Goal: Information Seeking & Learning: Find specific fact

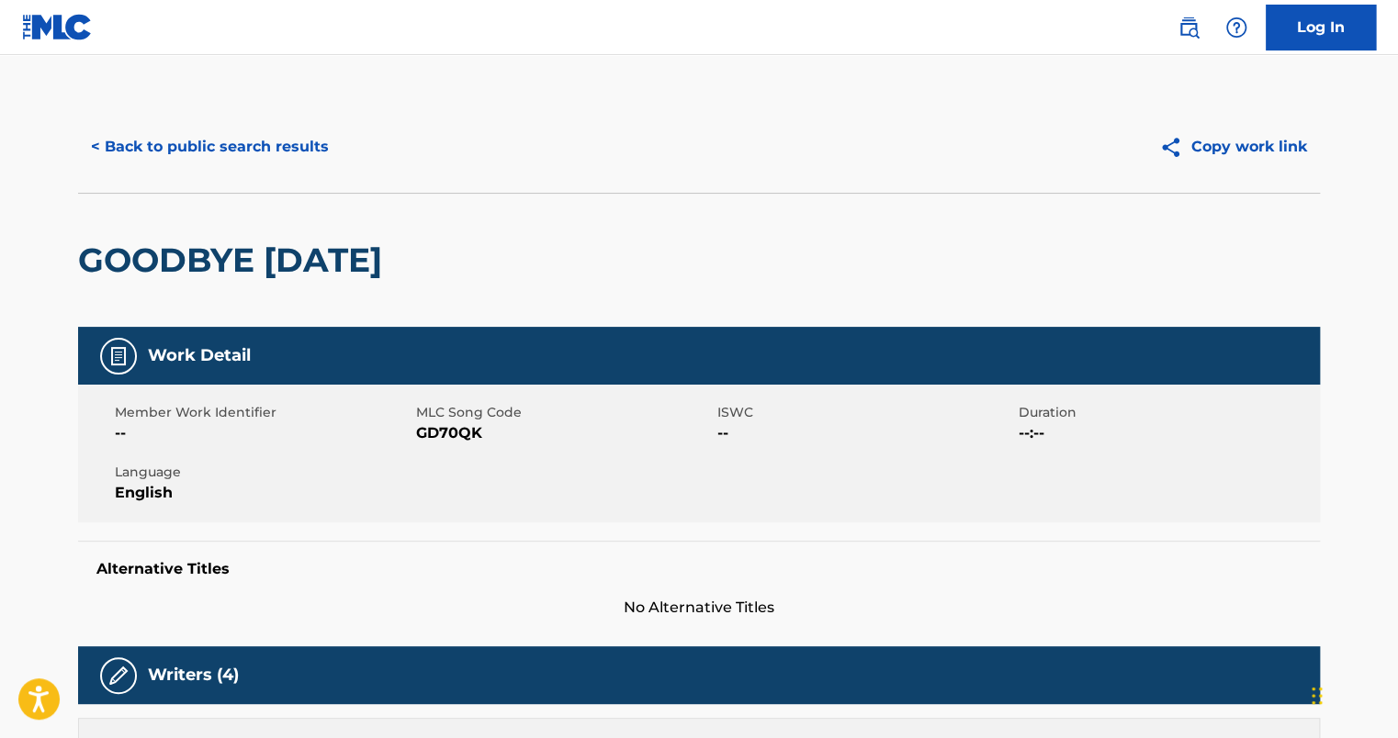
click at [204, 152] on button "< Back to public search results" at bounding box center [210, 147] width 264 height 46
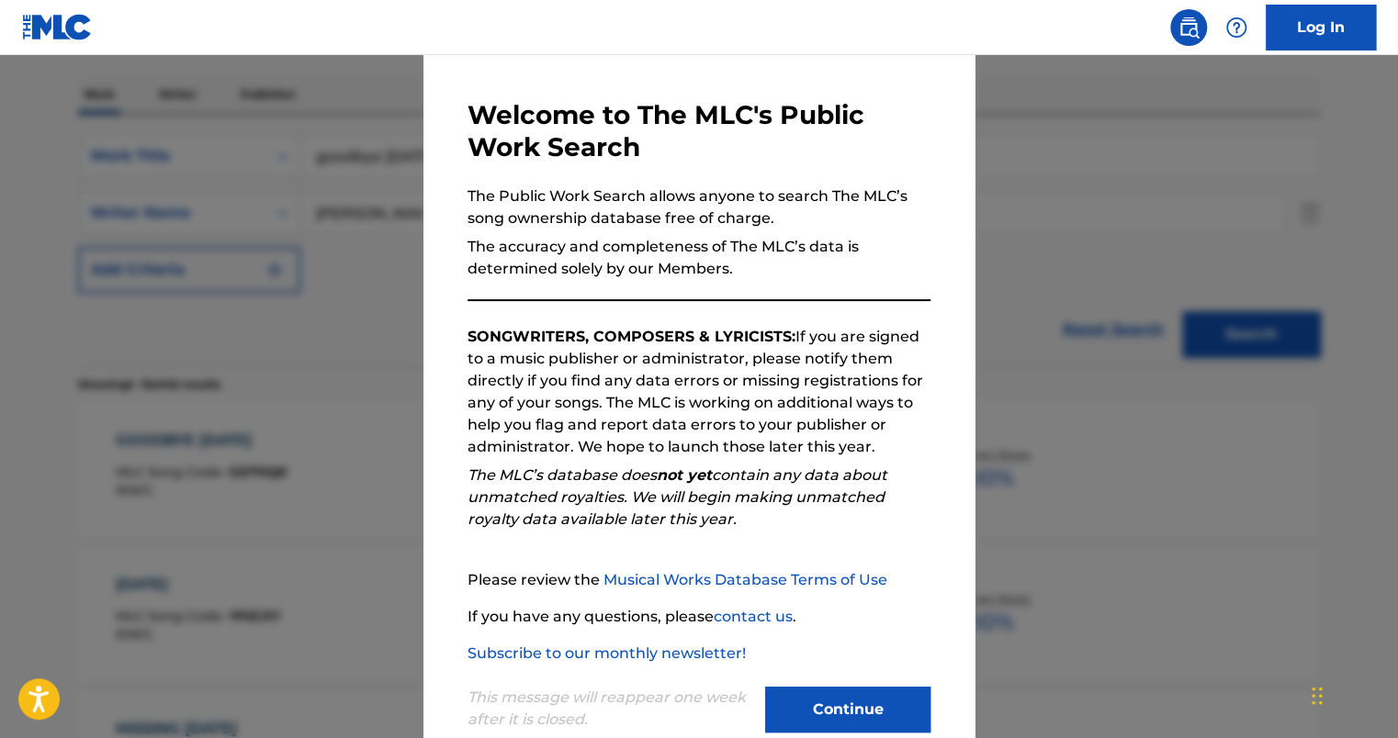
scroll to position [102, 0]
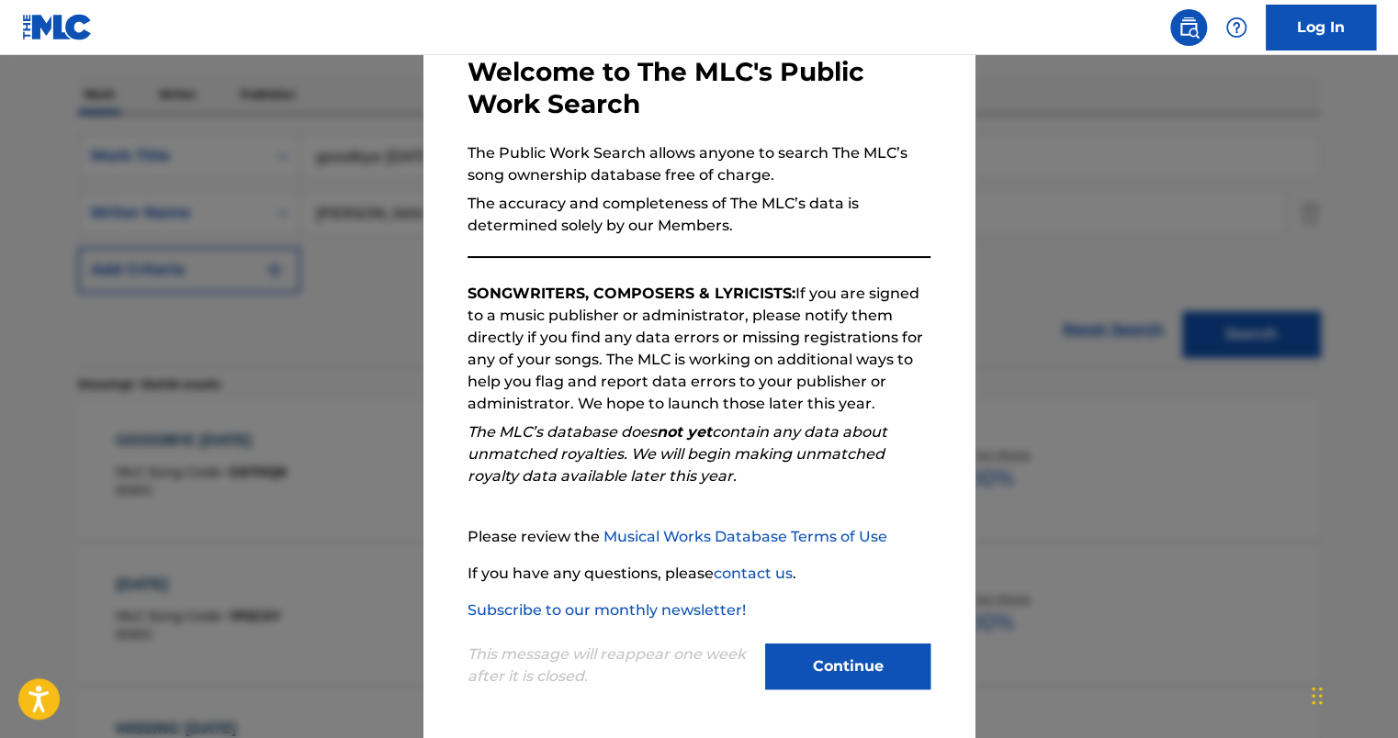
click at [823, 668] on button "Continue" at bounding box center [847, 667] width 165 height 46
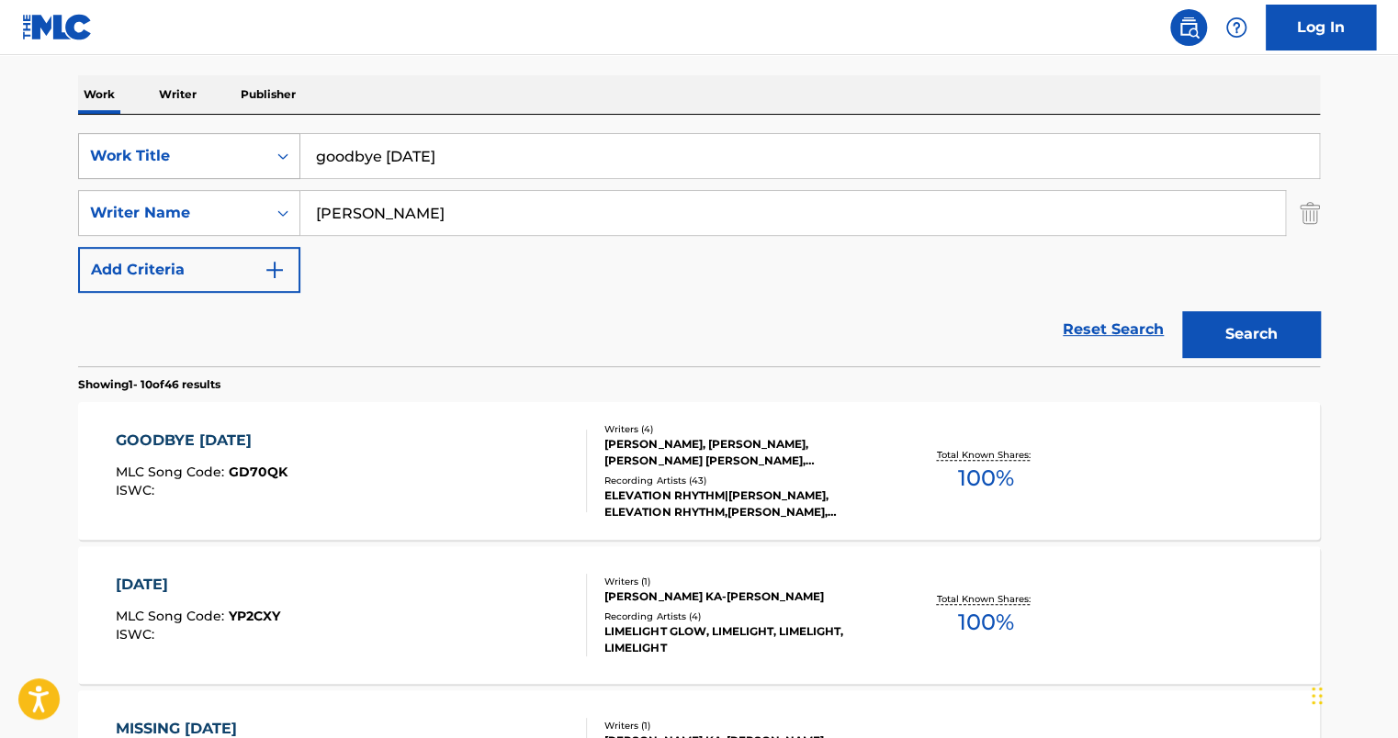
drag, startPoint x: 520, startPoint y: 156, endPoint x: 163, endPoint y: 139, distance: 356.8
click at [163, 139] on div "SearchWithCriteria9d8c5711-457e-48e3-8a48-1e6b7857445a Work Title goodbye [DATE]" at bounding box center [699, 156] width 1242 height 46
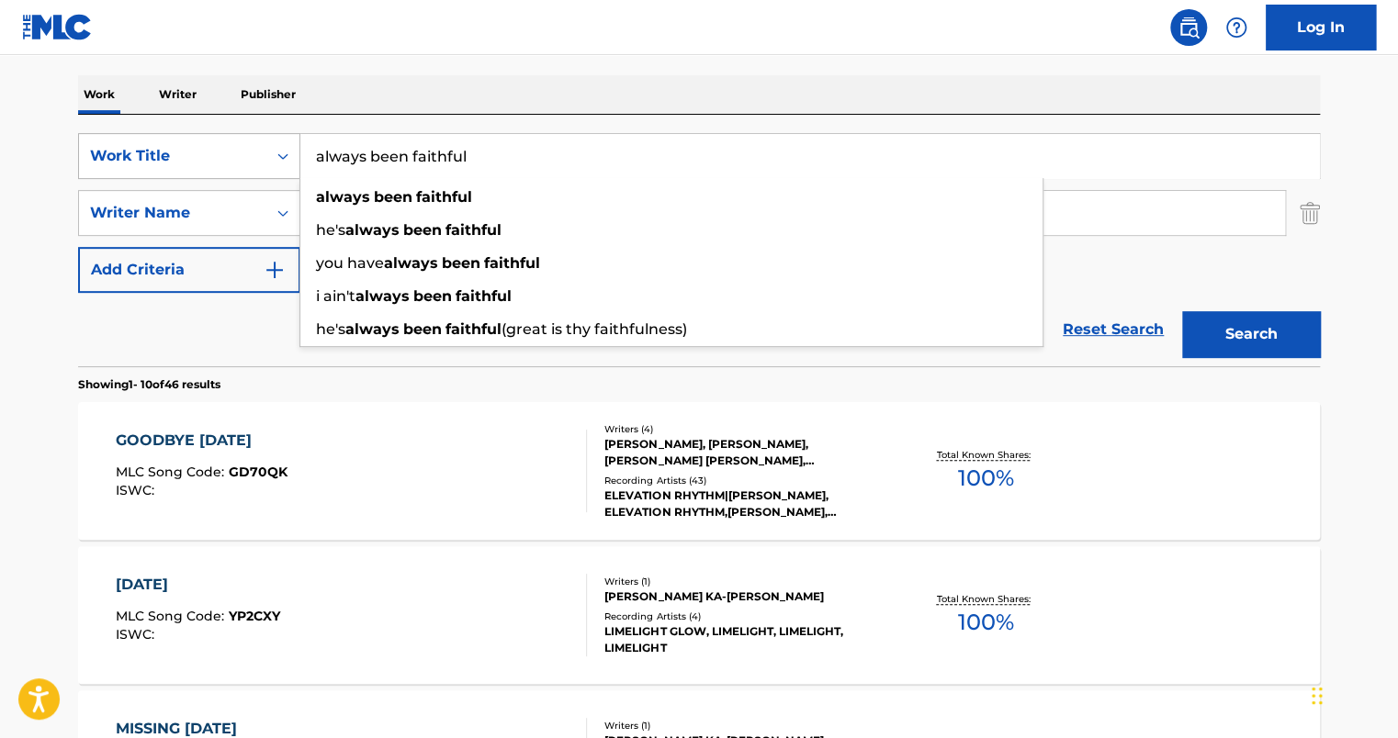
type input "always been faithful"
click at [1182, 311] on button "Search" at bounding box center [1251, 334] width 138 height 46
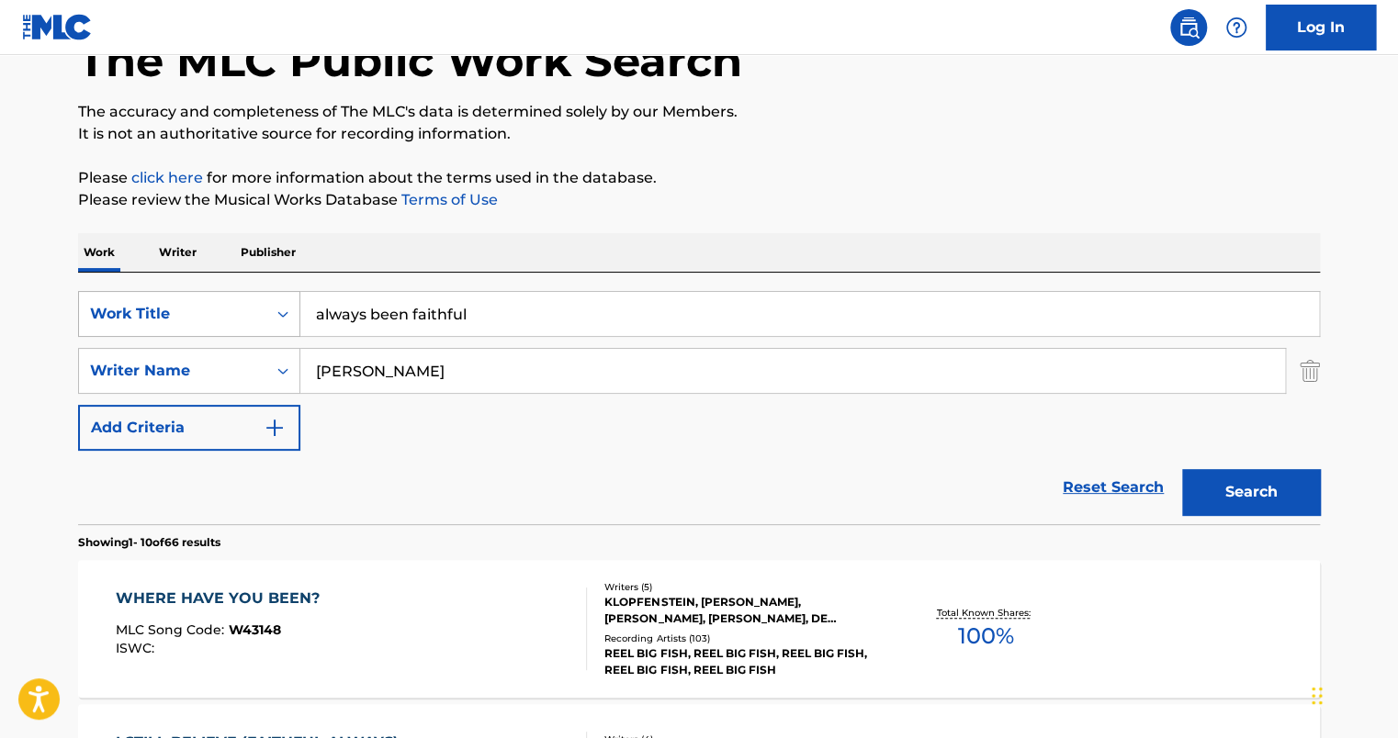
scroll to position [276, 0]
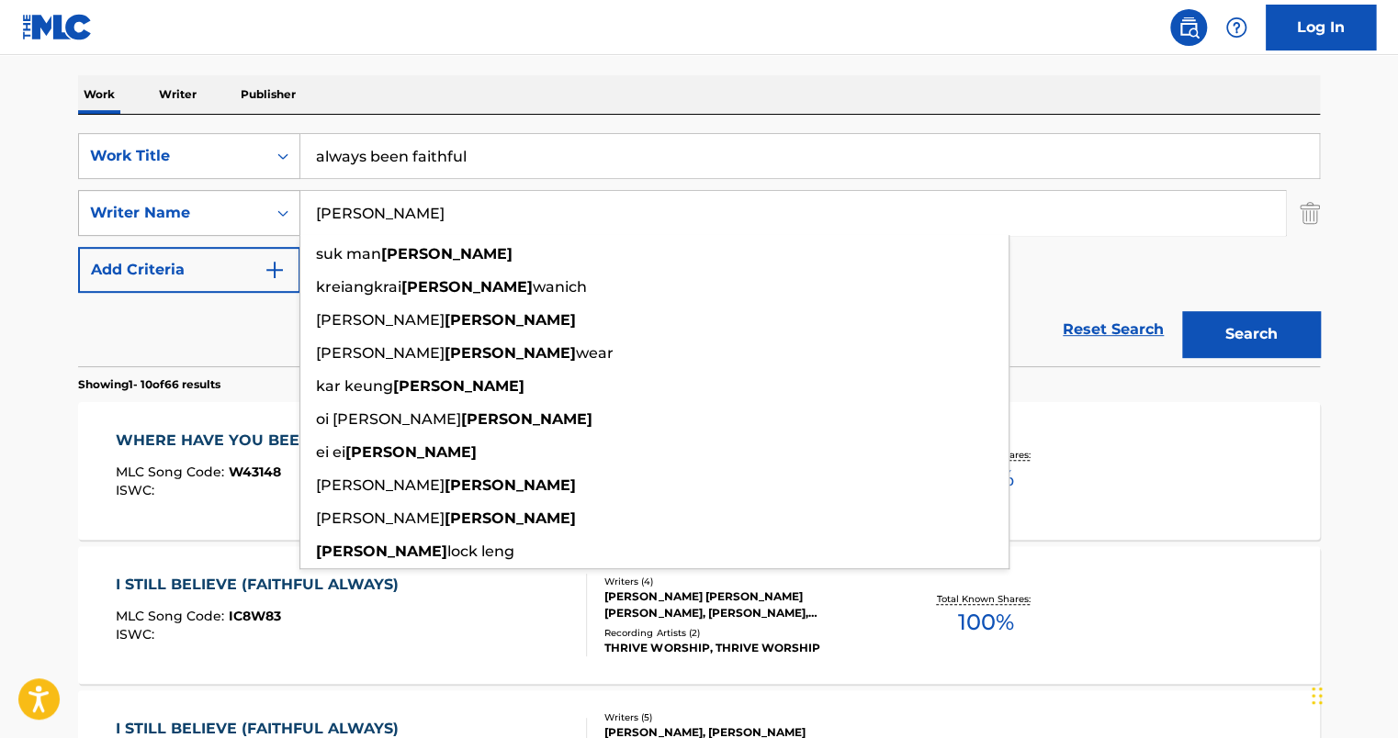
drag, startPoint x: 381, startPoint y: 212, endPoint x: 294, endPoint y: 219, distance: 87.5
click at [294, 219] on div "SearchWithCriteriaffb373ef-95a4-4c87-bc96-b50d61b6ec0e Writer Name [PERSON_NAME…" at bounding box center [699, 213] width 1242 height 46
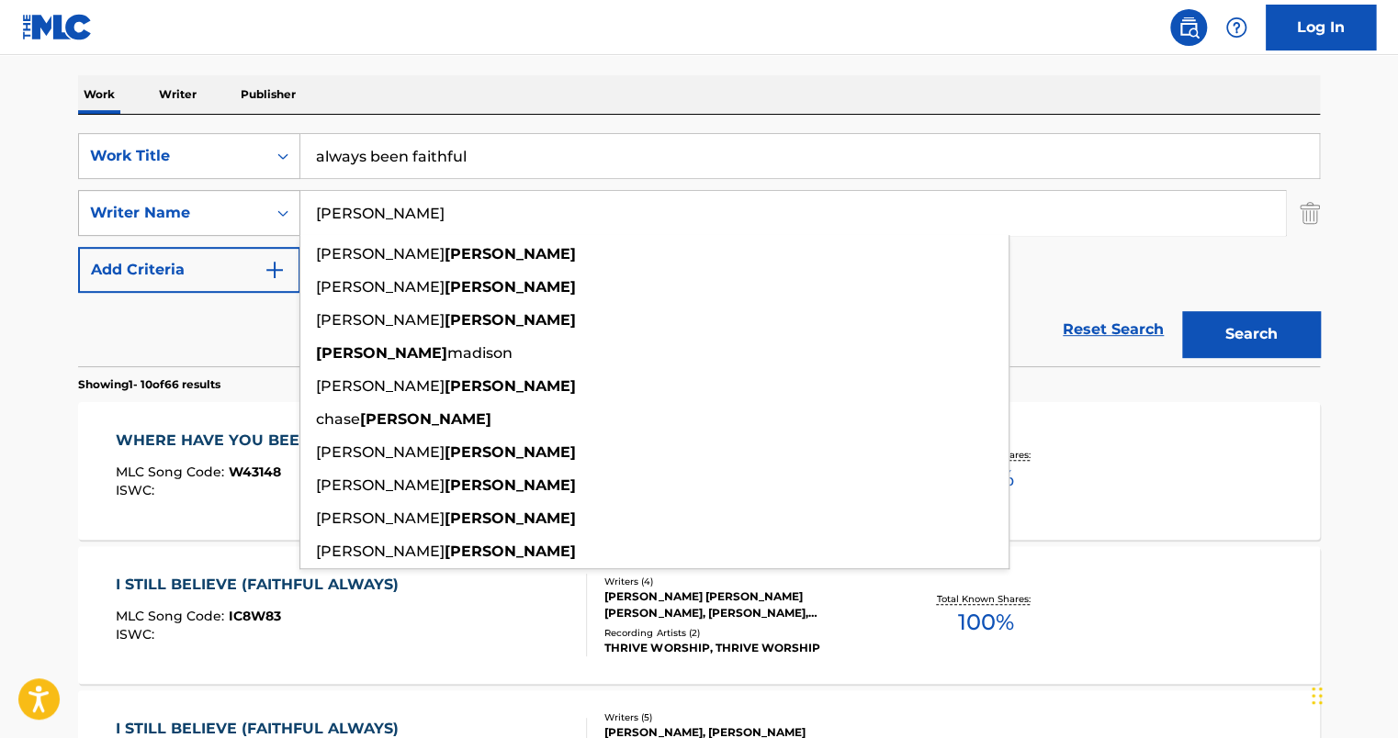
type input "[PERSON_NAME]"
click at [1182, 311] on button "Search" at bounding box center [1251, 334] width 138 height 46
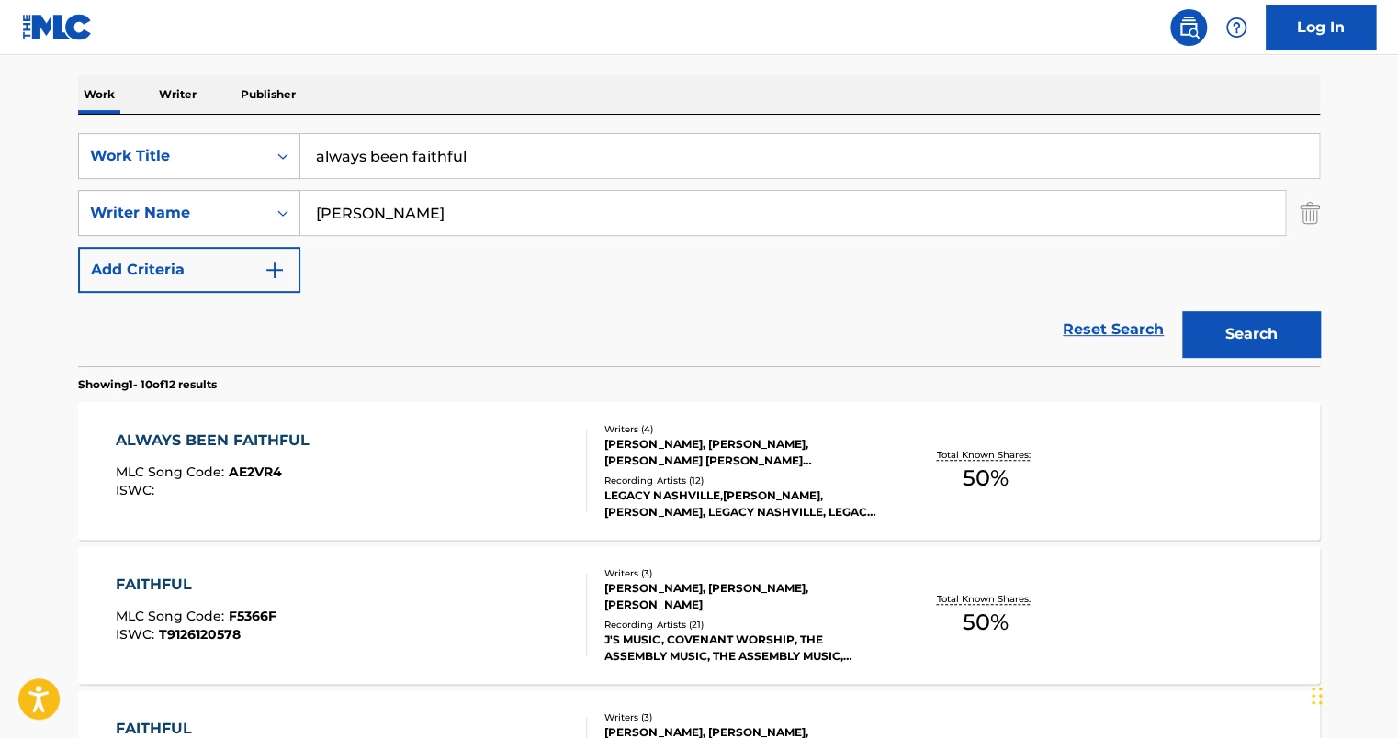
click at [372, 441] on div "ALWAYS BEEN FAITHFUL MLC Song Code : AE2VR4 ISWC :" at bounding box center [352, 471] width 472 height 83
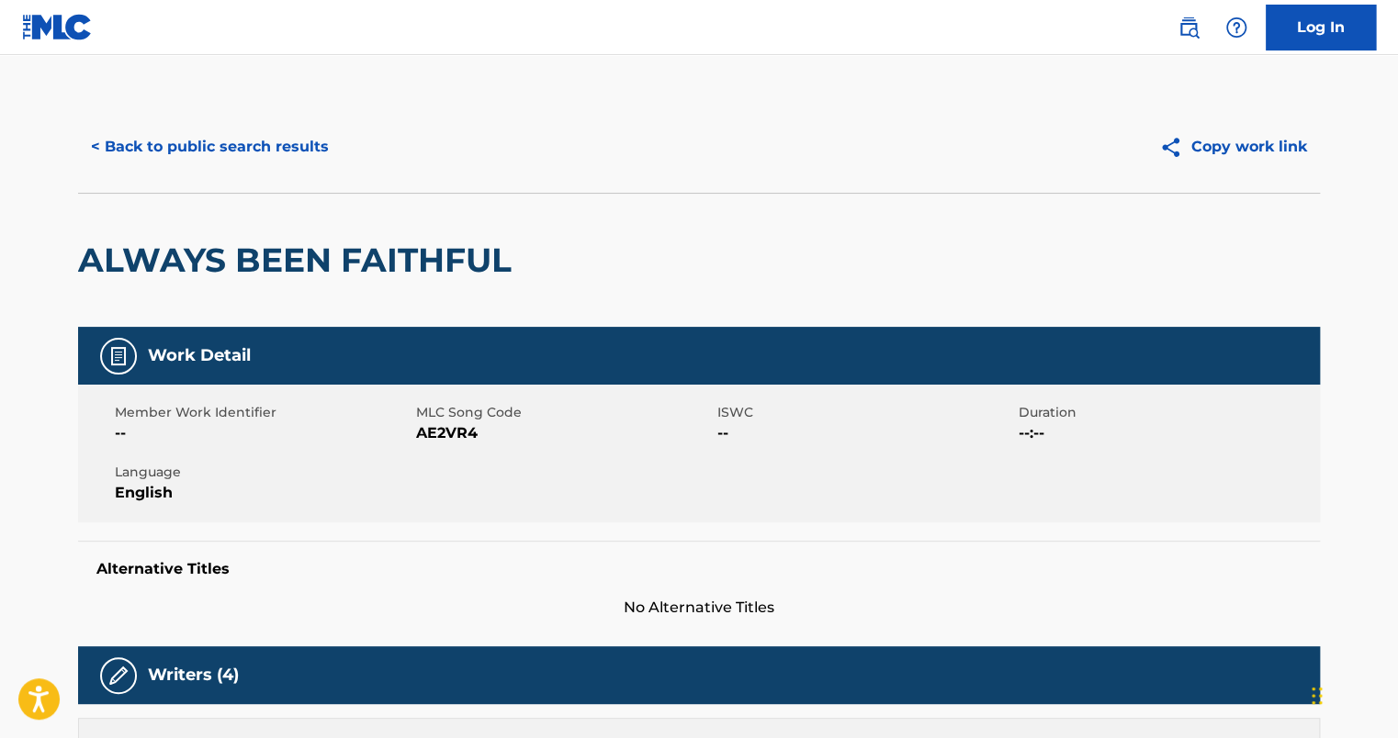
click at [228, 140] on button "< Back to public search results" at bounding box center [210, 147] width 264 height 46
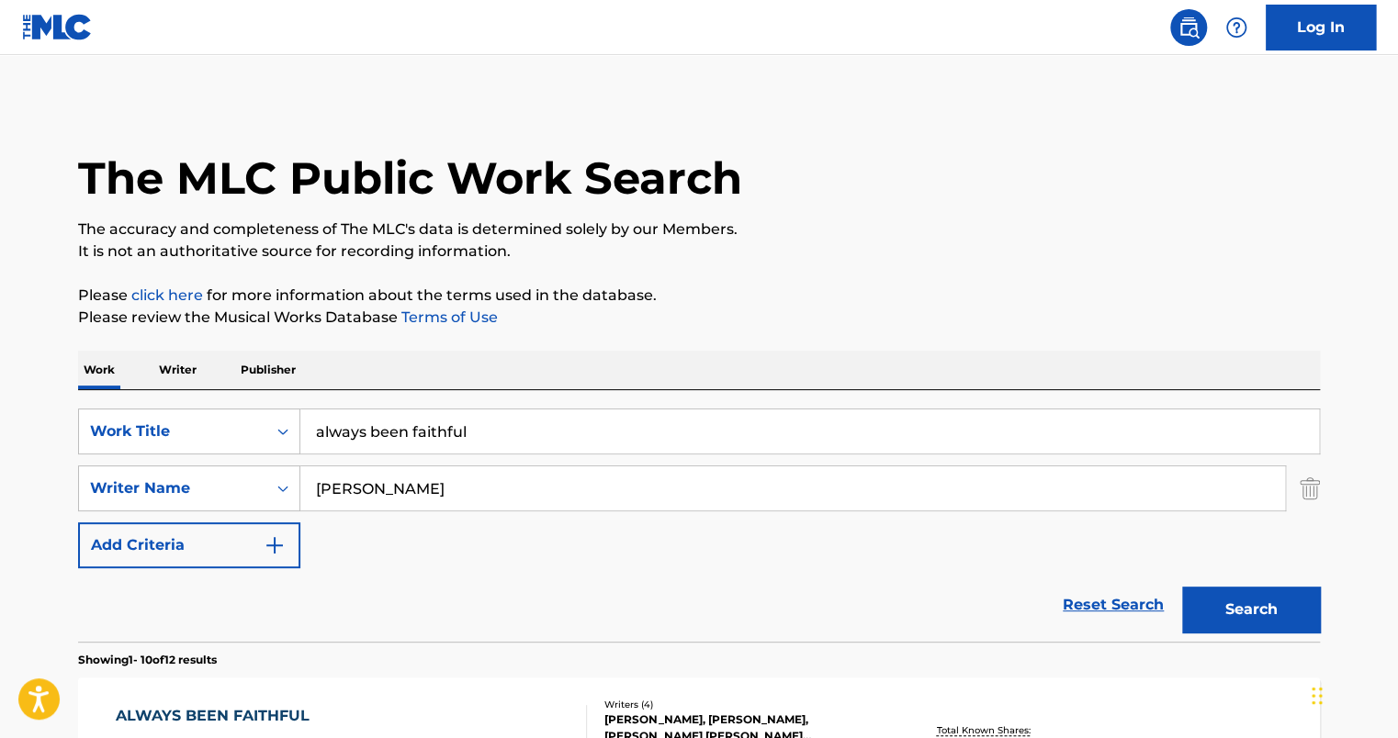
scroll to position [276, 0]
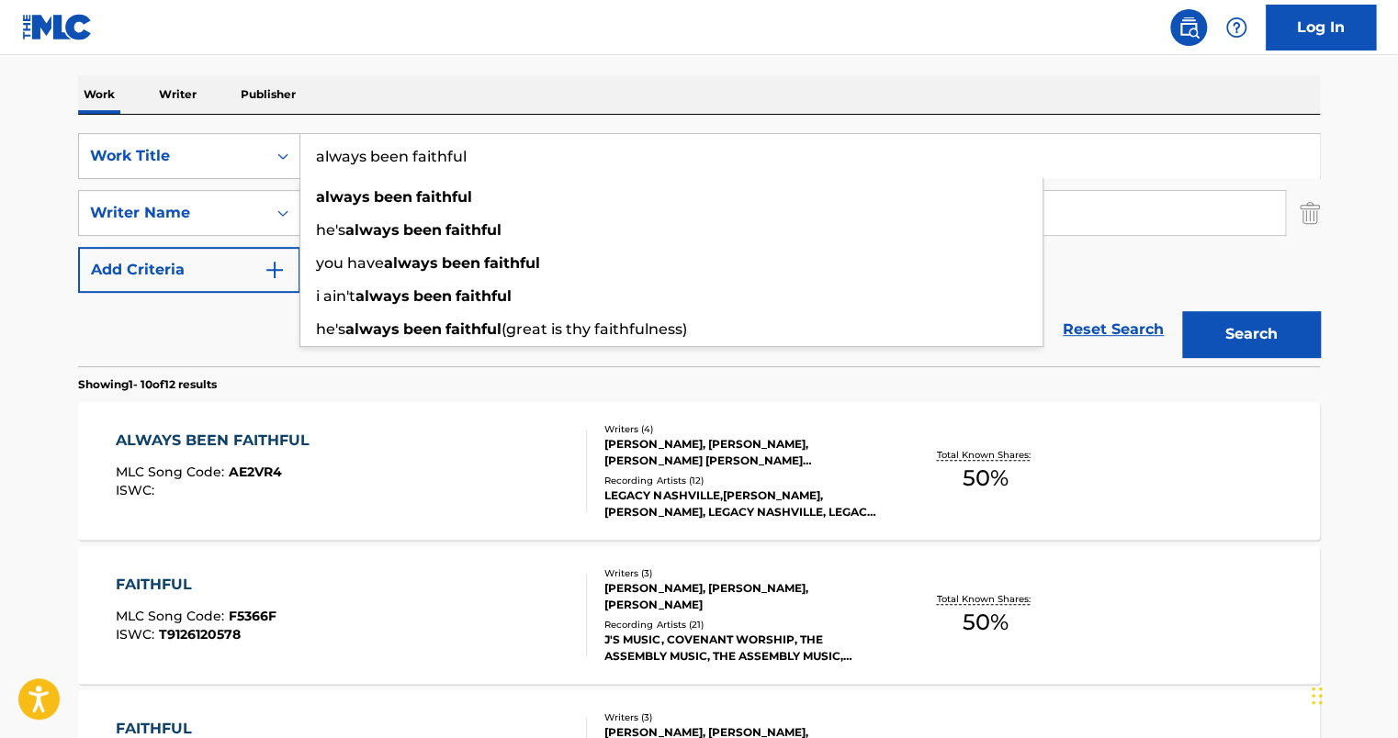
drag, startPoint x: 501, startPoint y: 154, endPoint x: 156, endPoint y: 127, distance: 346.4
click at [156, 127] on div "SearchWithCriteria9d8c5711-457e-48e3-8a48-1e6b7857445a Work Title always been f…" at bounding box center [699, 241] width 1242 height 252
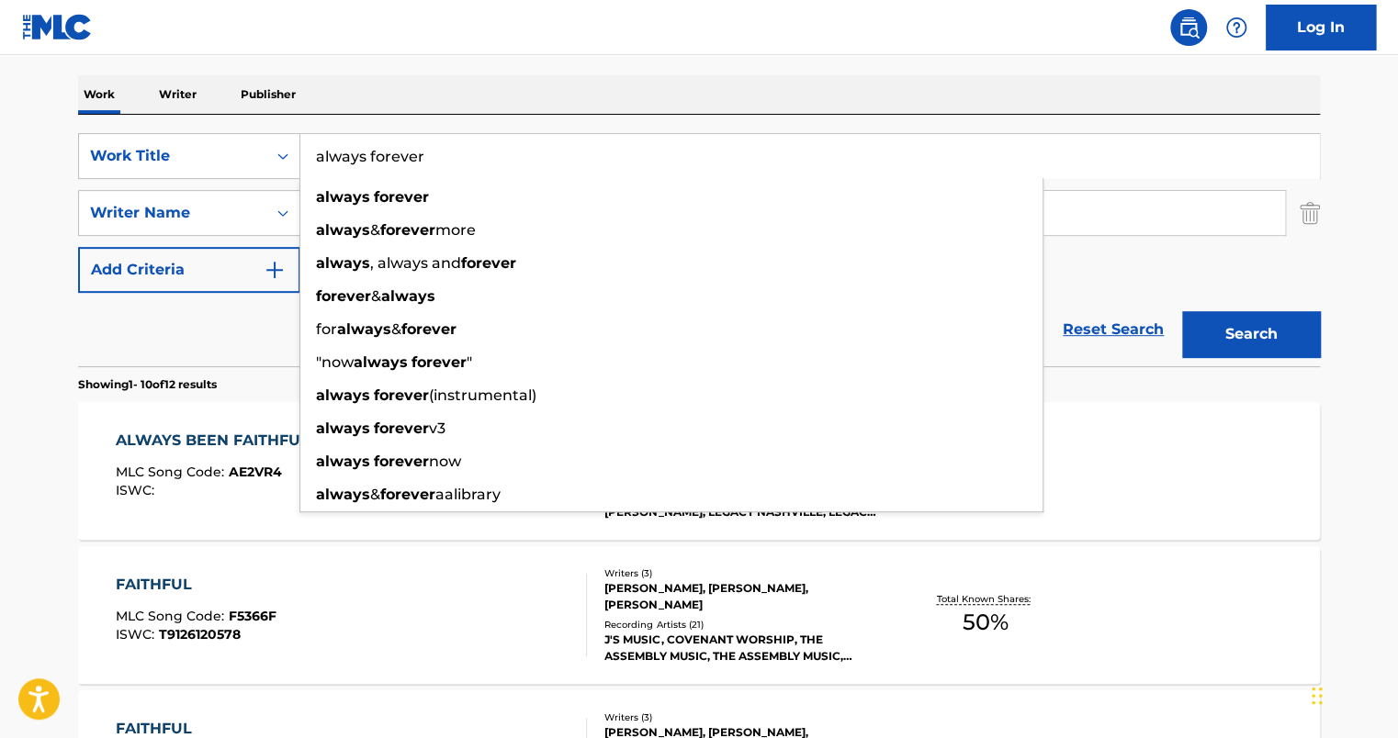
type input "always forever"
click at [1182, 311] on button "Search" at bounding box center [1251, 334] width 138 height 46
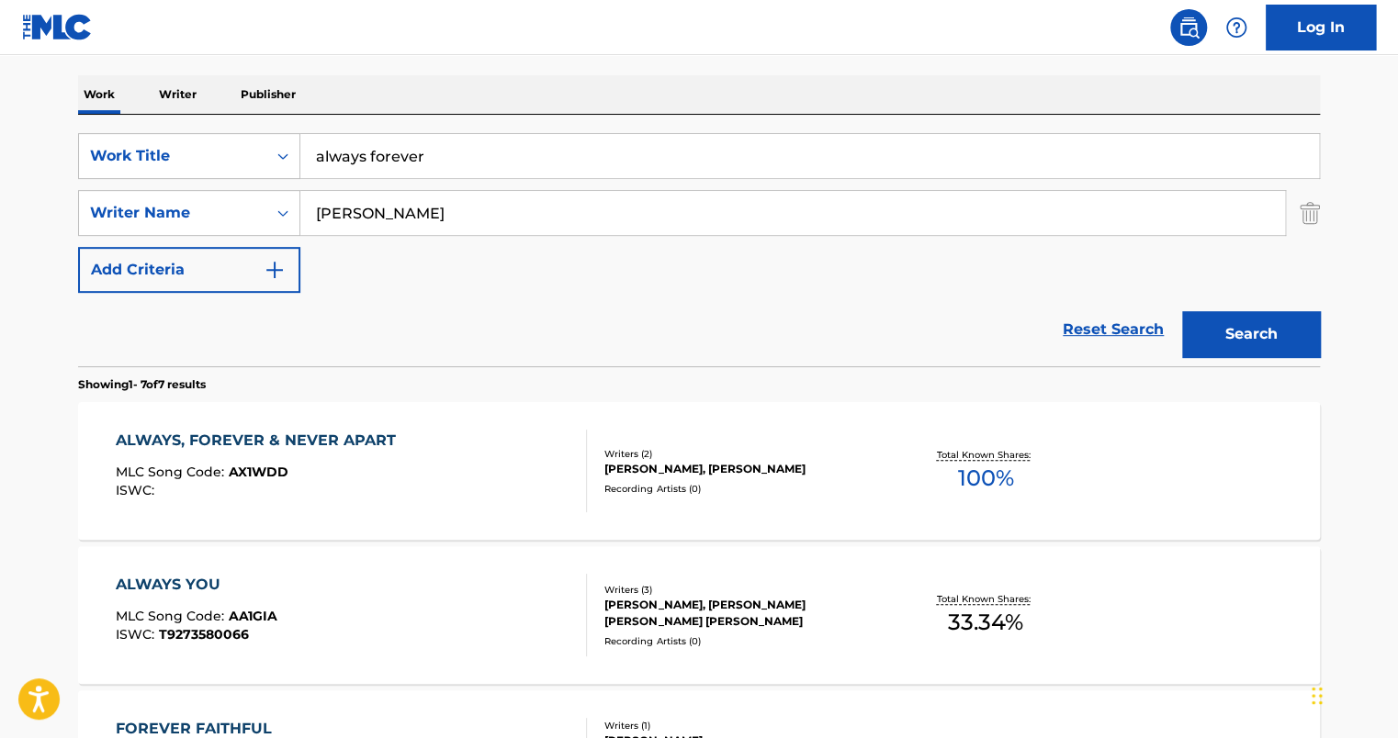
click at [379, 467] on div "MLC Song Code : AX1WDD" at bounding box center [260, 475] width 289 height 18
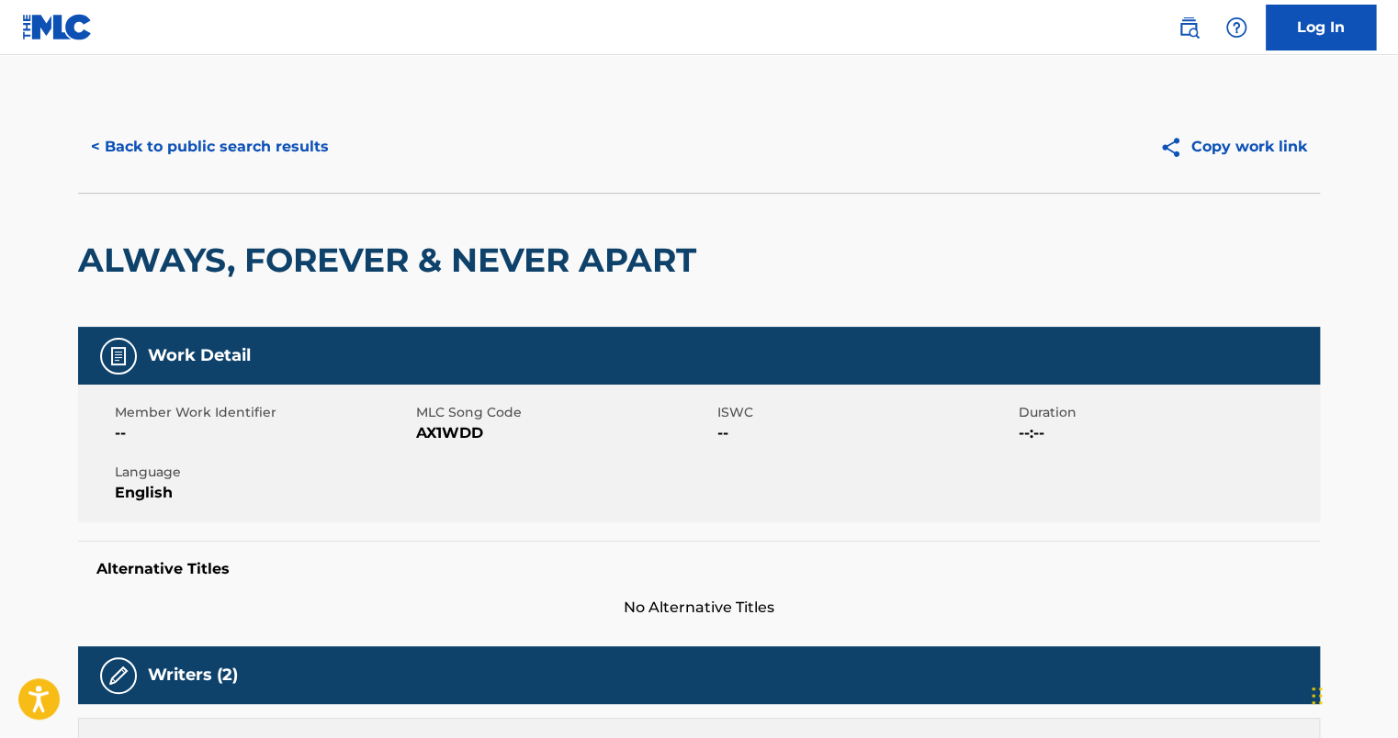
click at [238, 150] on button "< Back to public search results" at bounding box center [210, 147] width 264 height 46
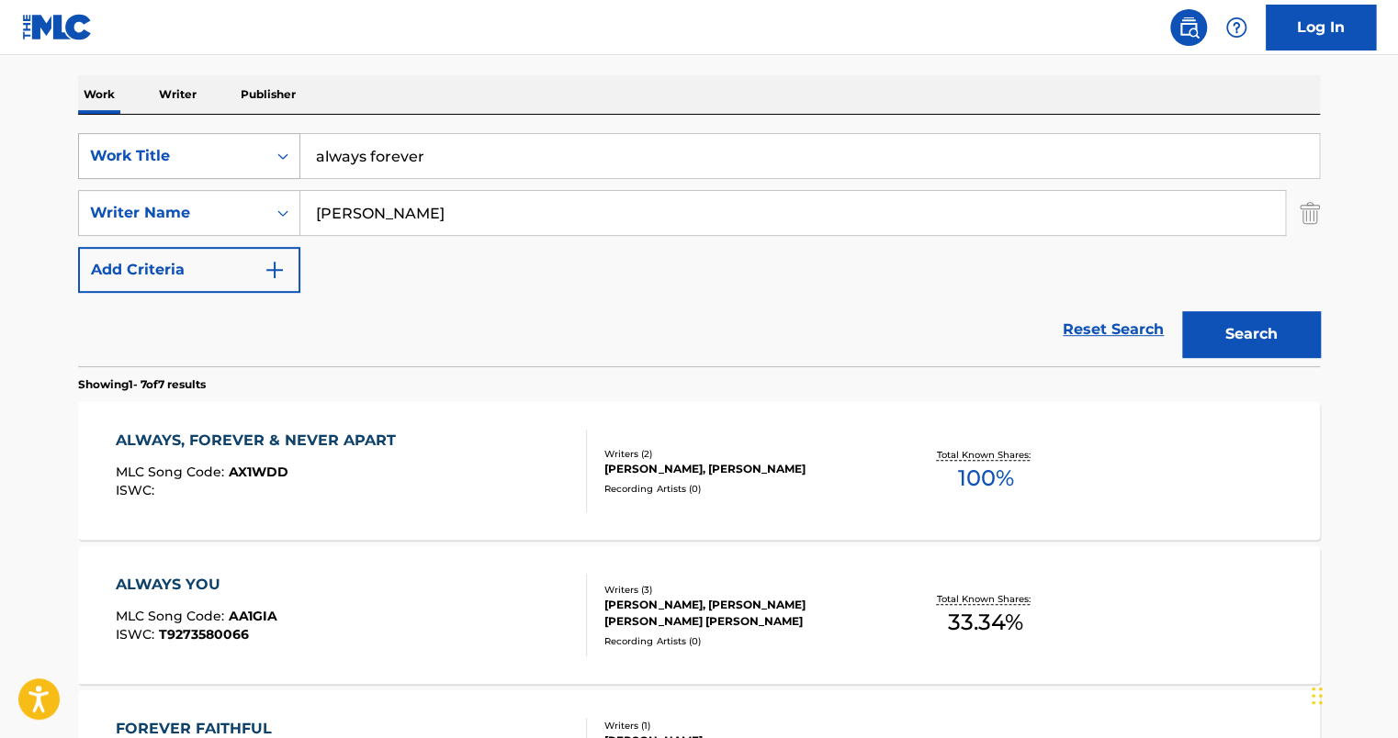
drag, startPoint x: 456, startPoint y: 152, endPoint x: 228, endPoint y: 152, distance: 228.7
click at [228, 152] on div "SearchWithCriteria9d8c5711-457e-48e3-8a48-1e6b7857445a Work Title always forever" at bounding box center [699, 156] width 1242 height 46
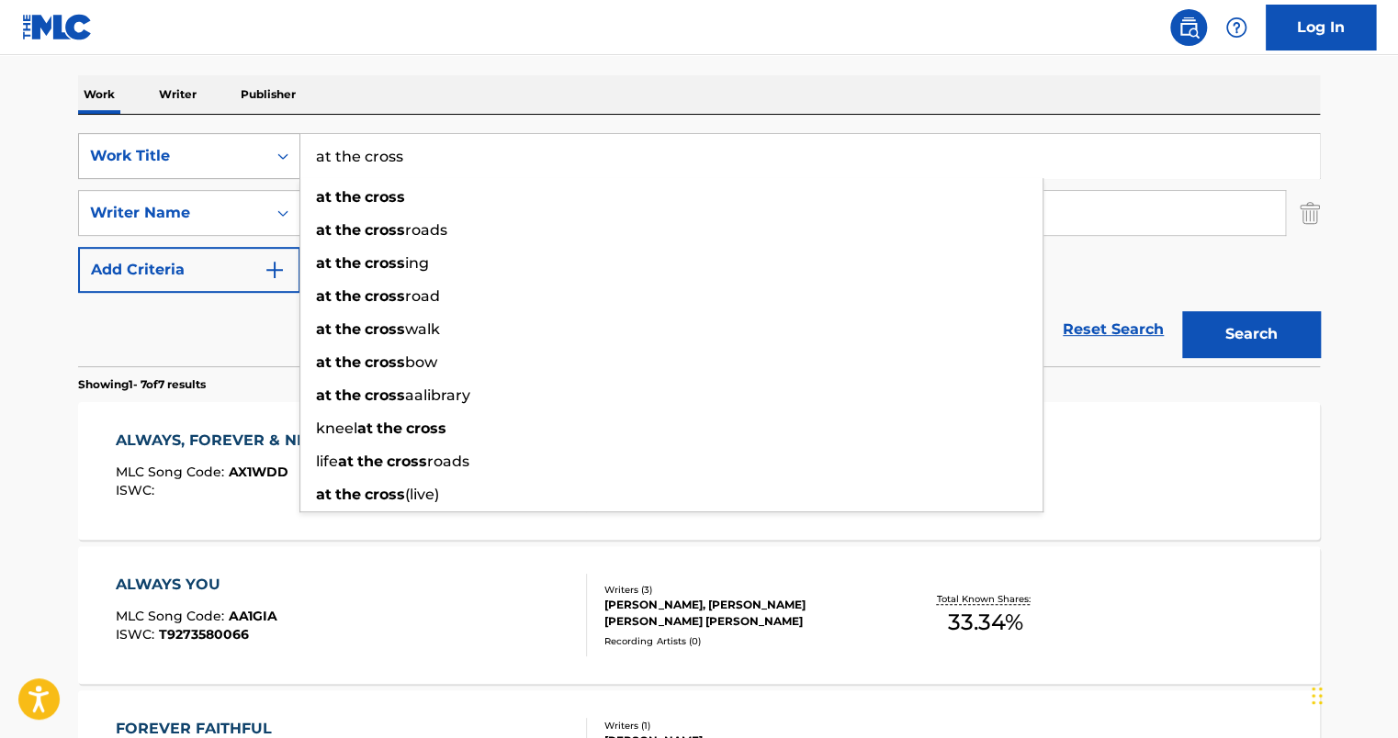
type input "at the cross"
click at [1182, 311] on button "Search" at bounding box center [1251, 334] width 138 height 46
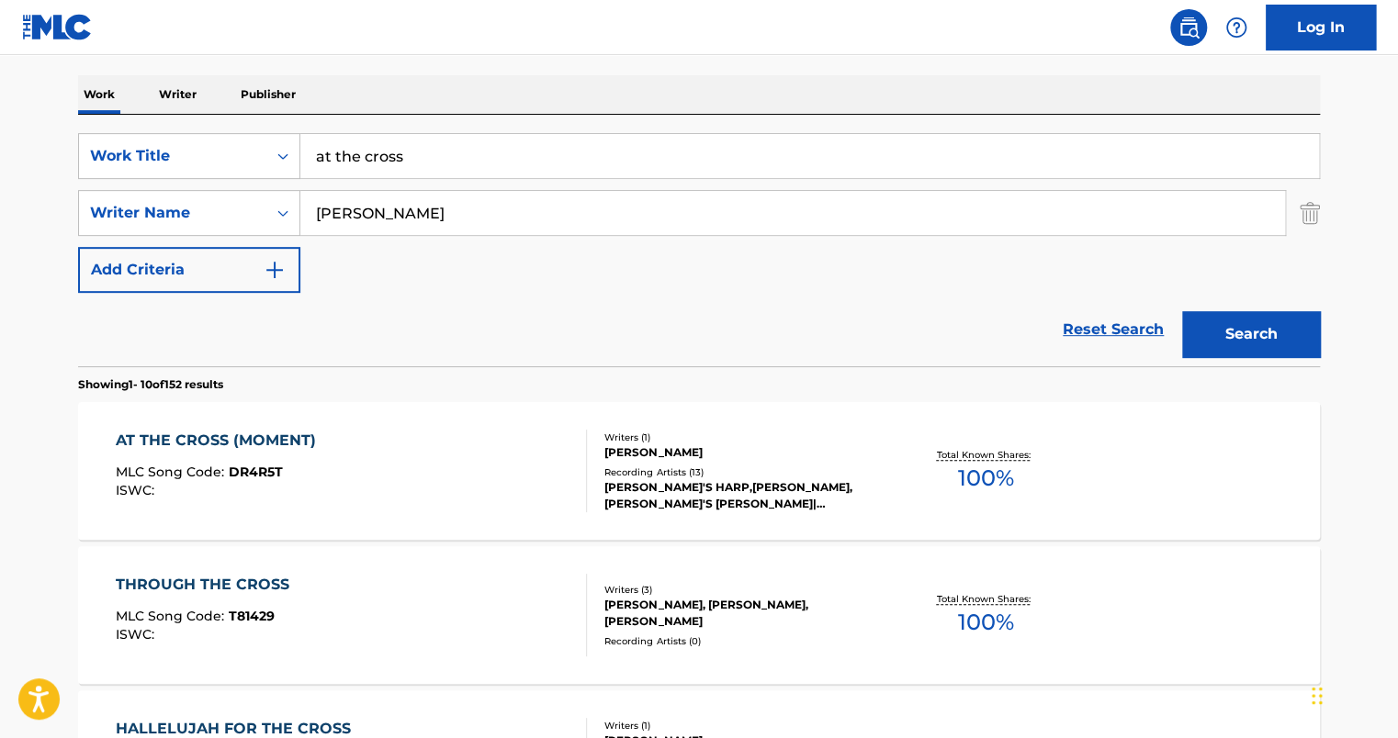
click at [396, 456] on div "AT THE CROSS (MOMENT) MLC Song Code : DR4R5T ISWC :" at bounding box center [352, 471] width 472 height 83
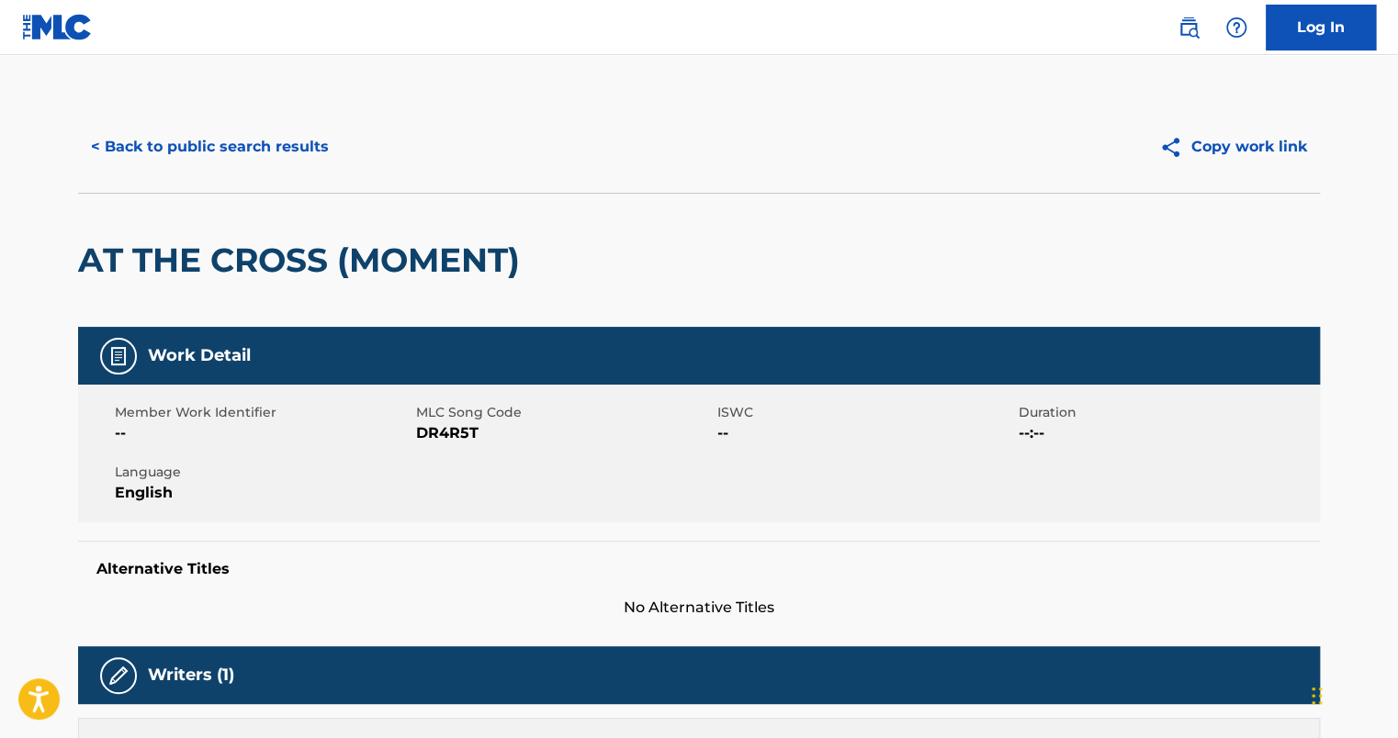
click at [200, 138] on button "< Back to public search results" at bounding box center [210, 147] width 264 height 46
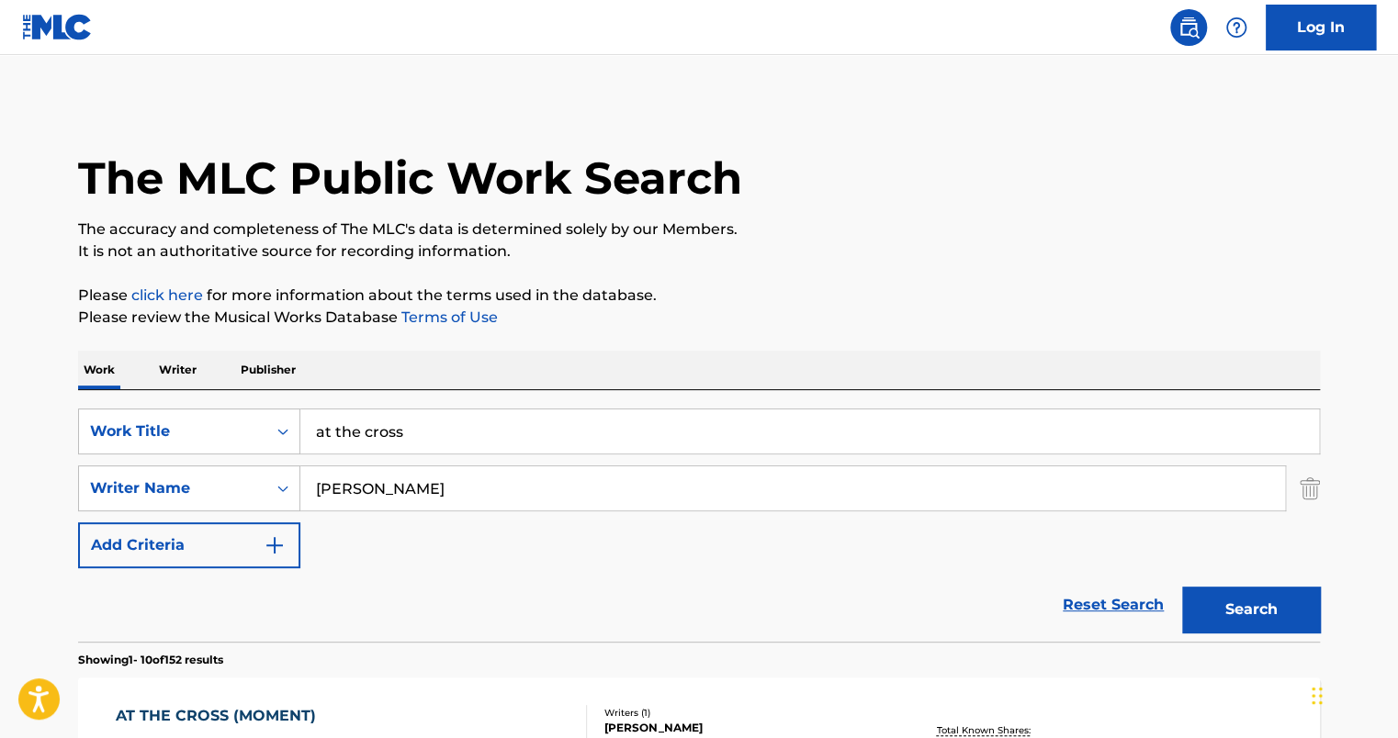
scroll to position [276, 0]
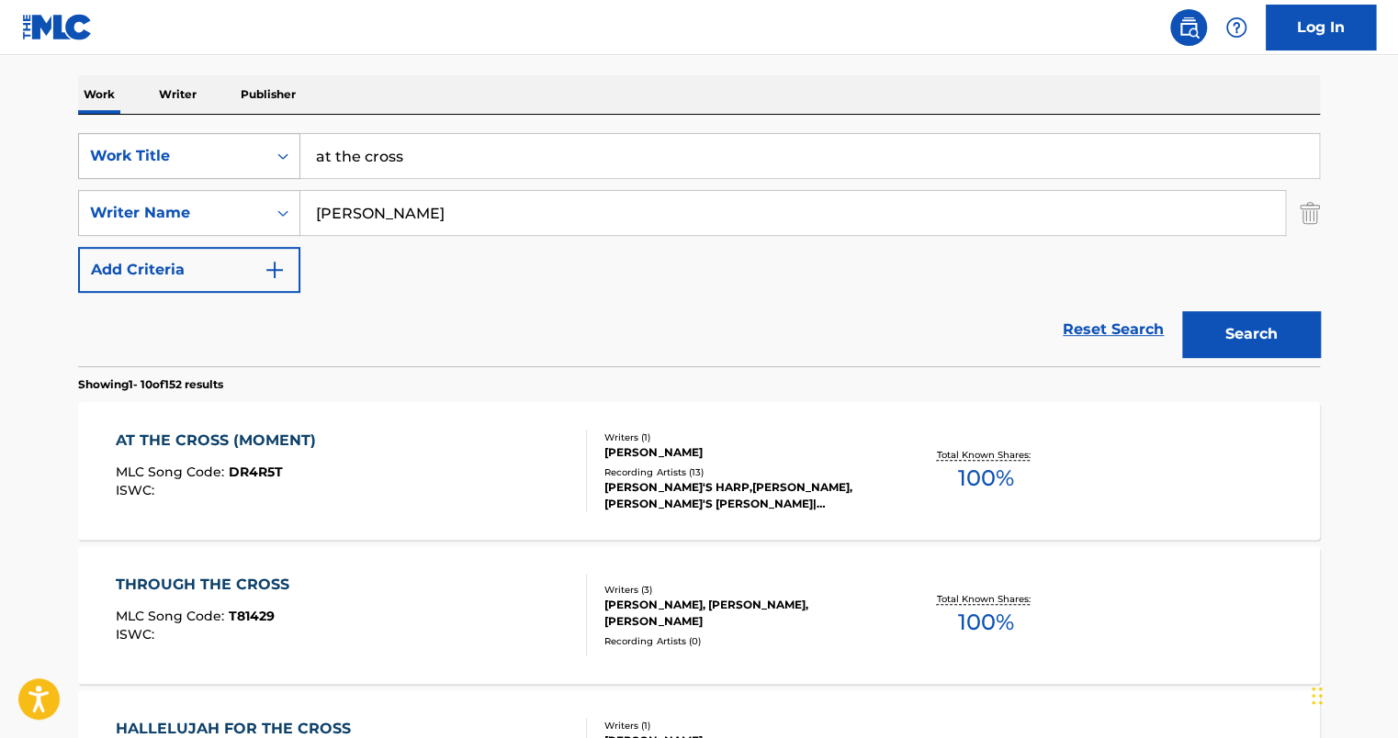
drag, startPoint x: 208, startPoint y: 139, endPoint x: 173, endPoint y: 136, distance: 35.9
click at [173, 136] on div "SearchWithCriteria9d8c5711-457e-48e3-8a48-1e6b7857445a Work Title at the cross" at bounding box center [699, 156] width 1242 height 46
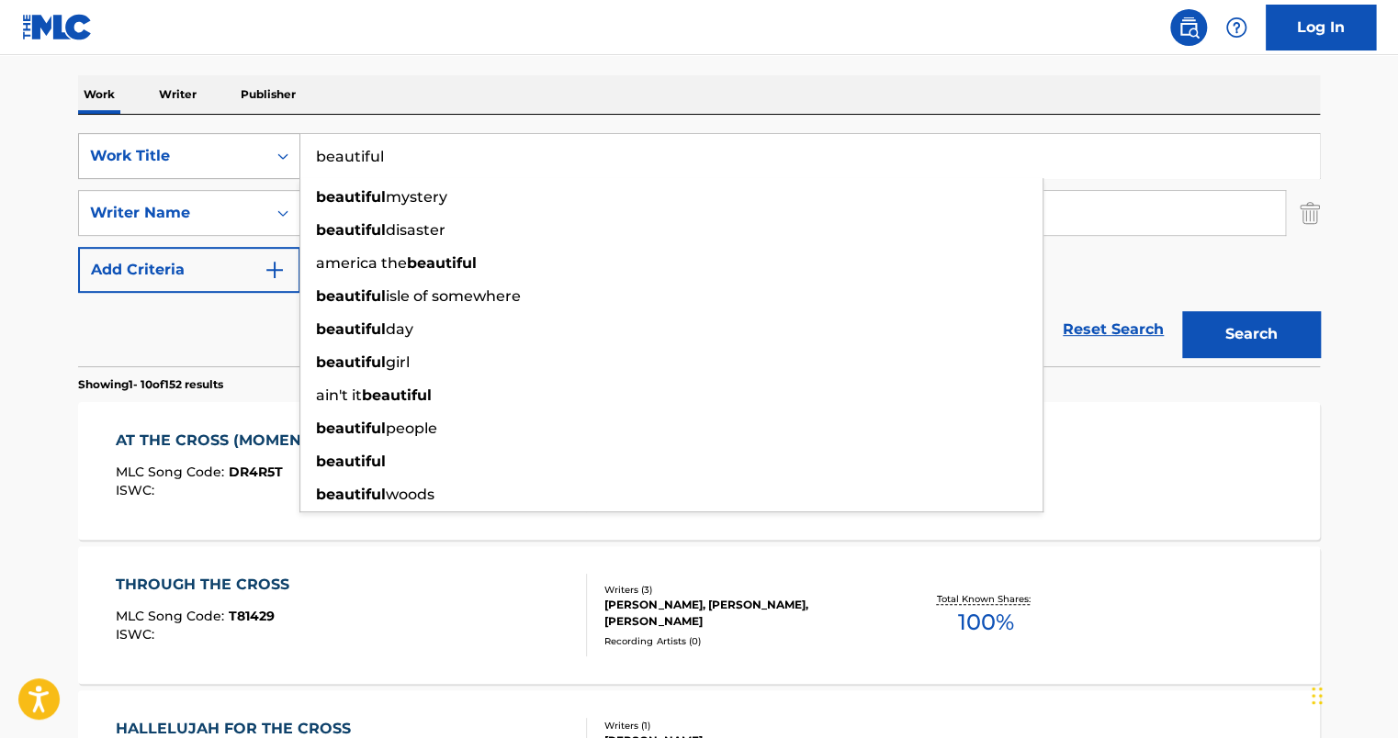
type input "beautiful"
click at [1182, 311] on button "Search" at bounding box center [1251, 334] width 138 height 46
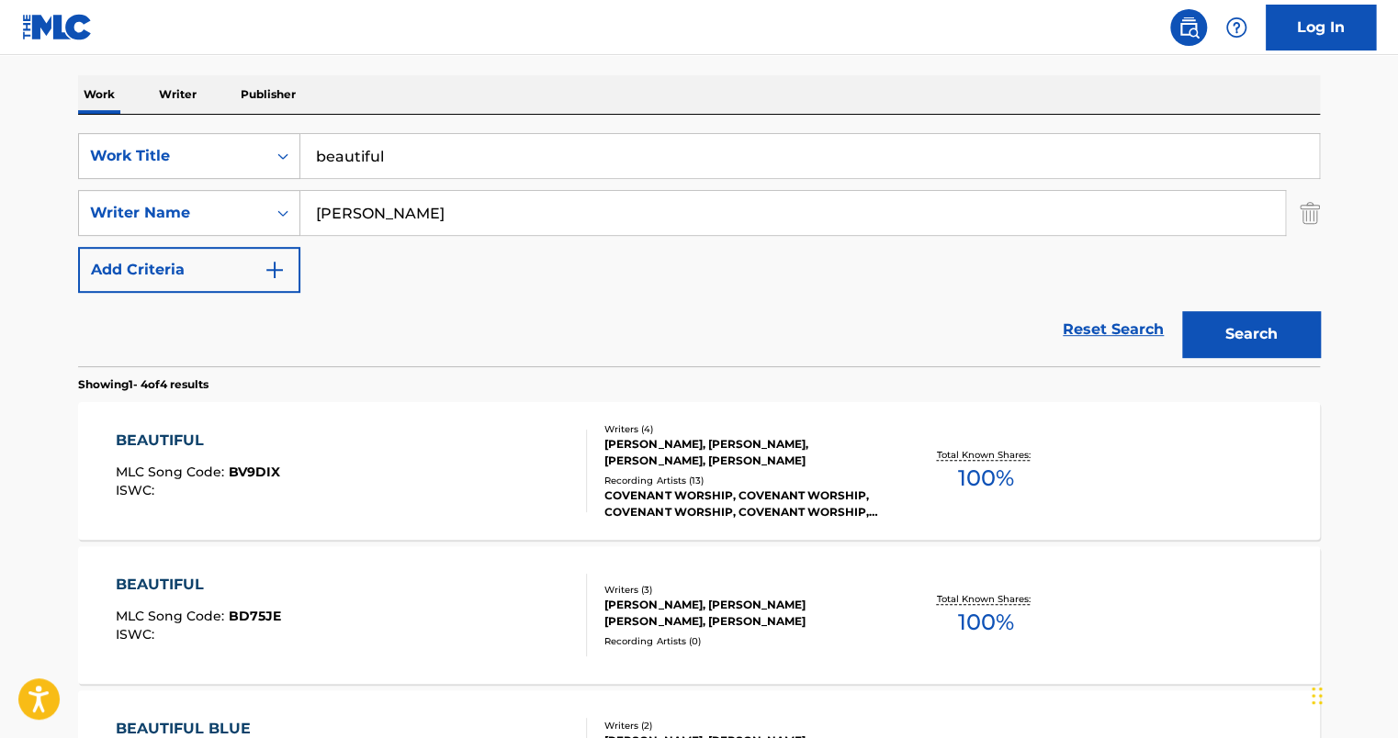
click at [332, 600] on div "BEAUTIFUL MLC Song Code : BD75JE ISWC :" at bounding box center [352, 615] width 472 height 83
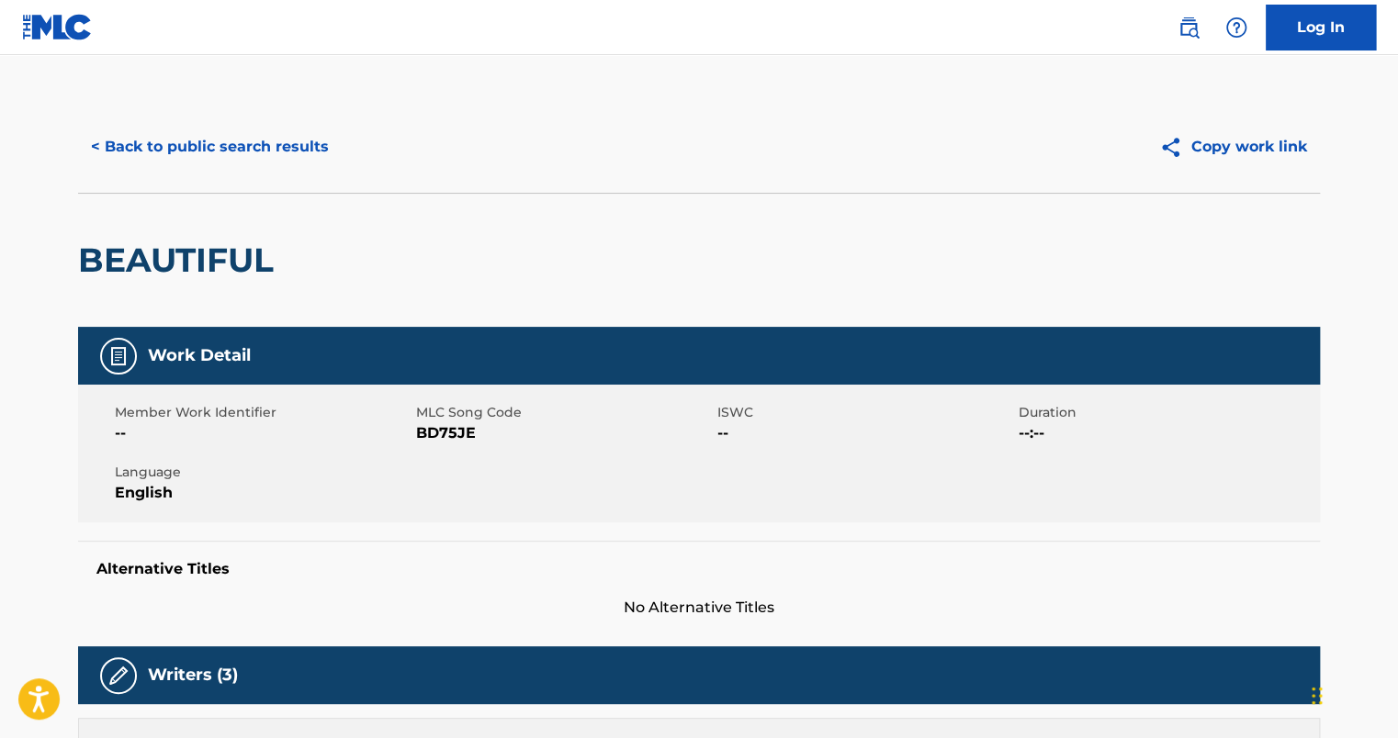
click at [230, 147] on button "< Back to public search results" at bounding box center [210, 147] width 264 height 46
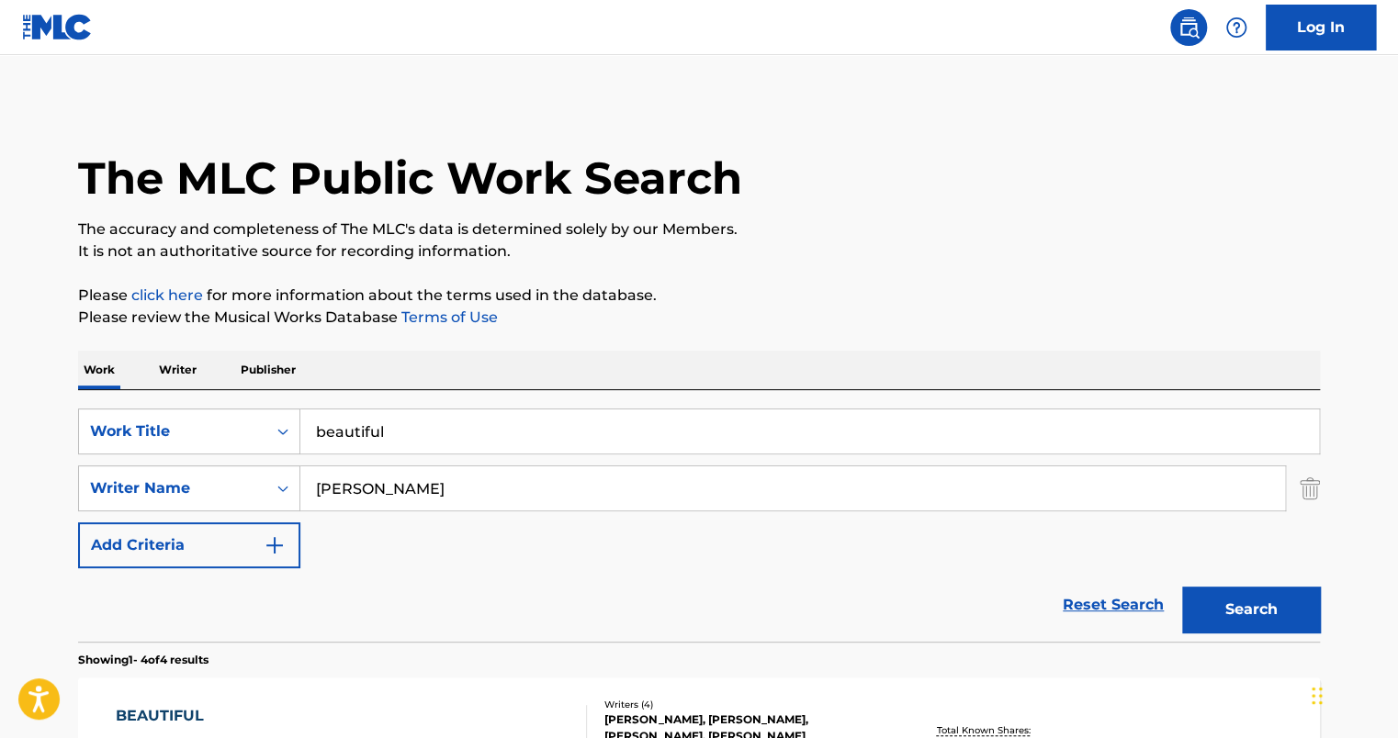
scroll to position [276, 0]
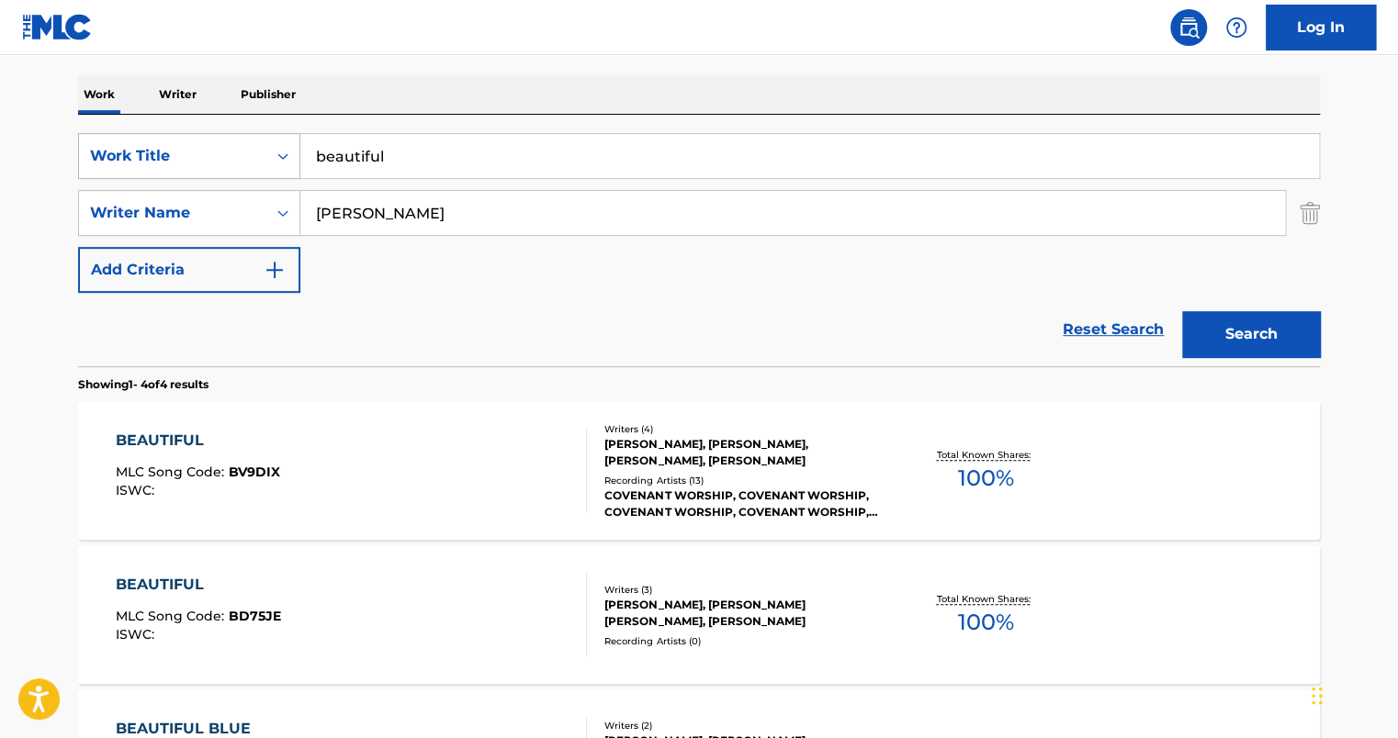
drag, startPoint x: 195, startPoint y: 139, endPoint x: 113, endPoint y: 139, distance: 81.7
click at [113, 139] on div "SearchWithCriteria9d8c5711-457e-48e3-8a48-1e6b7857445a Work Title beautiful" at bounding box center [699, 156] width 1242 height 46
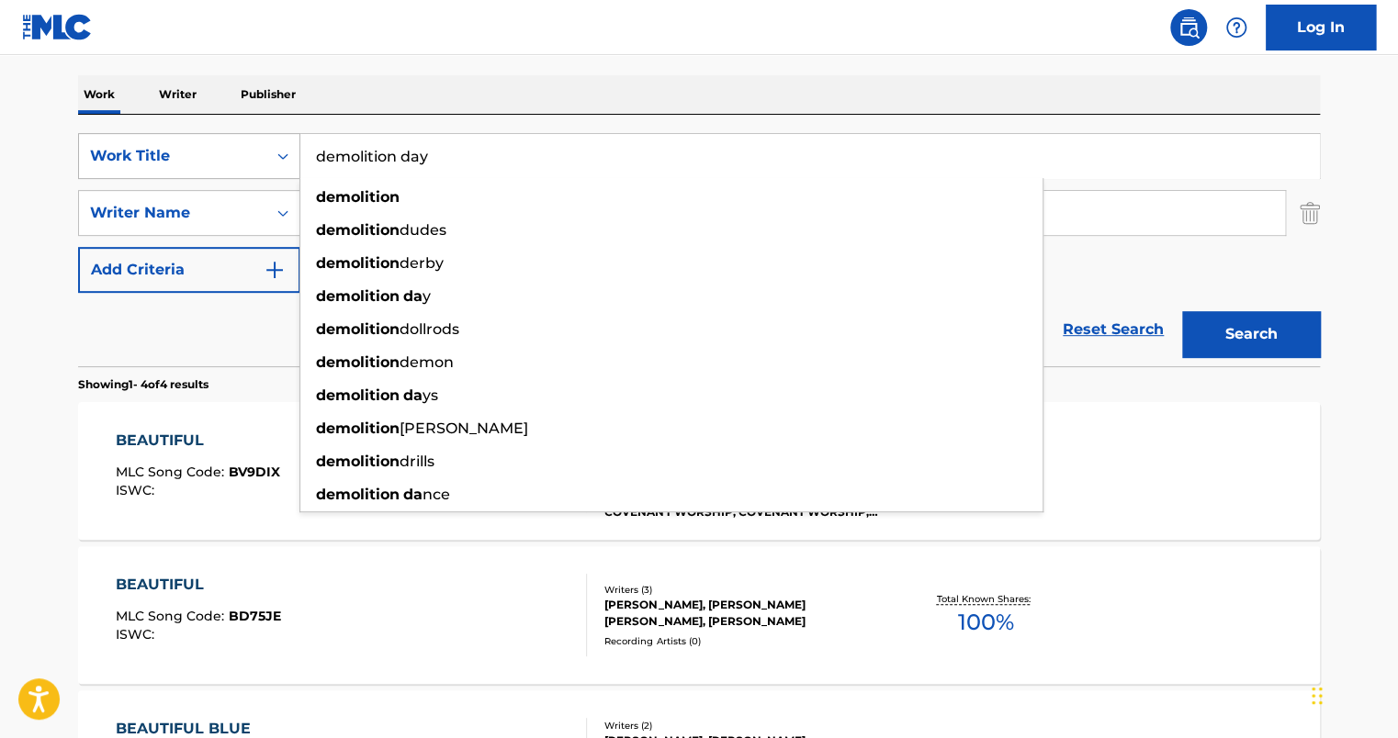
type input "demolition day"
click at [1182, 311] on button "Search" at bounding box center [1251, 334] width 138 height 46
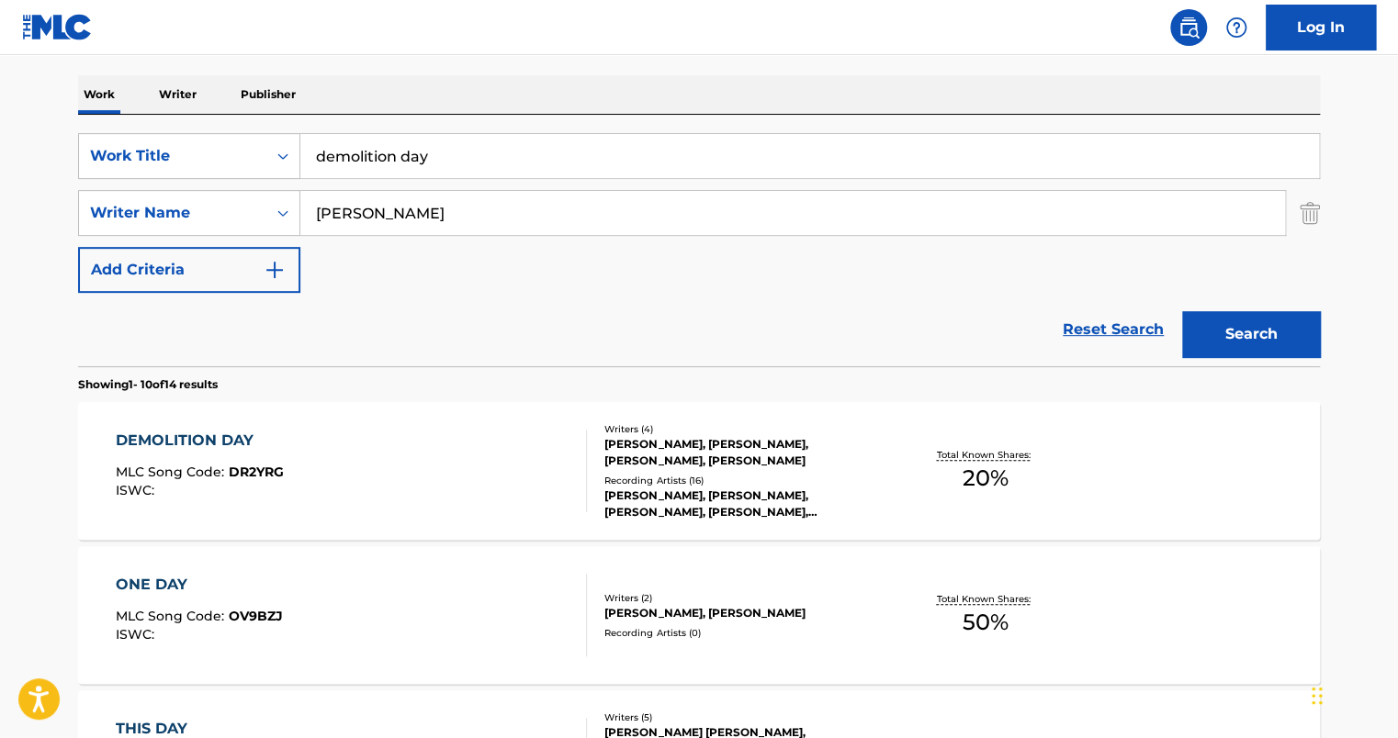
click at [424, 447] on div "DEMOLITION DAY MLC Song Code : DR2YRG ISWC :" at bounding box center [352, 471] width 472 height 83
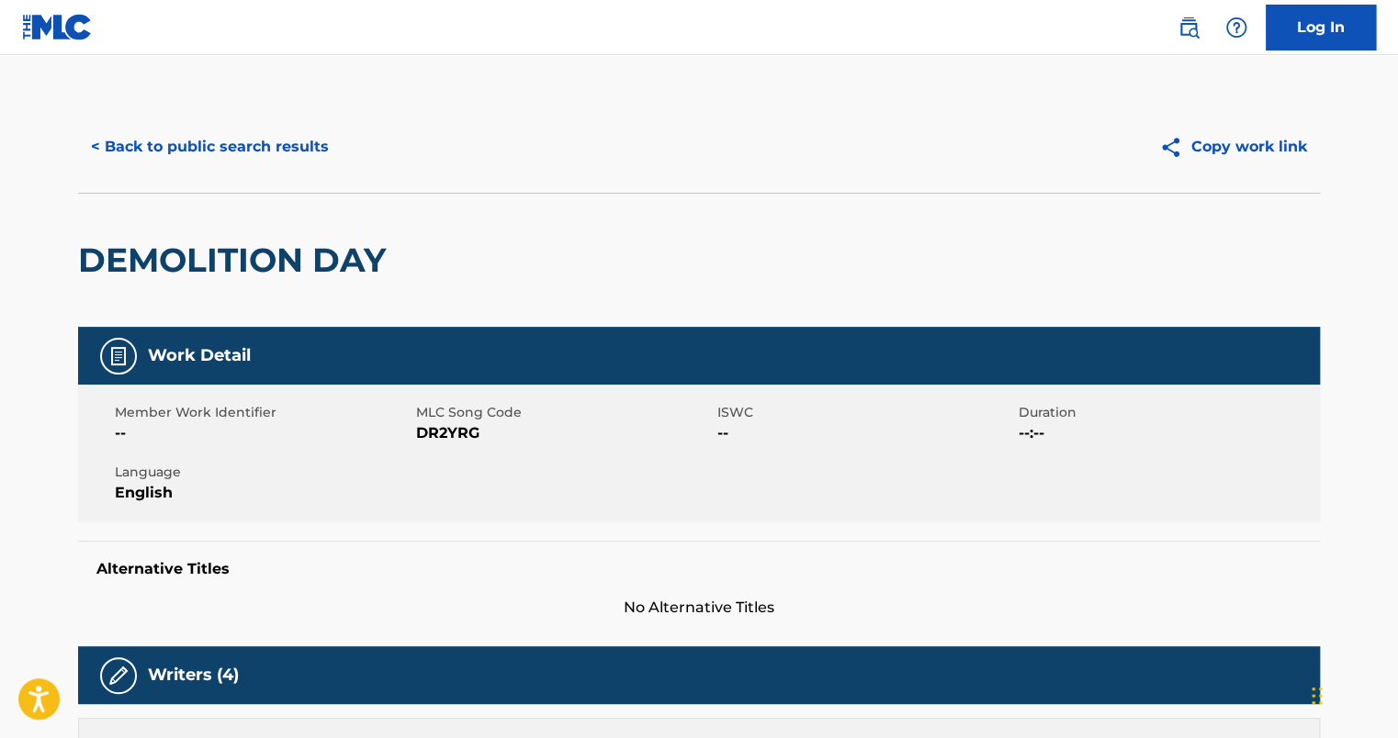
click at [200, 149] on button "< Back to public search results" at bounding box center [210, 147] width 264 height 46
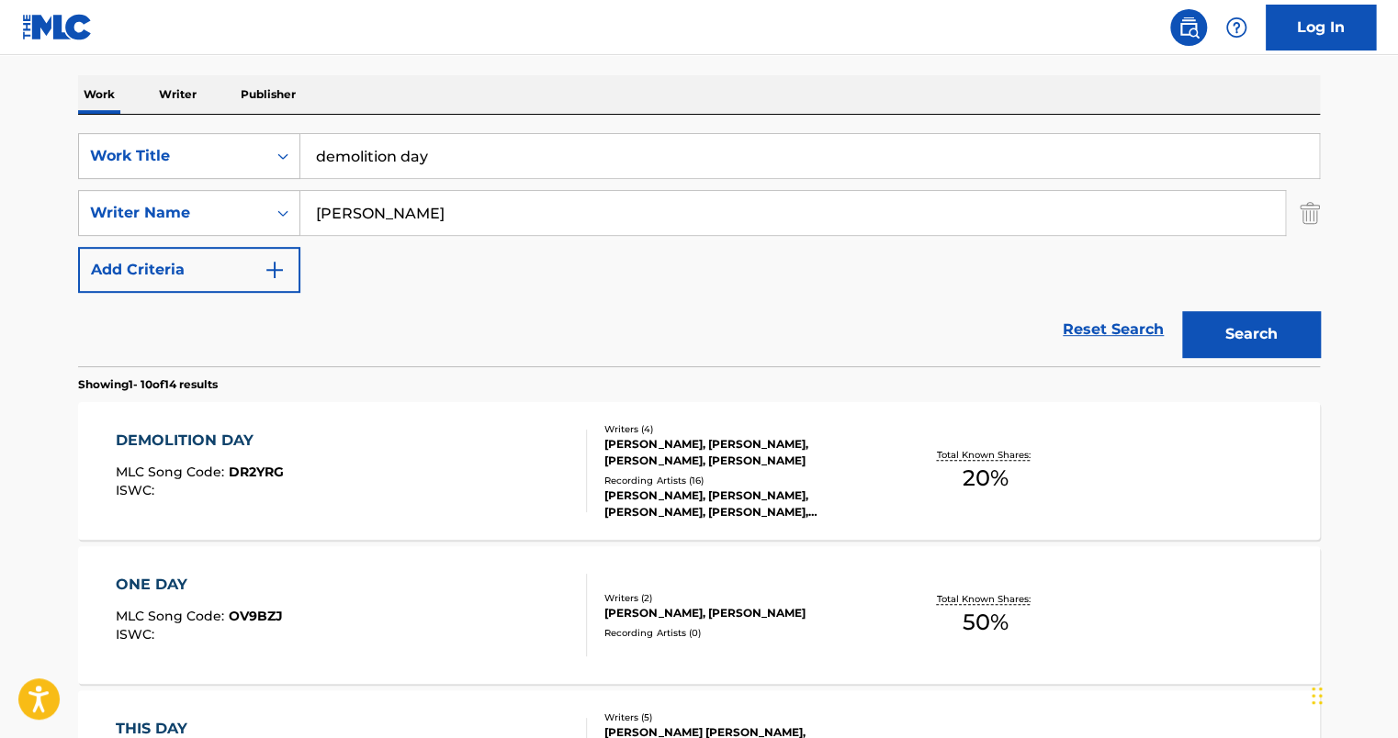
drag, startPoint x: 439, startPoint y: 151, endPoint x: 326, endPoint y: 153, distance: 113.0
click at [327, 153] on input "demolition day" at bounding box center [809, 156] width 1019 height 44
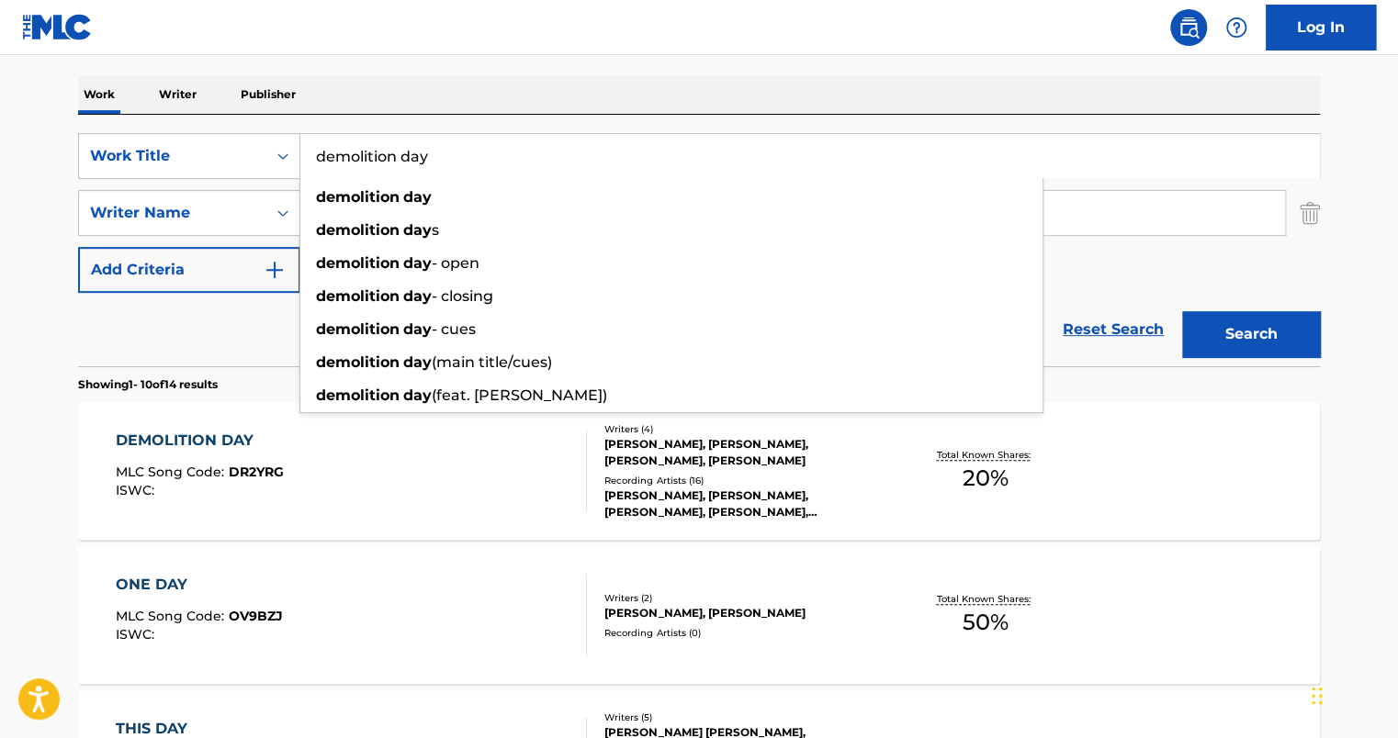
type input "d"
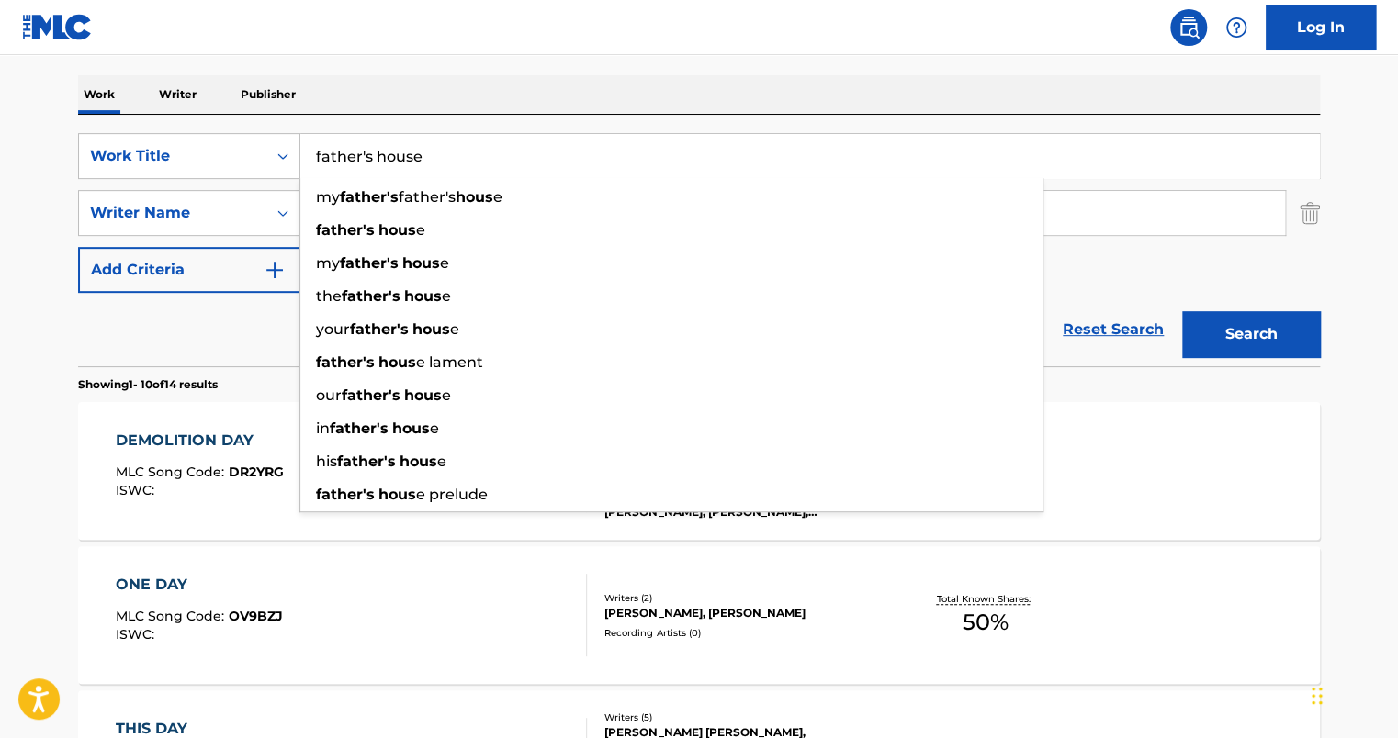
type input "father's house"
click at [1182, 311] on button "Search" at bounding box center [1251, 334] width 138 height 46
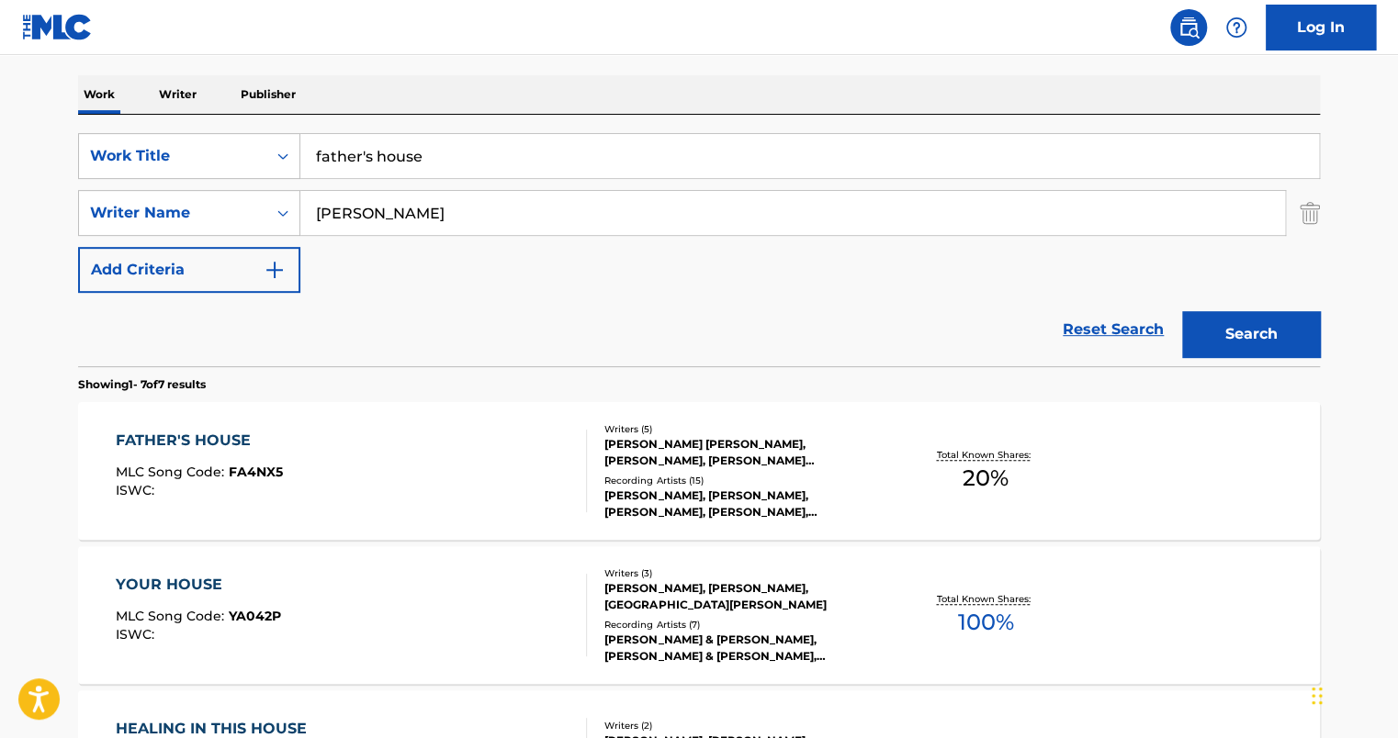
click at [370, 455] on div "FATHER'S HOUSE MLC Song Code : FA4NX5 ISWC :" at bounding box center [352, 471] width 472 height 83
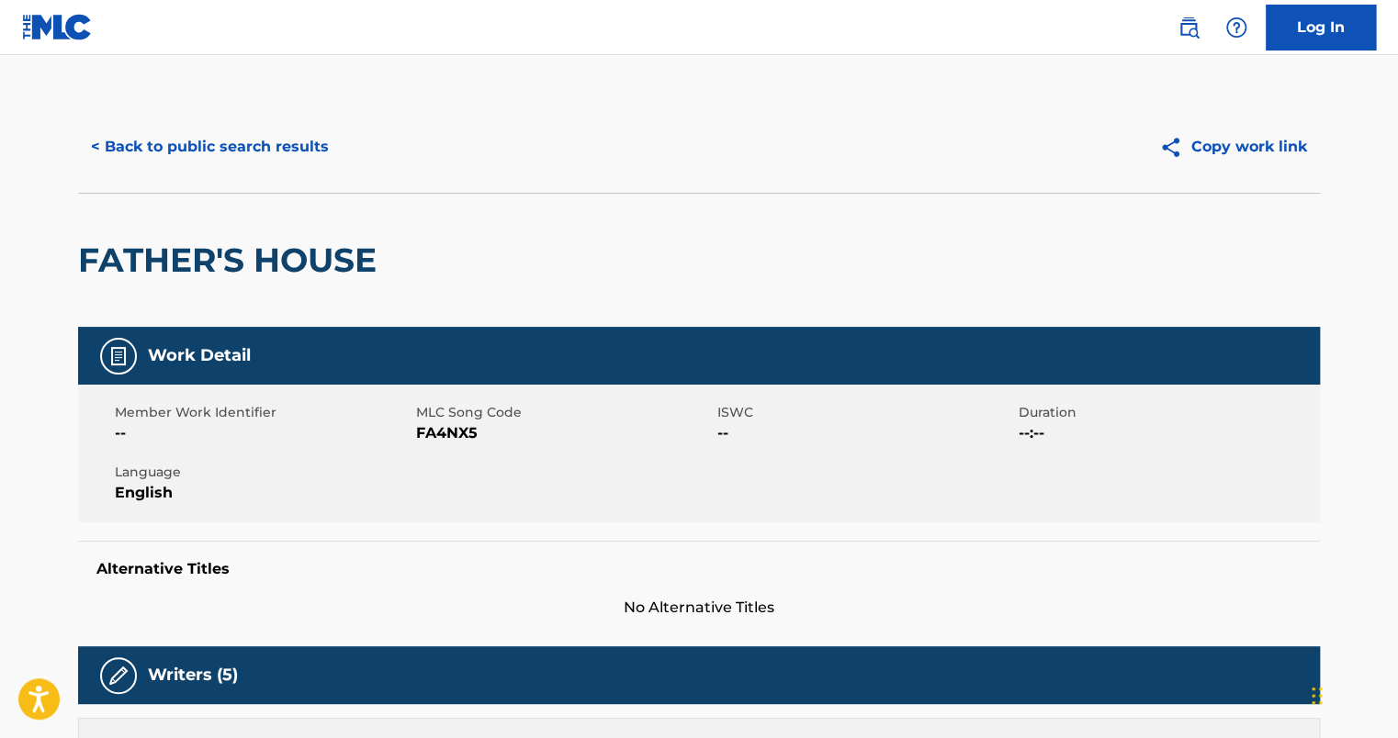
click at [287, 152] on button "< Back to public search results" at bounding box center [210, 147] width 264 height 46
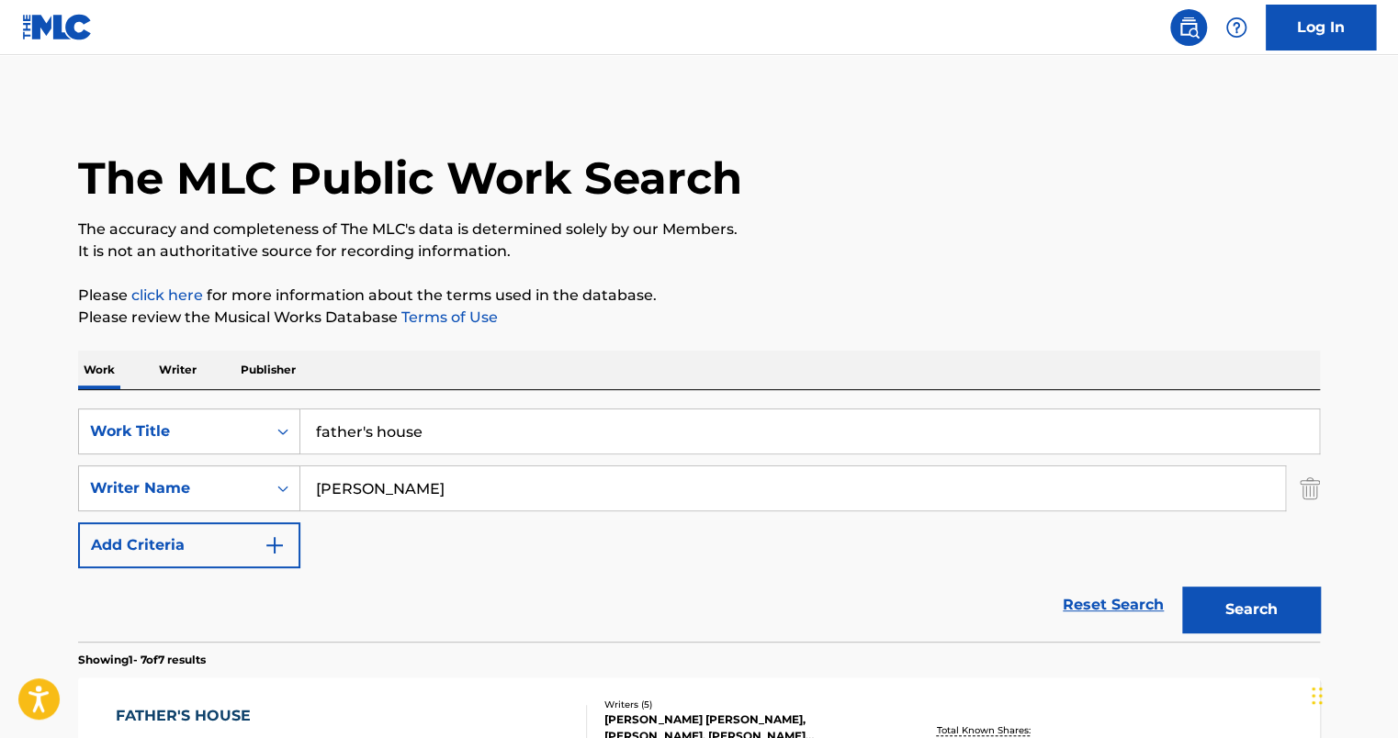
scroll to position [276, 0]
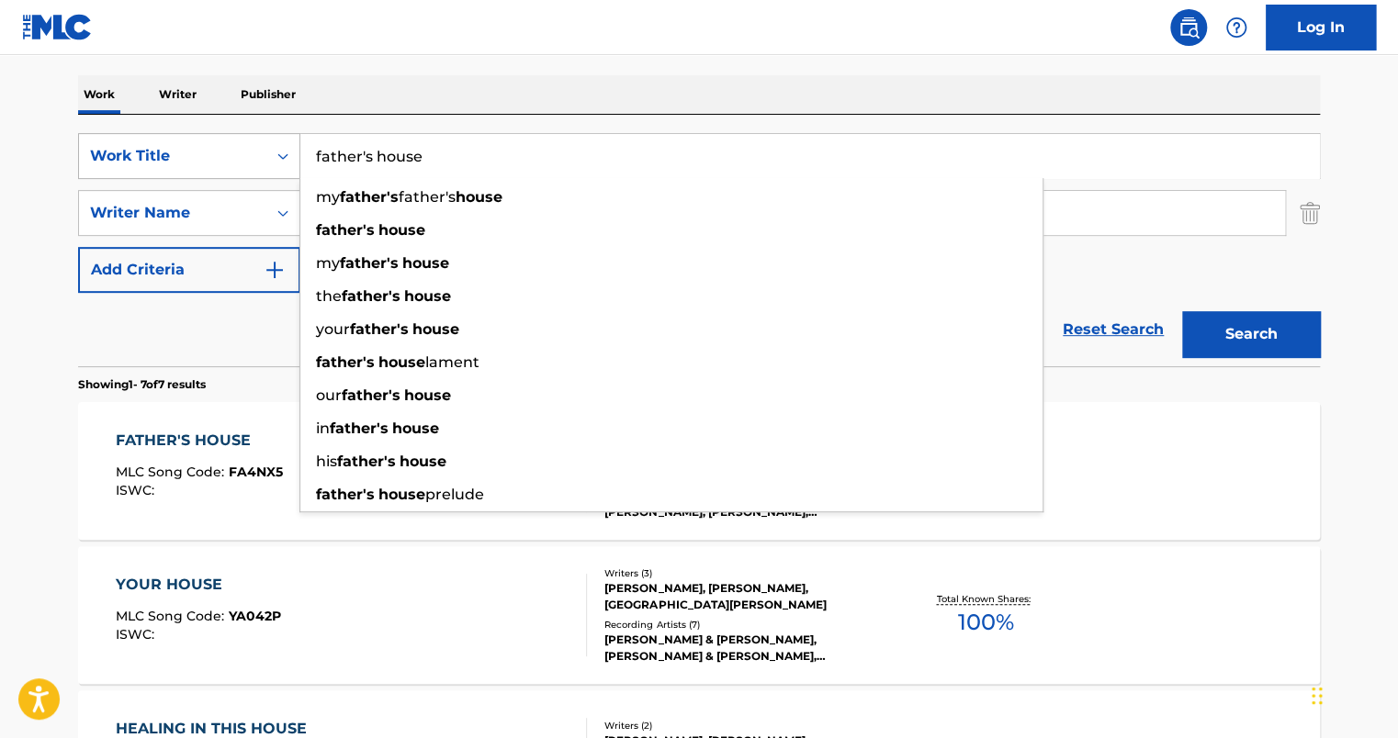
drag, startPoint x: 461, startPoint y: 146, endPoint x: 234, endPoint y: 148, distance: 226.9
click at [234, 148] on div "SearchWithCriteria9d8c5711-457e-48e3-8a48-1e6b7857445a Work Title father's hous…" at bounding box center [699, 156] width 1242 height 46
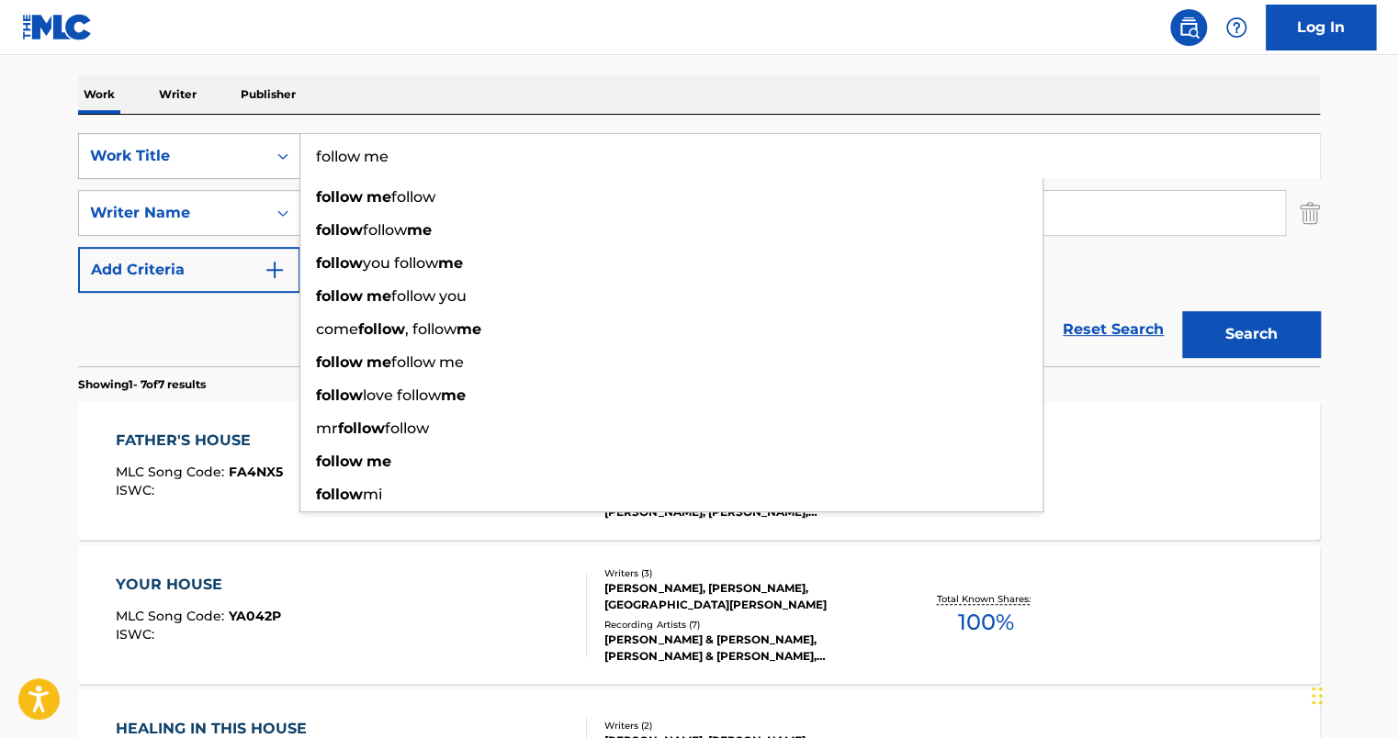
type input "follow me"
click at [1182, 311] on button "Search" at bounding box center [1251, 334] width 138 height 46
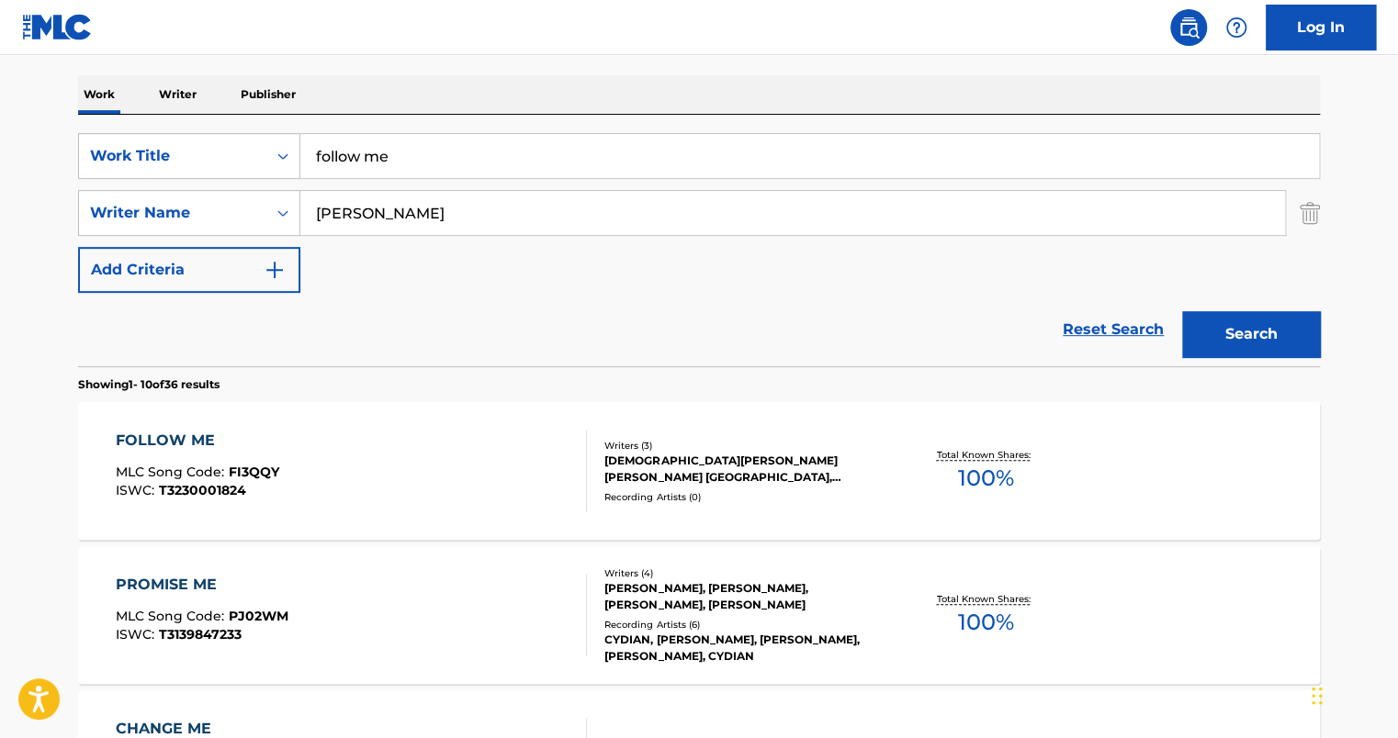
click at [363, 445] on div "FOLLOW ME MLC Song Code : FI3QQY ISWC : T3230001824" at bounding box center [352, 471] width 472 height 83
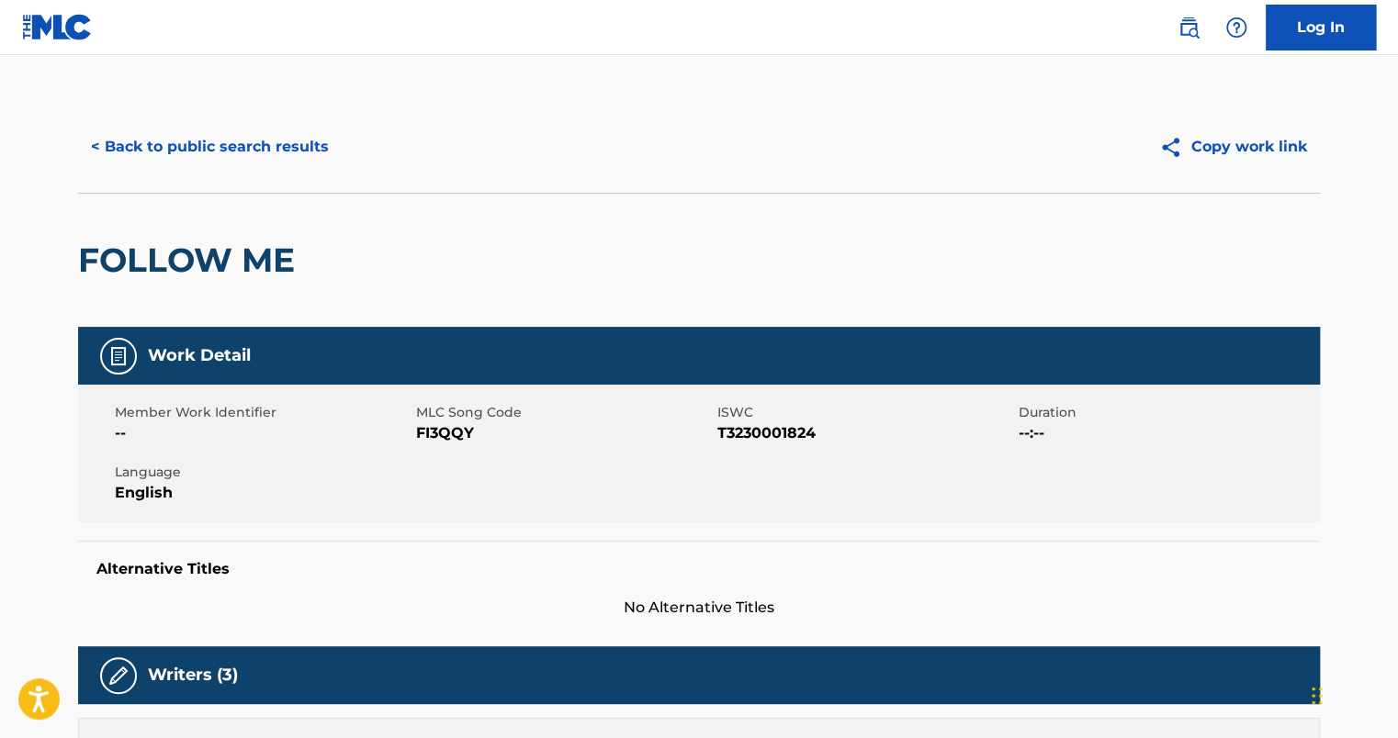
click at [202, 157] on button "< Back to public search results" at bounding box center [210, 147] width 264 height 46
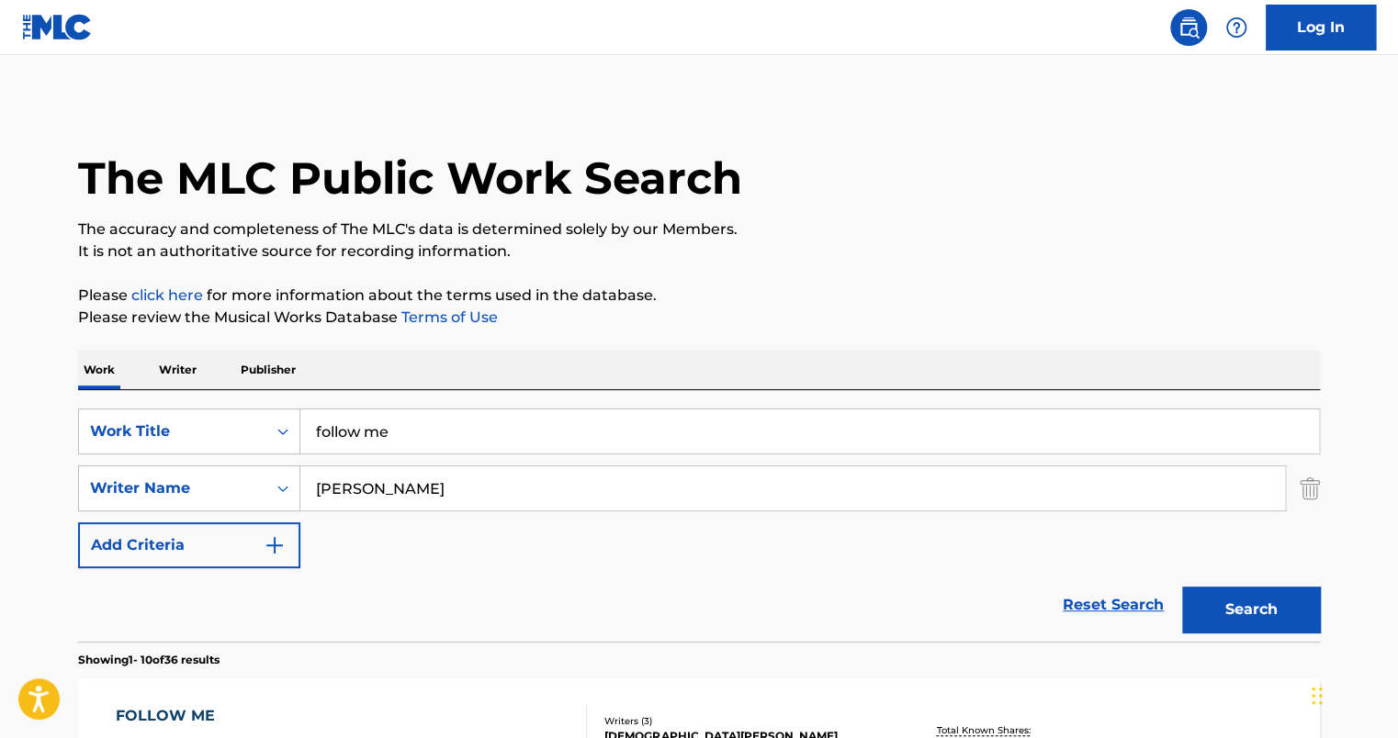
scroll to position [276, 0]
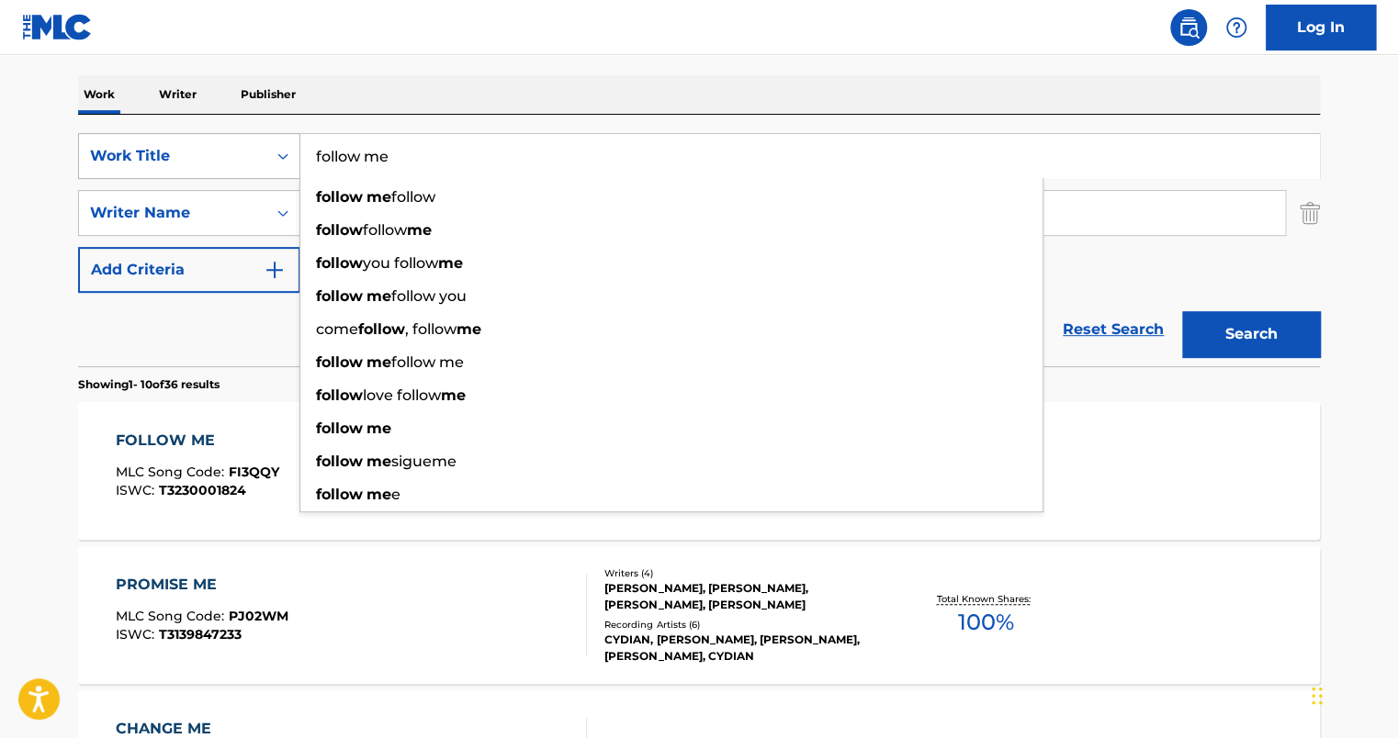
drag, startPoint x: 393, startPoint y: 151, endPoint x: 244, endPoint y: 152, distance: 148.8
click at [244, 152] on div "SearchWithCriteria9d8c5711-457e-48e3-8a48-1e6b7857445a Work Title follow me fol…" at bounding box center [699, 156] width 1242 height 46
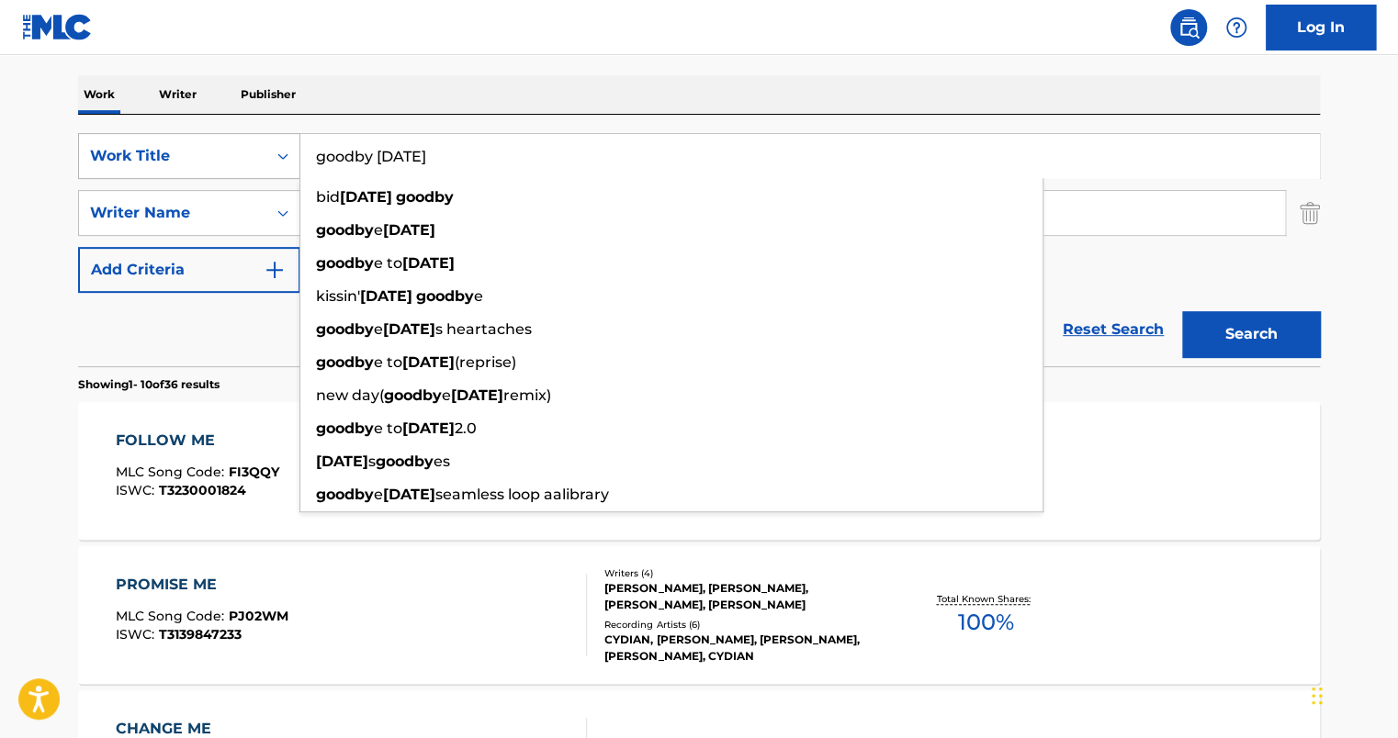
type input "goodby [DATE]"
click at [1182, 311] on button "Search" at bounding box center [1251, 334] width 138 height 46
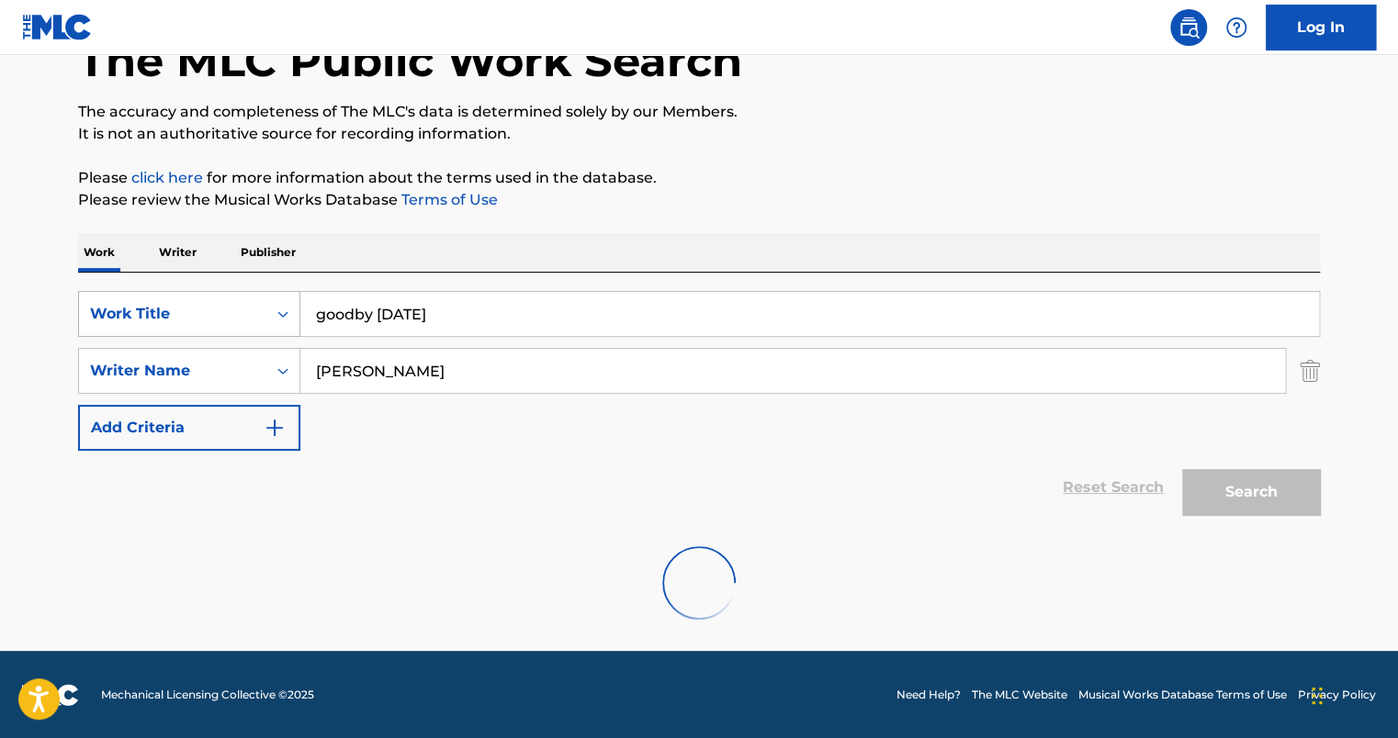
scroll to position [261, 0]
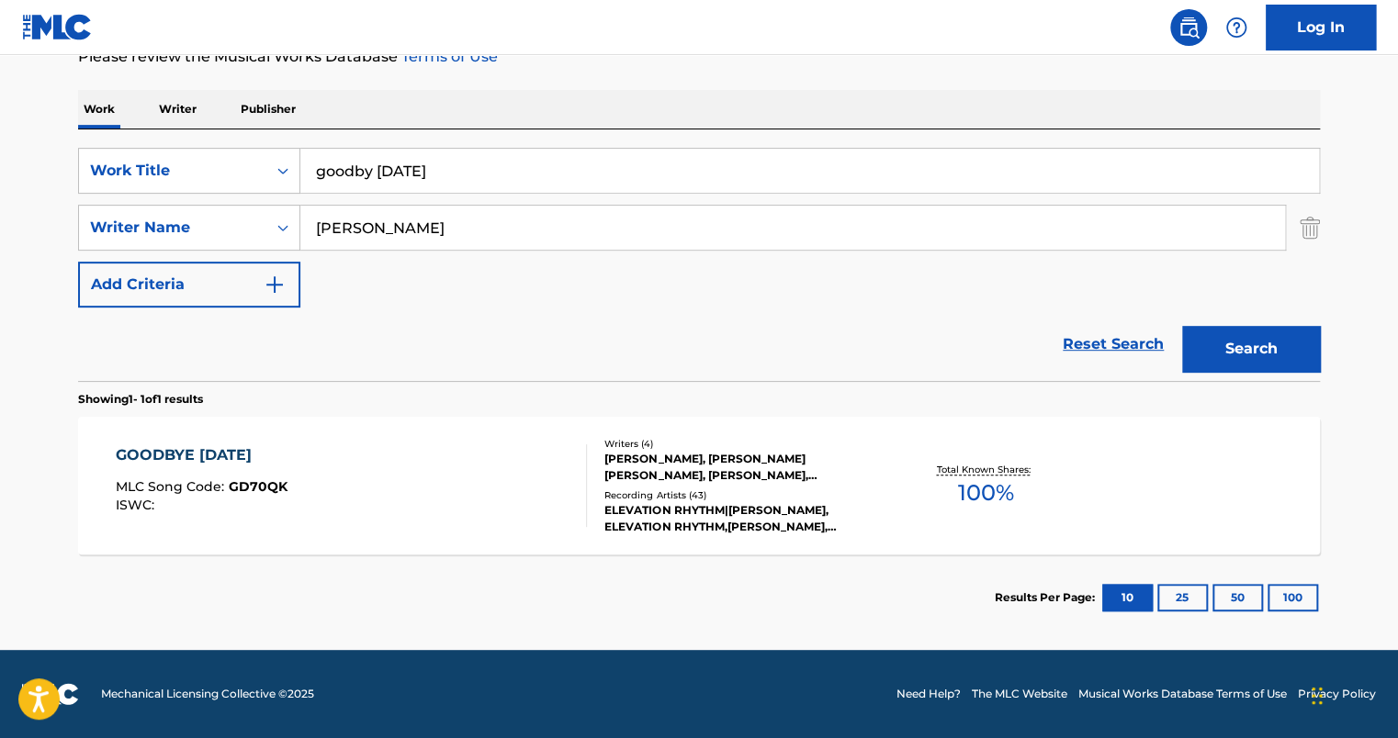
click at [371, 529] on div "GOODBYE [DATE] MLC Song Code : GD70QK ISWC : Writers ( 4 ) [PERSON_NAME], [PERS…" at bounding box center [699, 486] width 1242 height 138
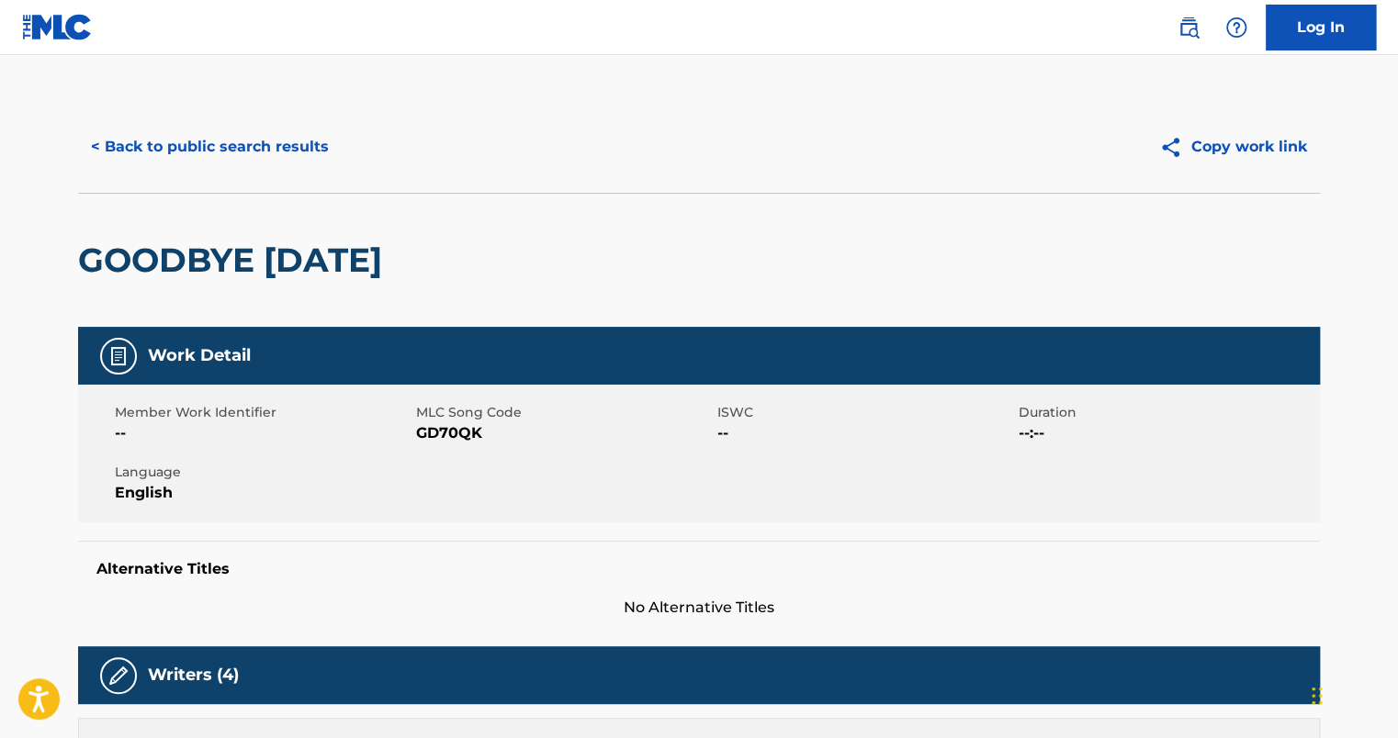
click at [198, 163] on button "< Back to public search results" at bounding box center [210, 147] width 264 height 46
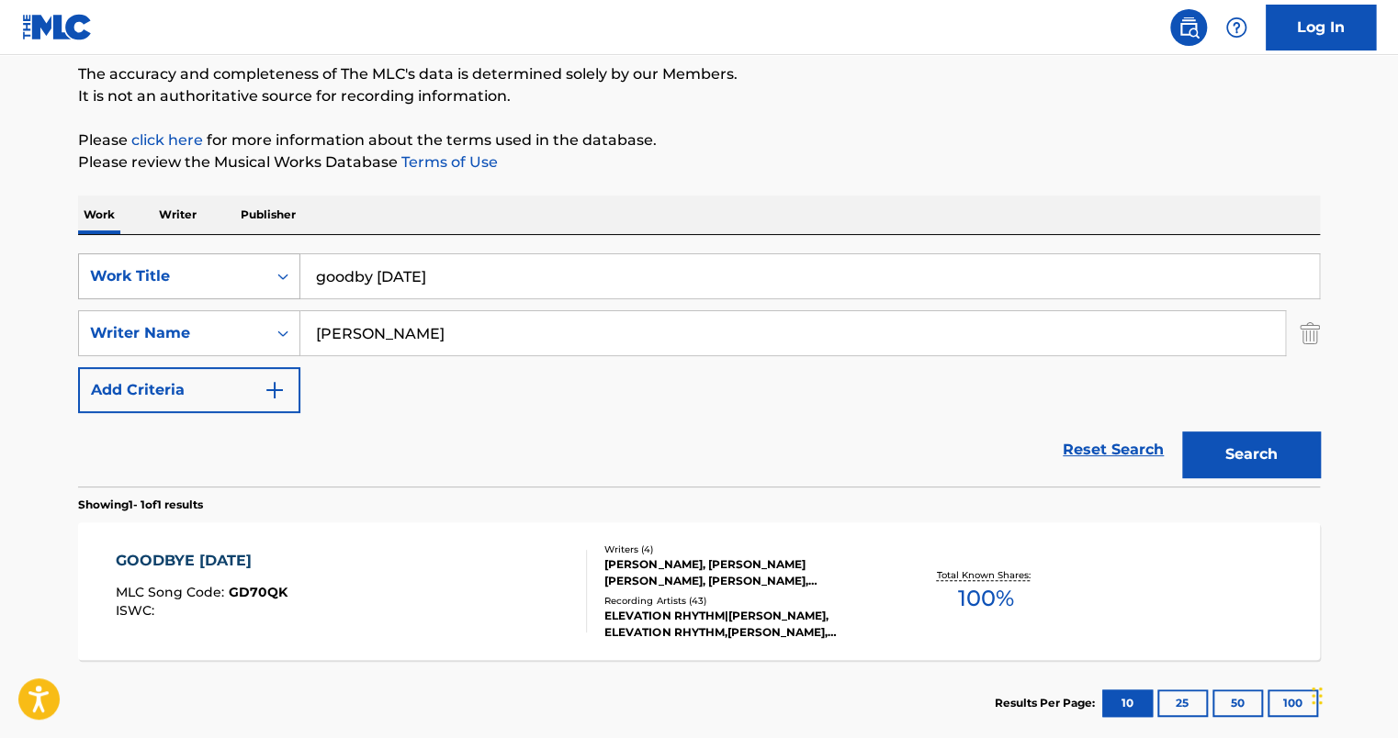
drag, startPoint x: 503, startPoint y: 259, endPoint x: 171, endPoint y: 265, distance: 332.6
click at [171, 265] on div "SearchWithCriteria9d8c5711-457e-48e3-8a48-1e6b7857445a Work Title goodby [DATE]" at bounding box center [699, 277] width 1242 height 46
type input "hidden in obscurity"
click at [1182, 432] on button "Search" at bounding box center [1251, 455] width 138 height 46
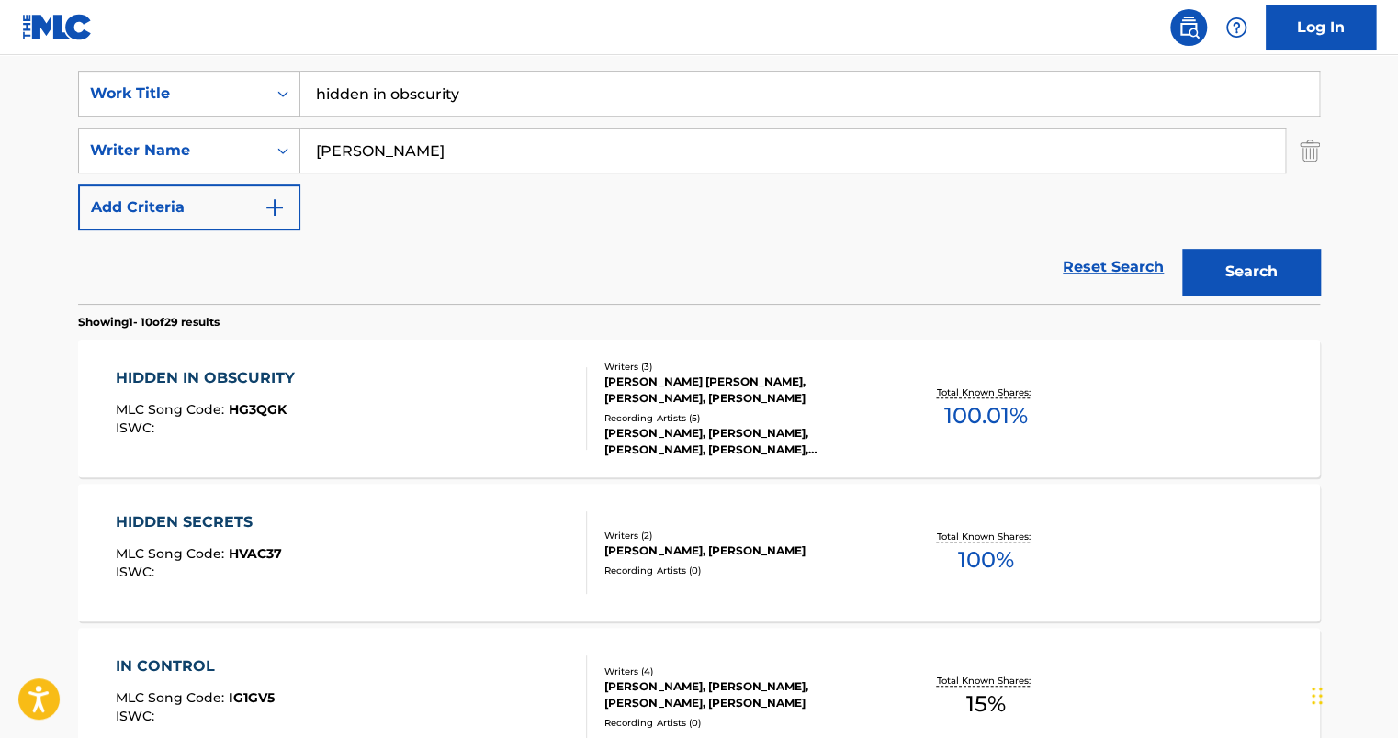
scroll to position [339, 0]
click at [344, 404] on div "HIDDEN IN OBSCURITY MLC Song Code : HG3QGK ISWC :" at bounding box center [352, 407] width 472 height 83
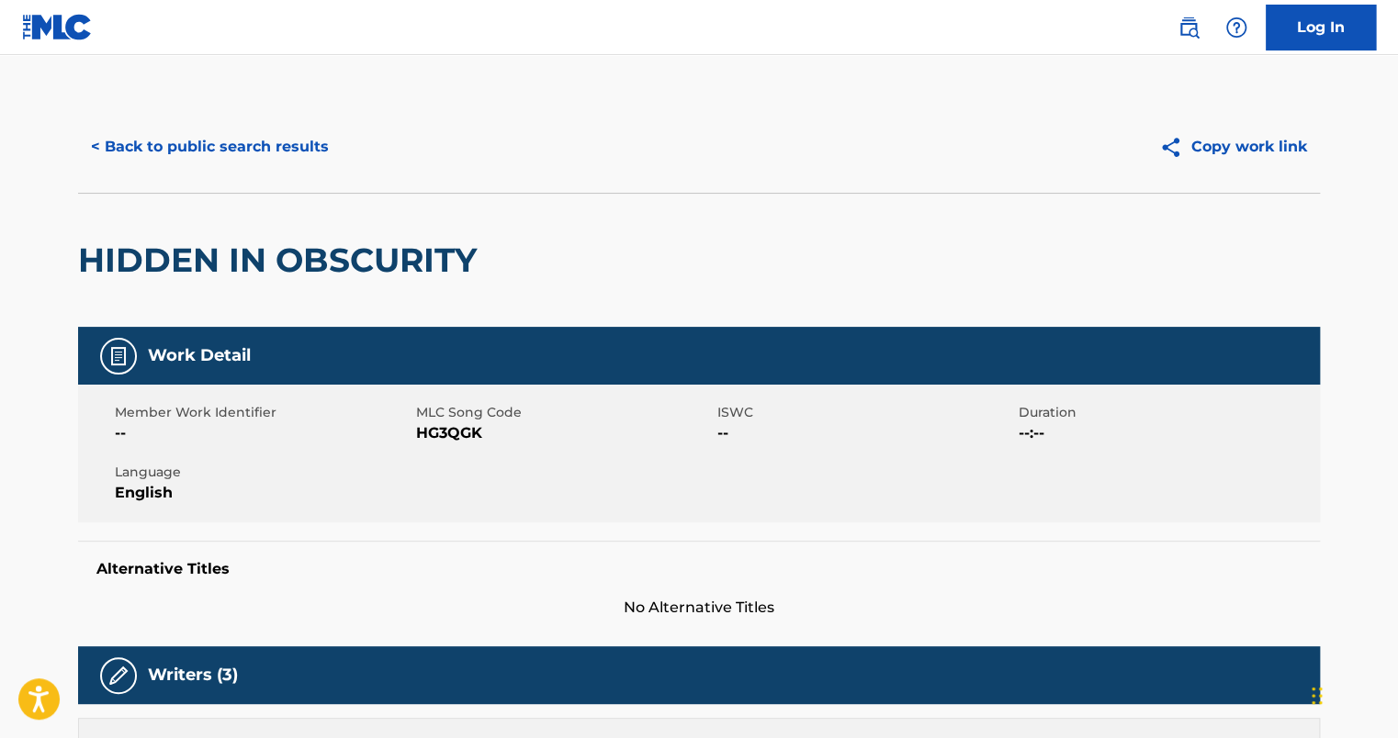
click at [207, 154] on button "< Back to public search results" at bounding box center [210, 147] width 264 height 46
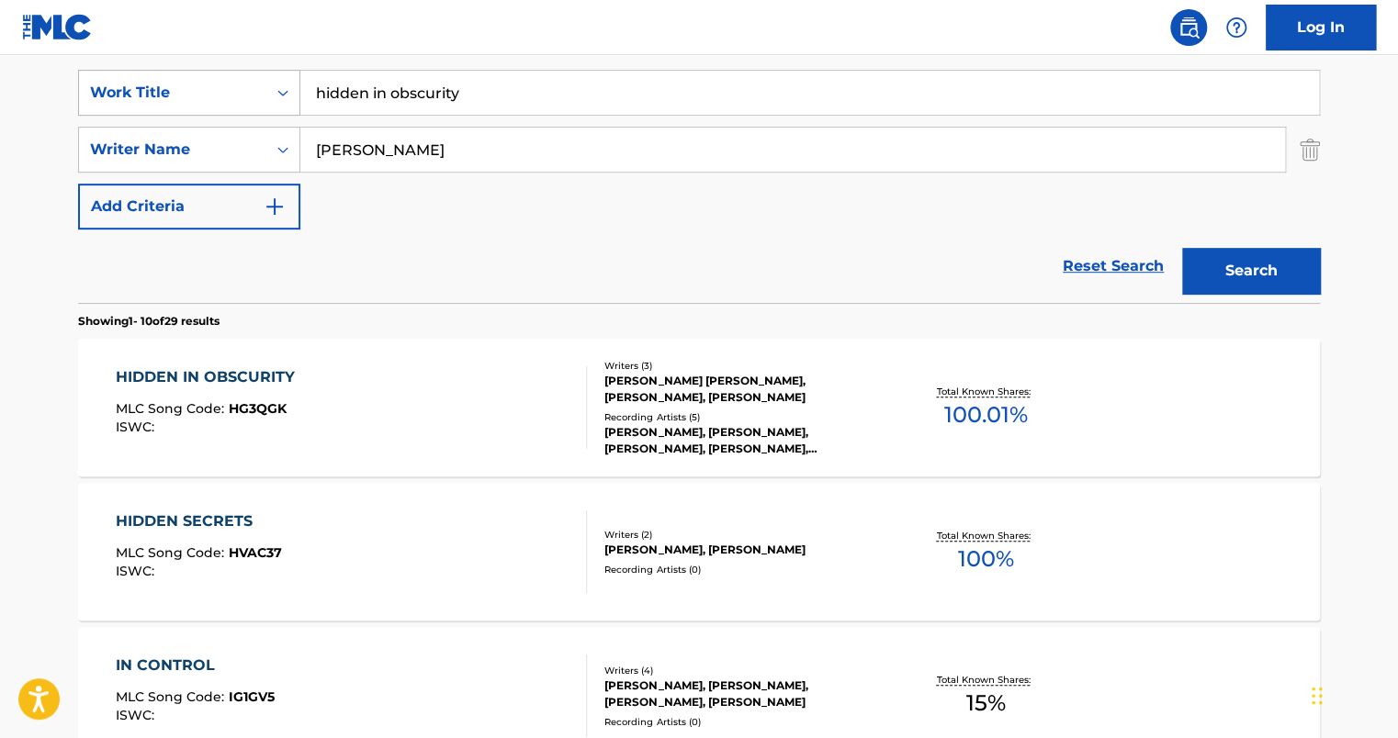
drag, startPoint x: 467, startPoint y: 98, endPoint x: 145, endPoint y: 89, distance: 321.6
click at [145, 89] on div "SearchWithCriteria9d8c5711-457e-48e3-8a48-1e6b7857445a Work Title hidden in obs…" at bounding box center [699, 93] width 1242 height 46
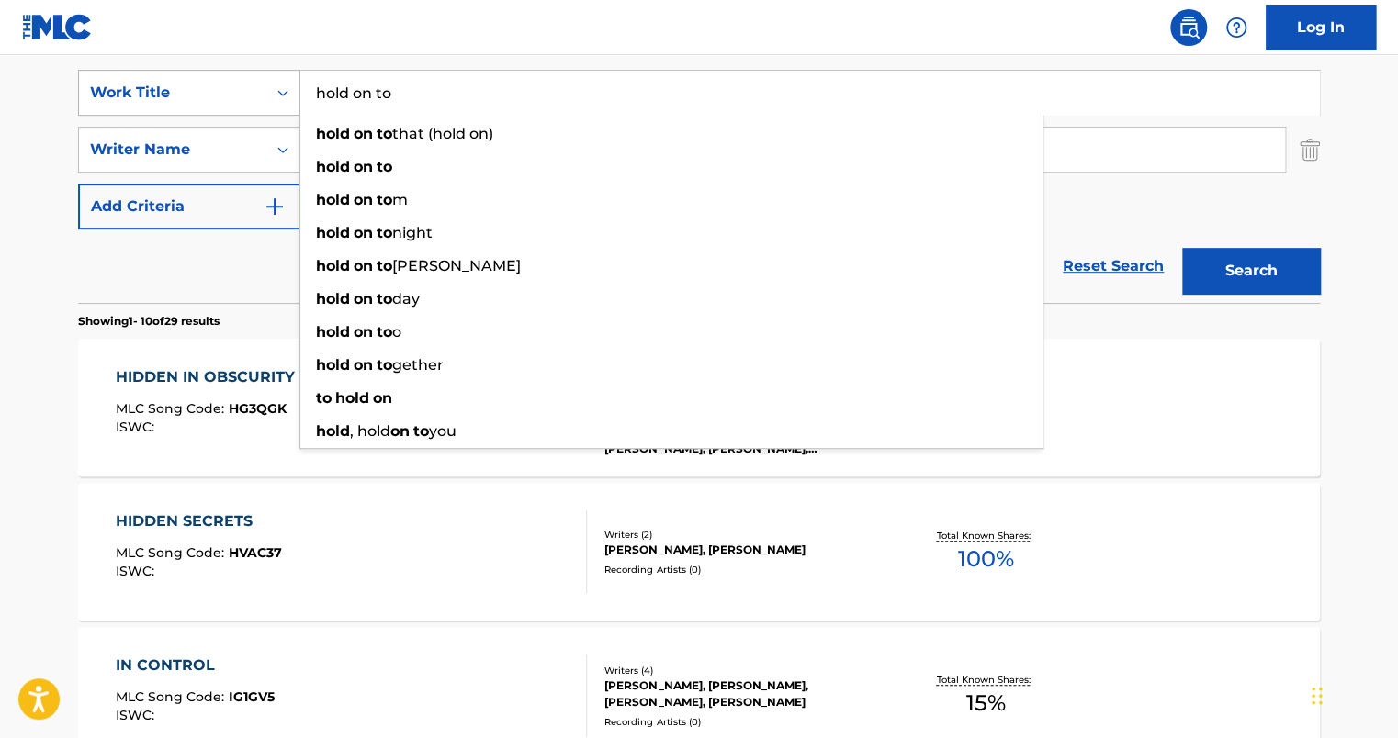
type input "hold on to"
click at [1182, 248] on button "Search" at bounding box center [1251, 271] width 138 height 46
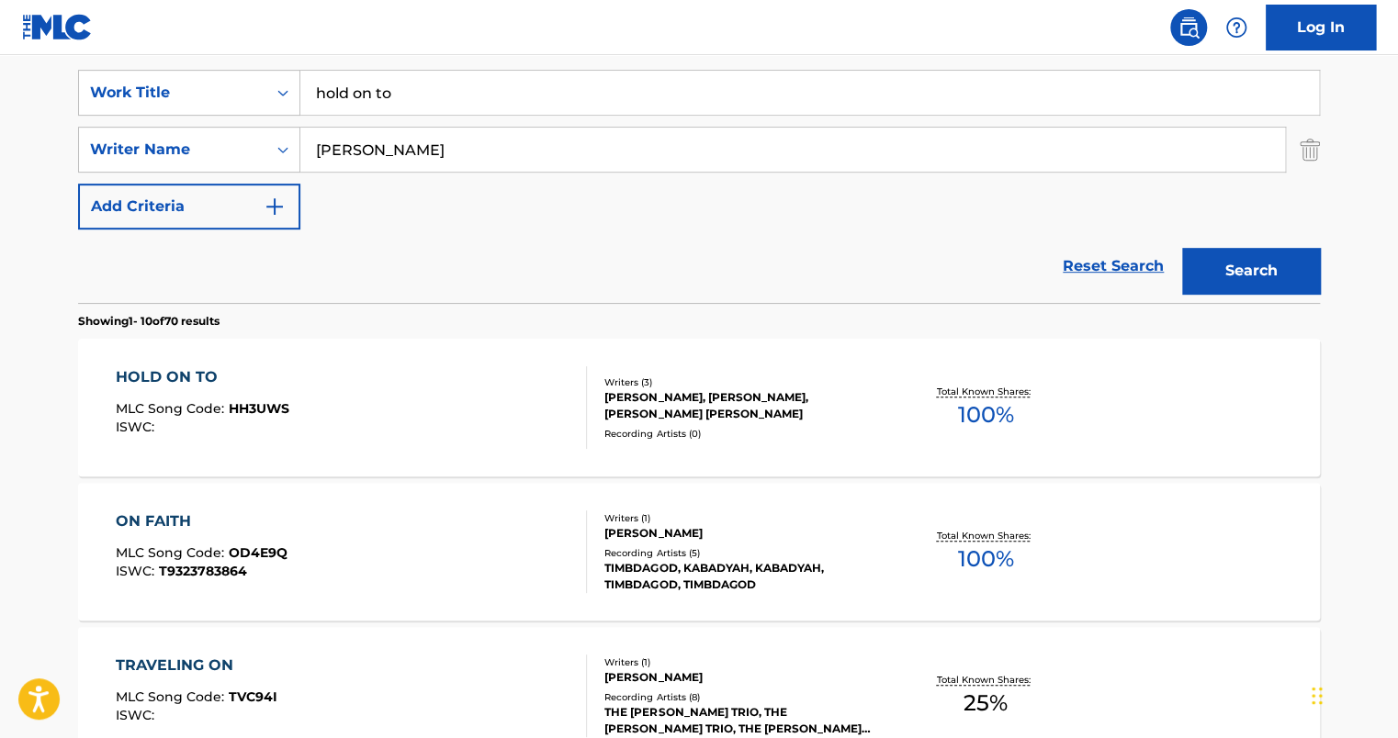
click at [341, 382] on div "HOLD ON TO MLC Song Code : HH3UWS ISWC :" at bounding box center [352, 407] width 472 height 83
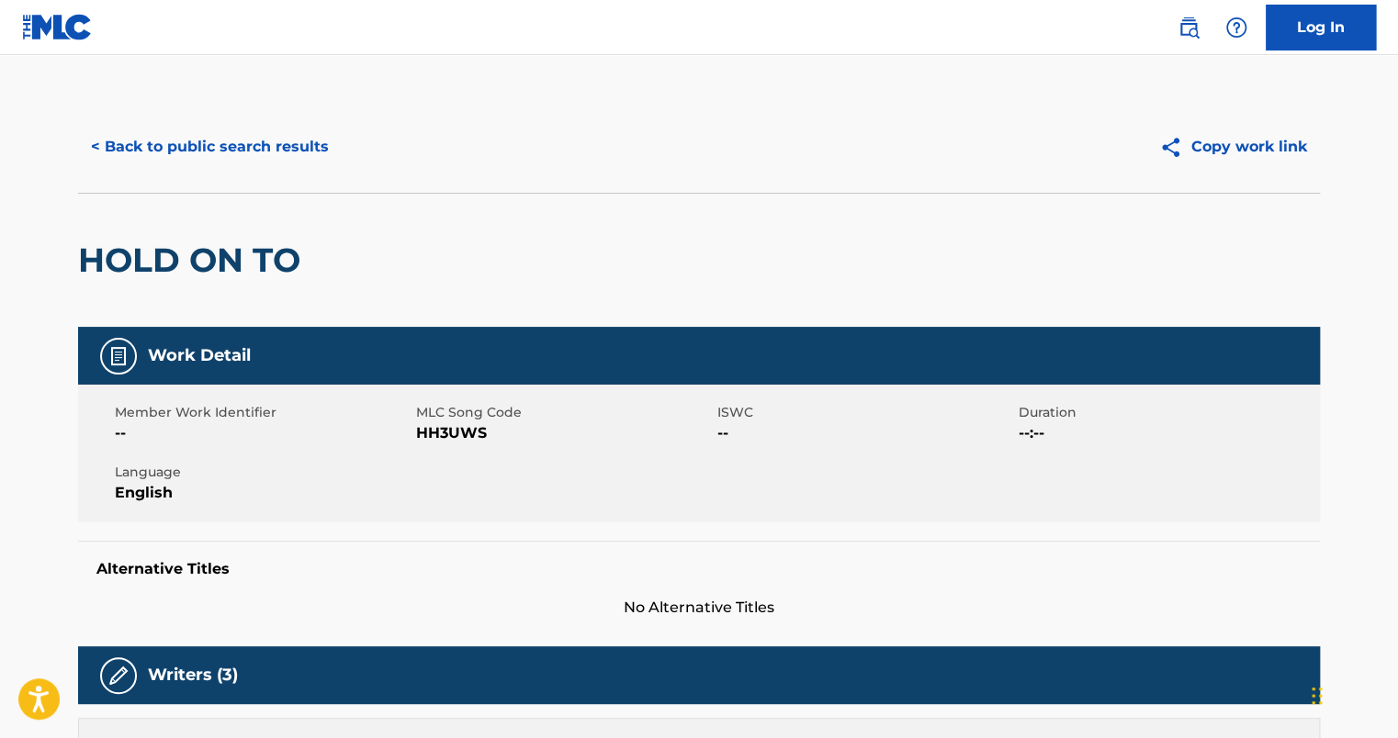
click at [242, 139] on button "< Back to public search results" at bounding box center [210, 147] width 264 height 46
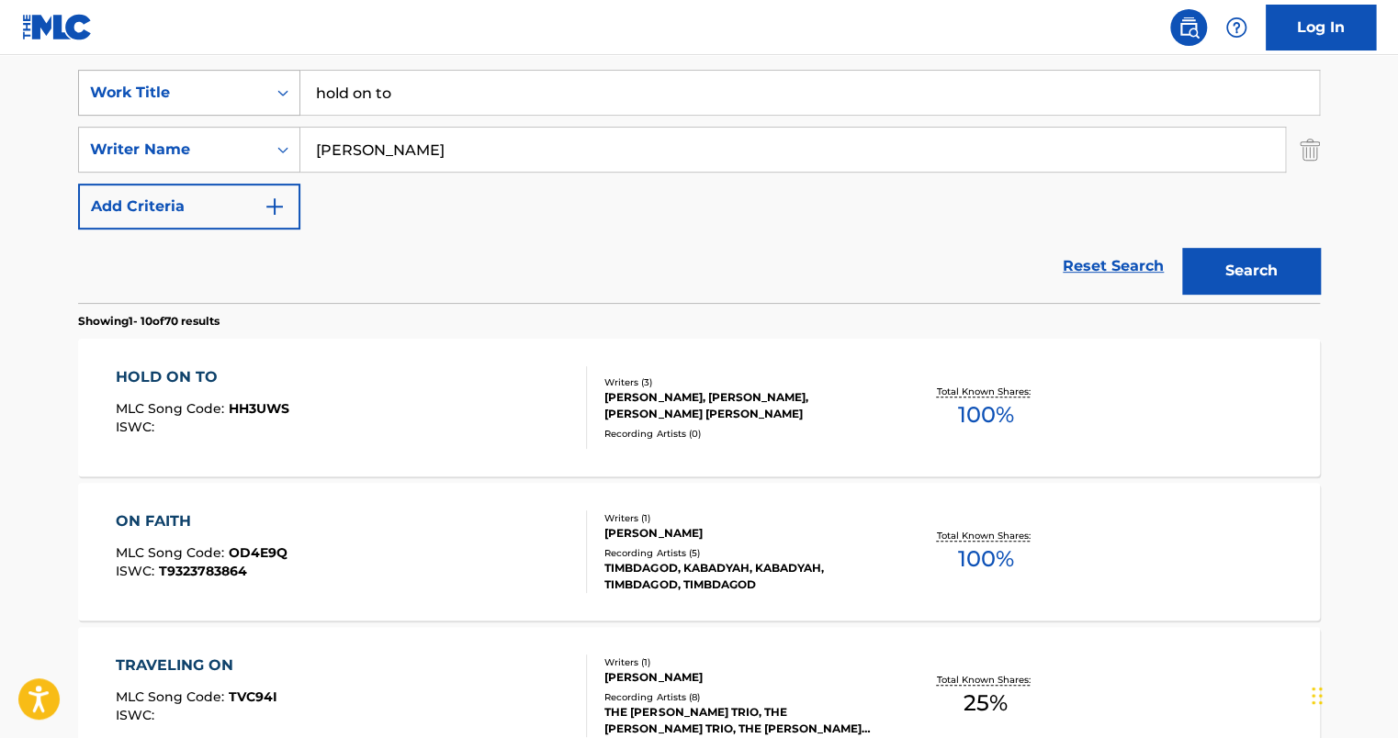
drag, startPoint x: 298, startPoint y: 85, endPoint x: 241, endPoint y: 86, distance: 57.0
click at [242, 81] on div "SearchWithCriteria9d8c5711-457e-48e3-8a48-1e6b7857445a Work Title hold on to" at bounding box center [699, 93] width 1242 height 46
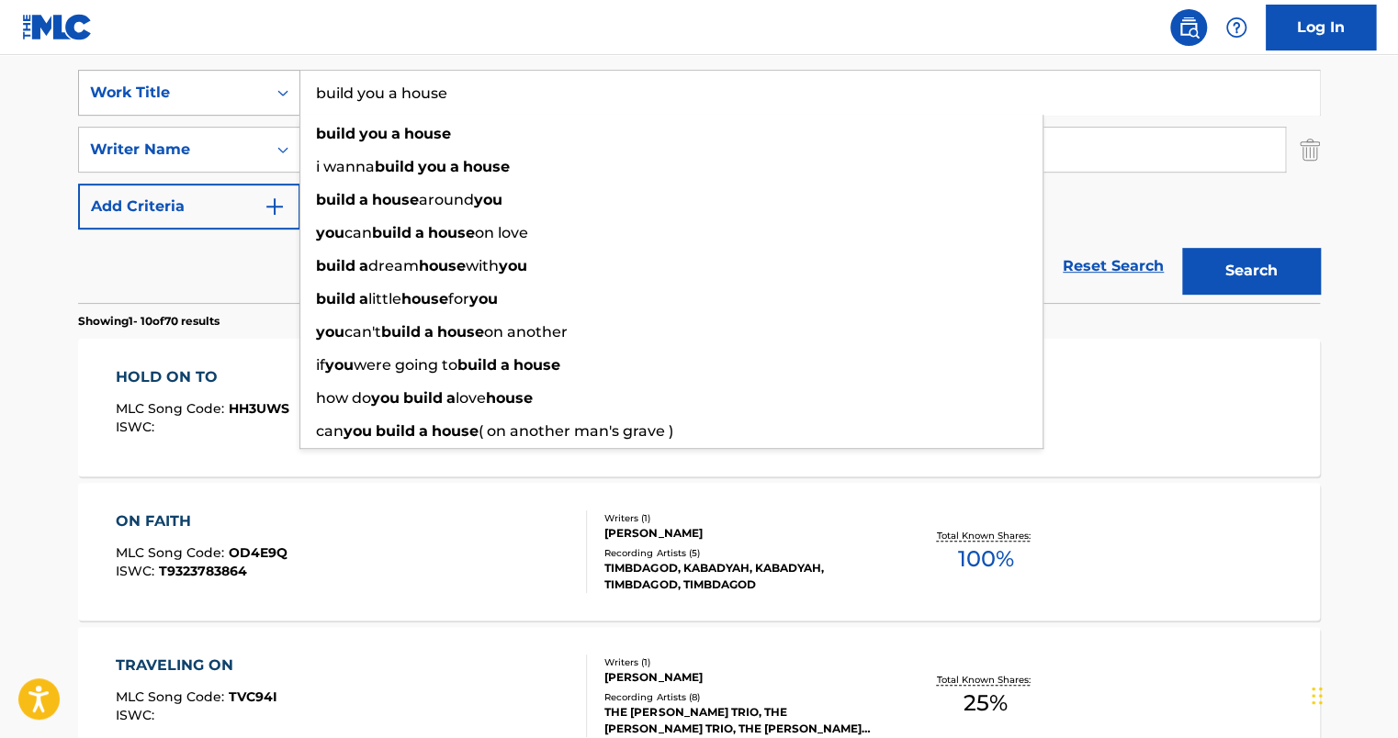
type input "build you a house"
click at [1182, 248] on button "Search" at bounding box center [1251, 271] width 138 height 46
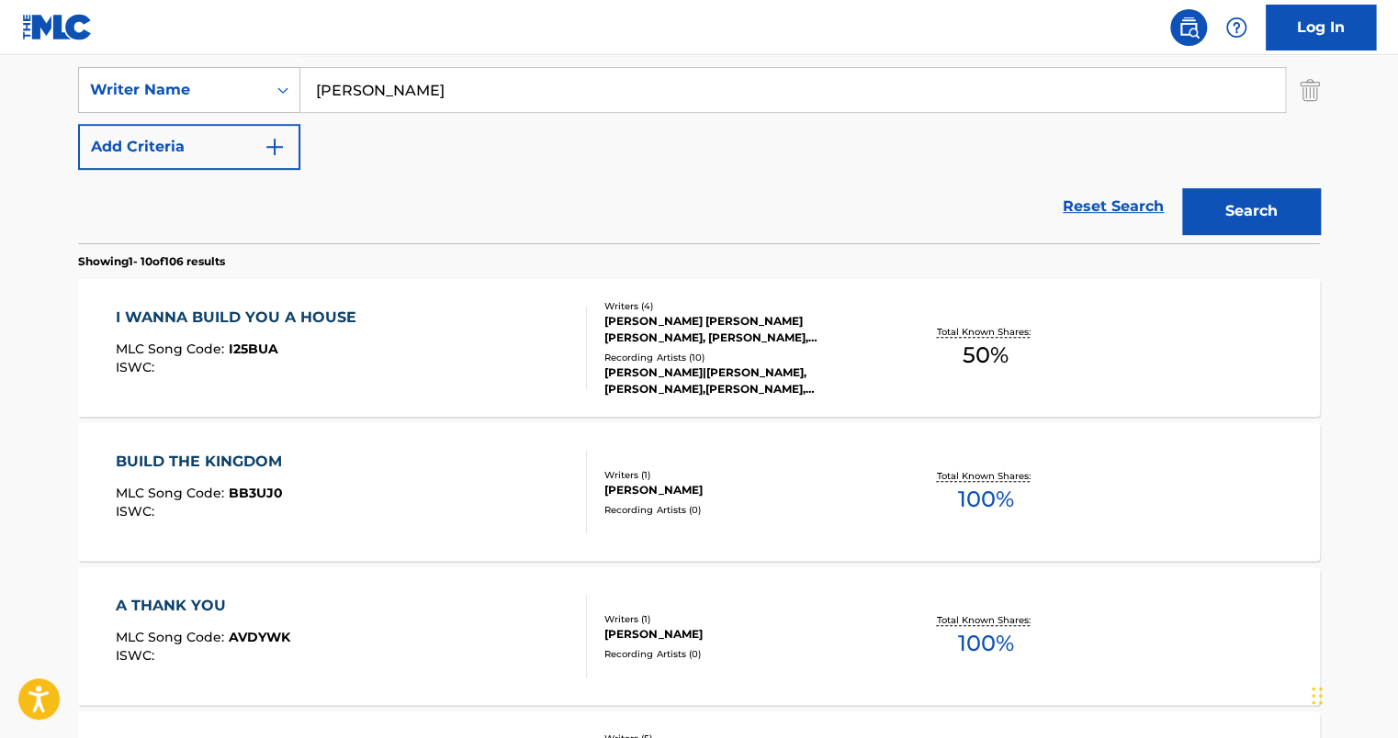
scroll to position [431, 0]
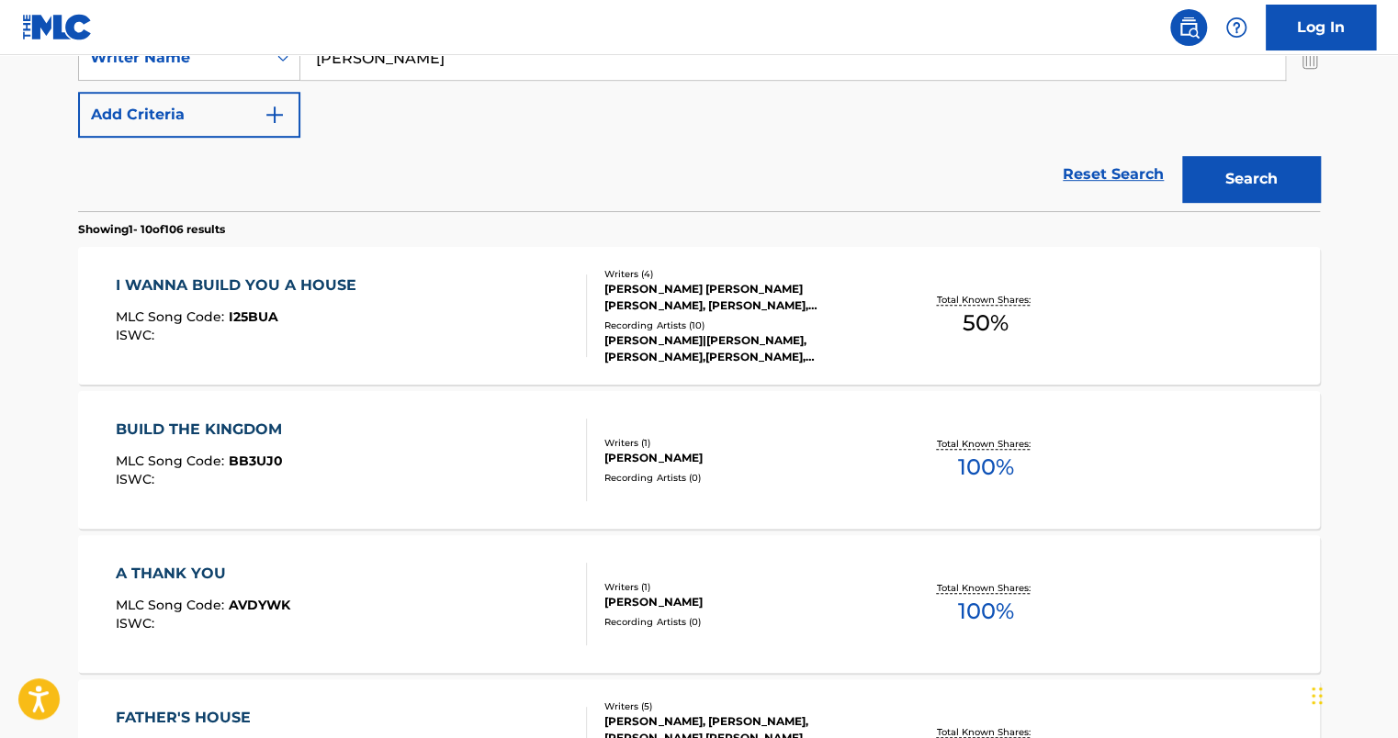
click at [431, 289] on div "I WANNA BUILD YOU A HOUSE MLC Song Code : I25BUA ISWC :" at bounding box center [352, 316] width 472 height 83
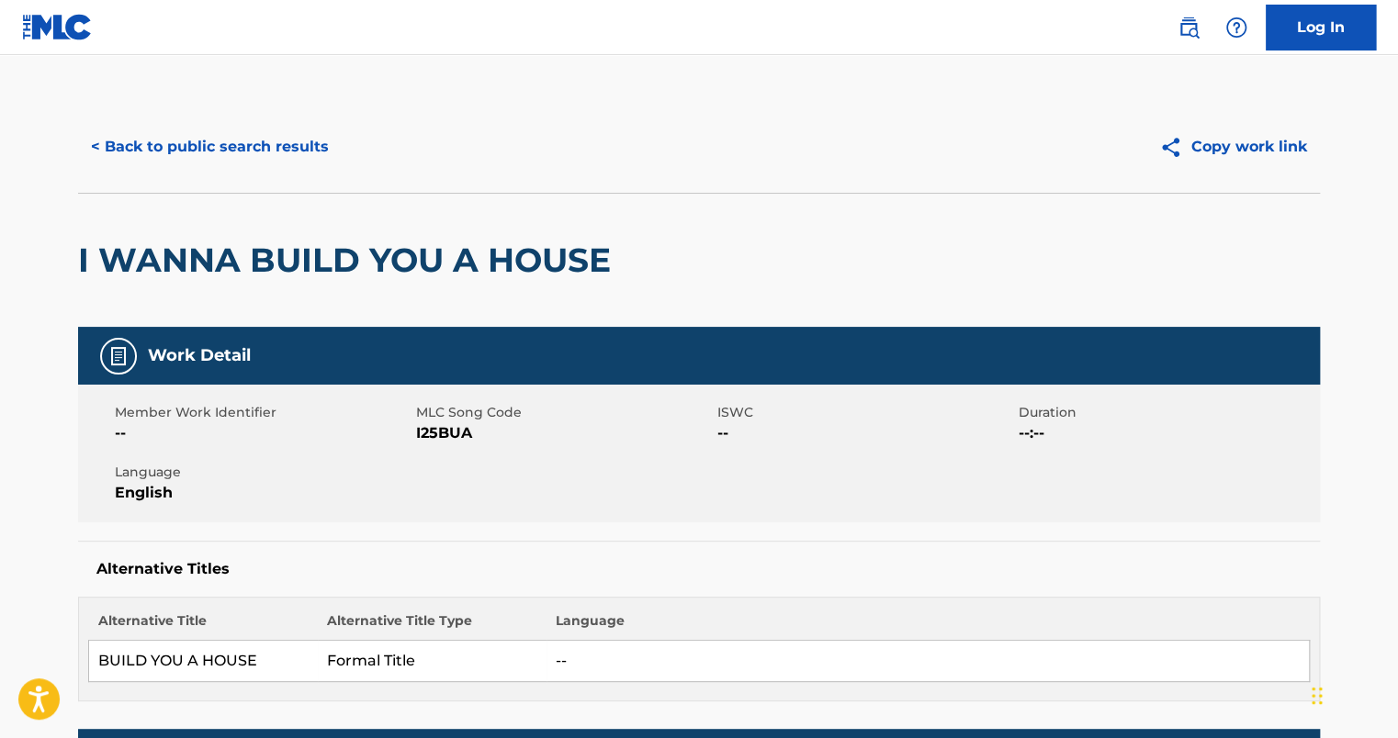
click at [168, 132] on button "< Back to public search results" at bounding box center [210, 147] width 264 height 46
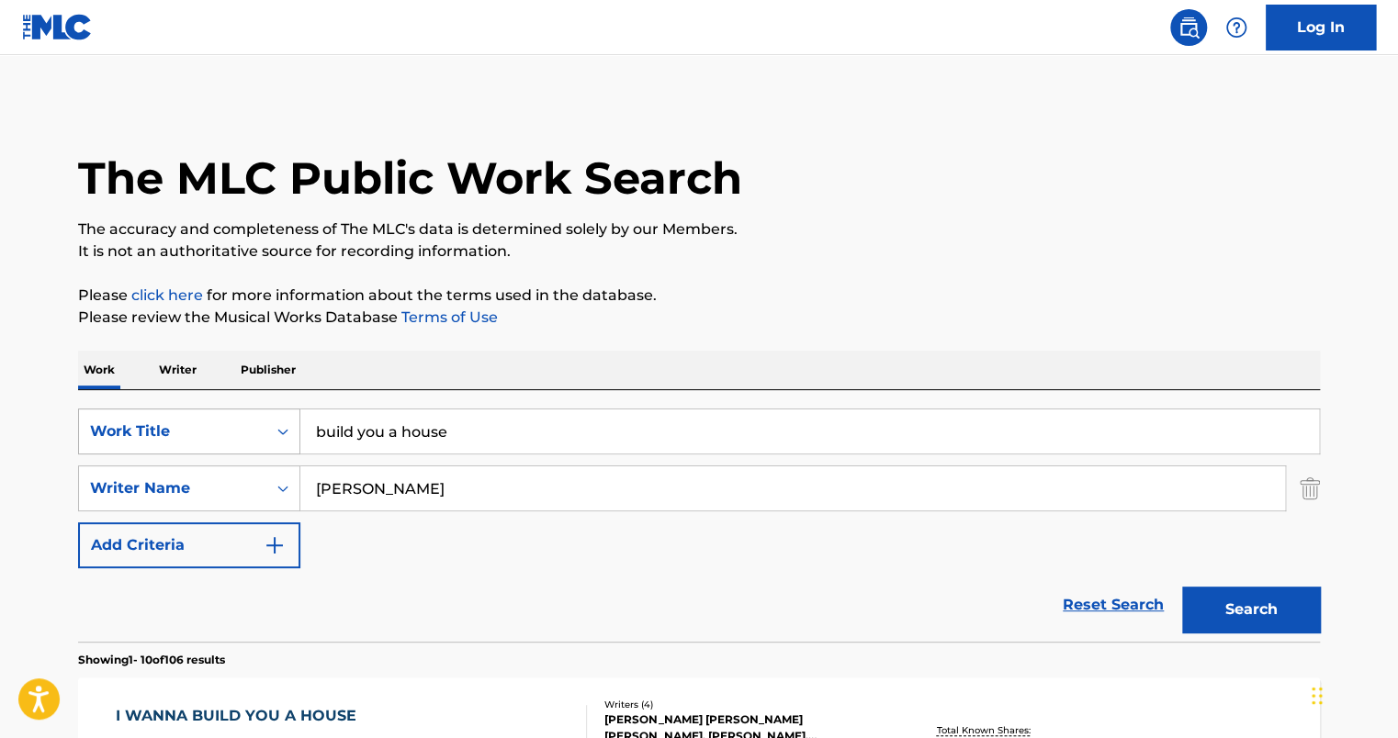
drag, startPoint x: 518, startPoint y: 433, endPoint x: 201, endPoint y: 409, distance: 317.8
click at [202, 409] on div "SearchWithCriteria9d8c5711-457e-48e3-8a48-1e6b7857445a Work Title build you a h…" at bounding box center [699, 432] width 1242 height 46
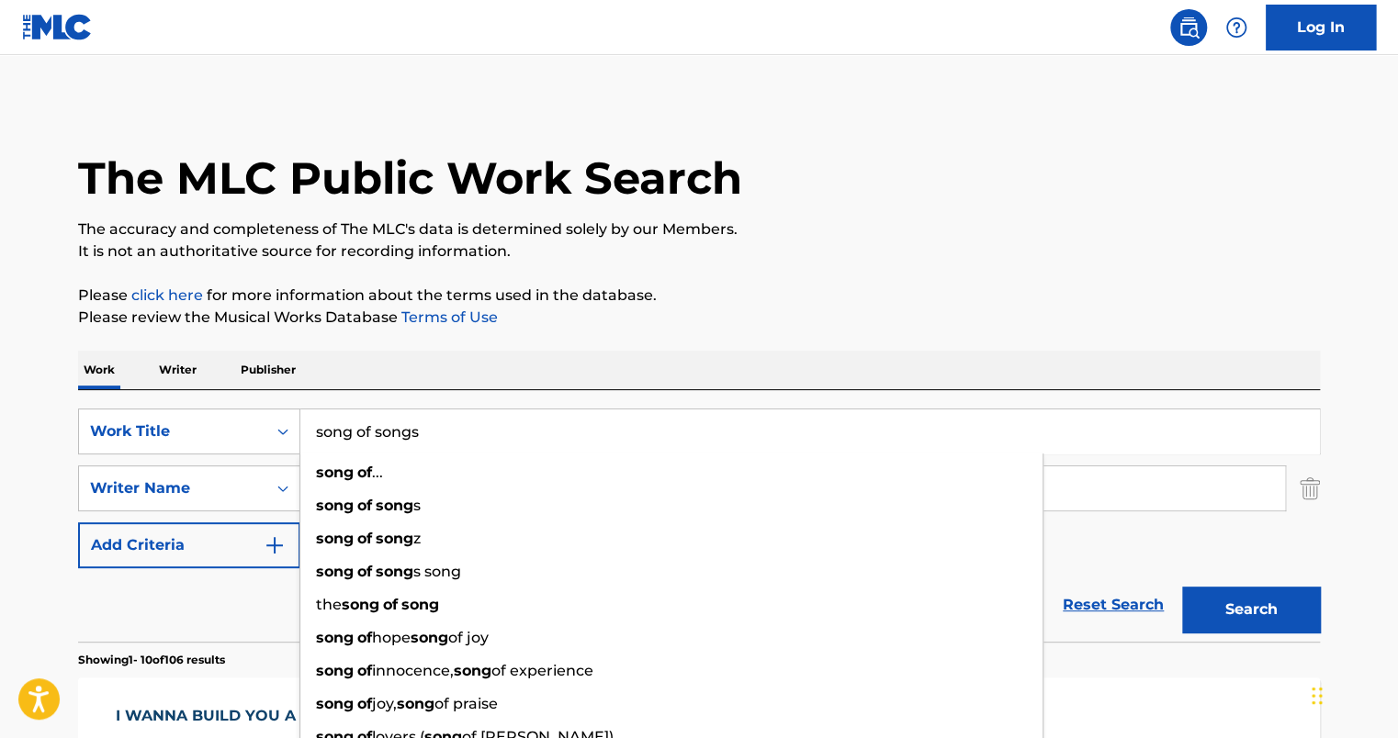
type input "song of songs"
click at [1182, 587] on button "Search" at bounding box center [1251, 610] width 138 height 46
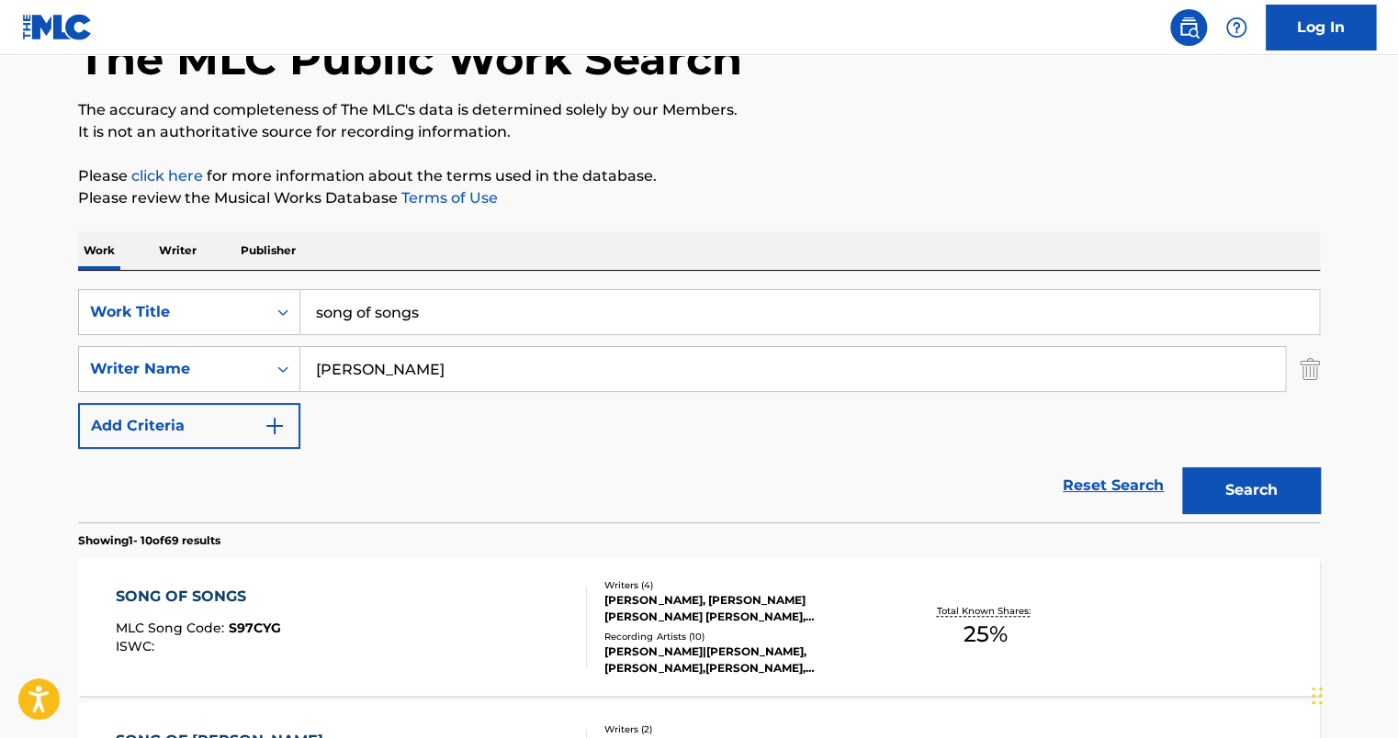
scroll to position [276, 0]
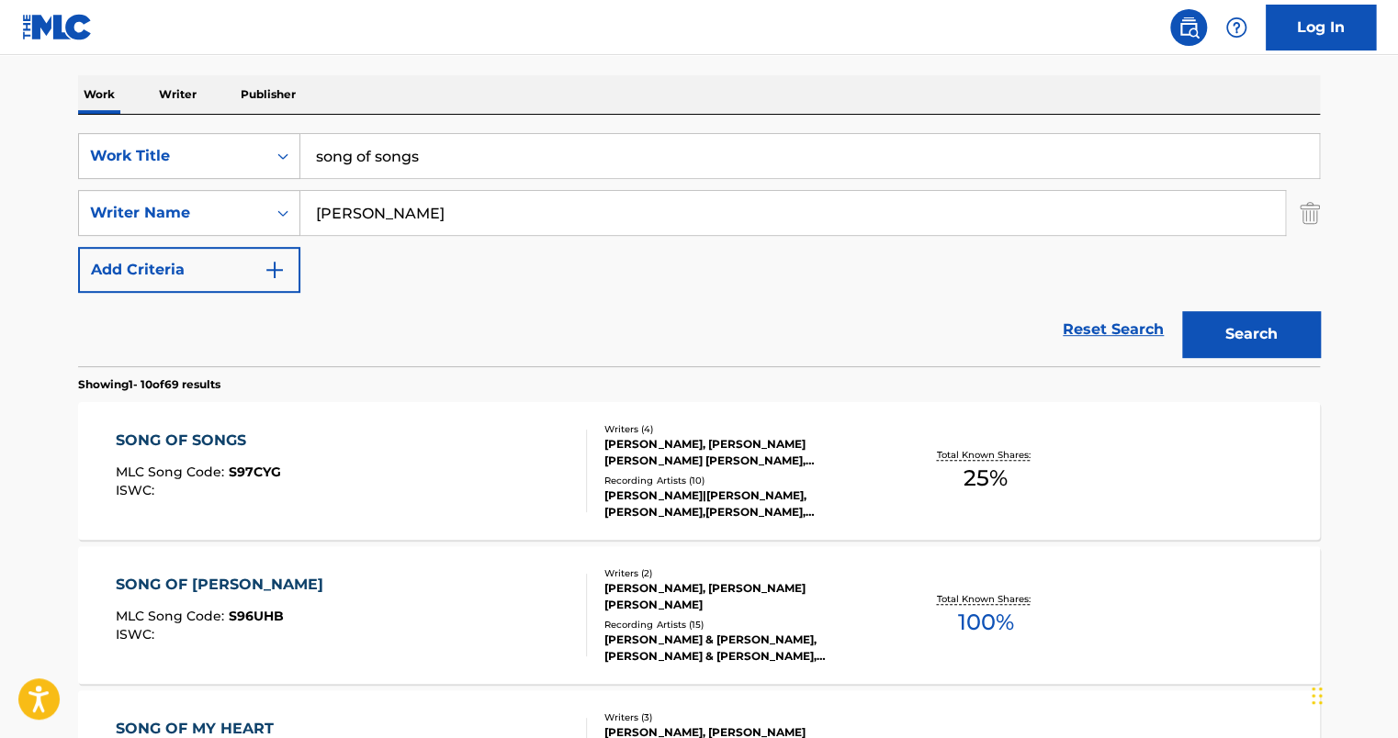
click at [314, 462] on div "SONG OF SONGS MLC Song Code : S97CYG ISWC :" at bounding box center [352, 471] width 472 height 83
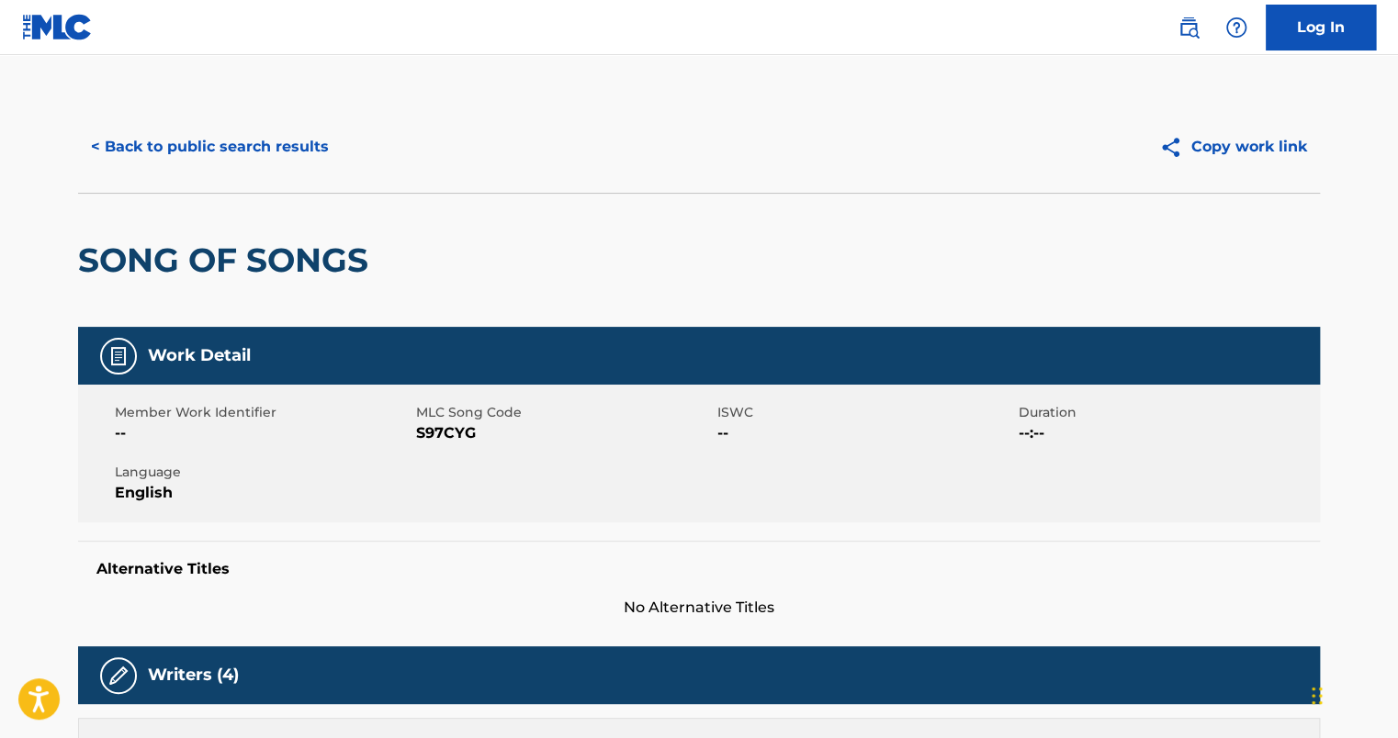
click at [250, 144] on button "< Back to public search results" at bounding box center [210, 147] width 264 height 46
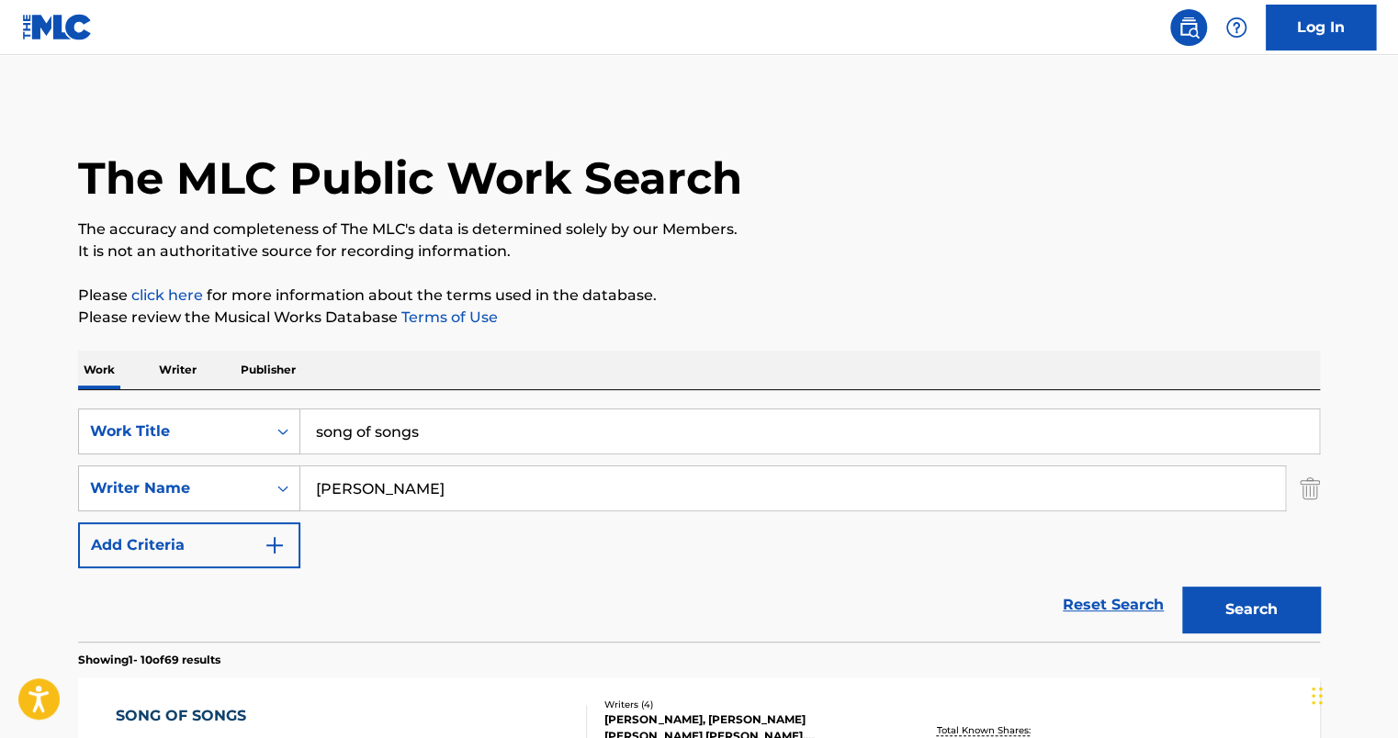
scroll to position [276, 0]
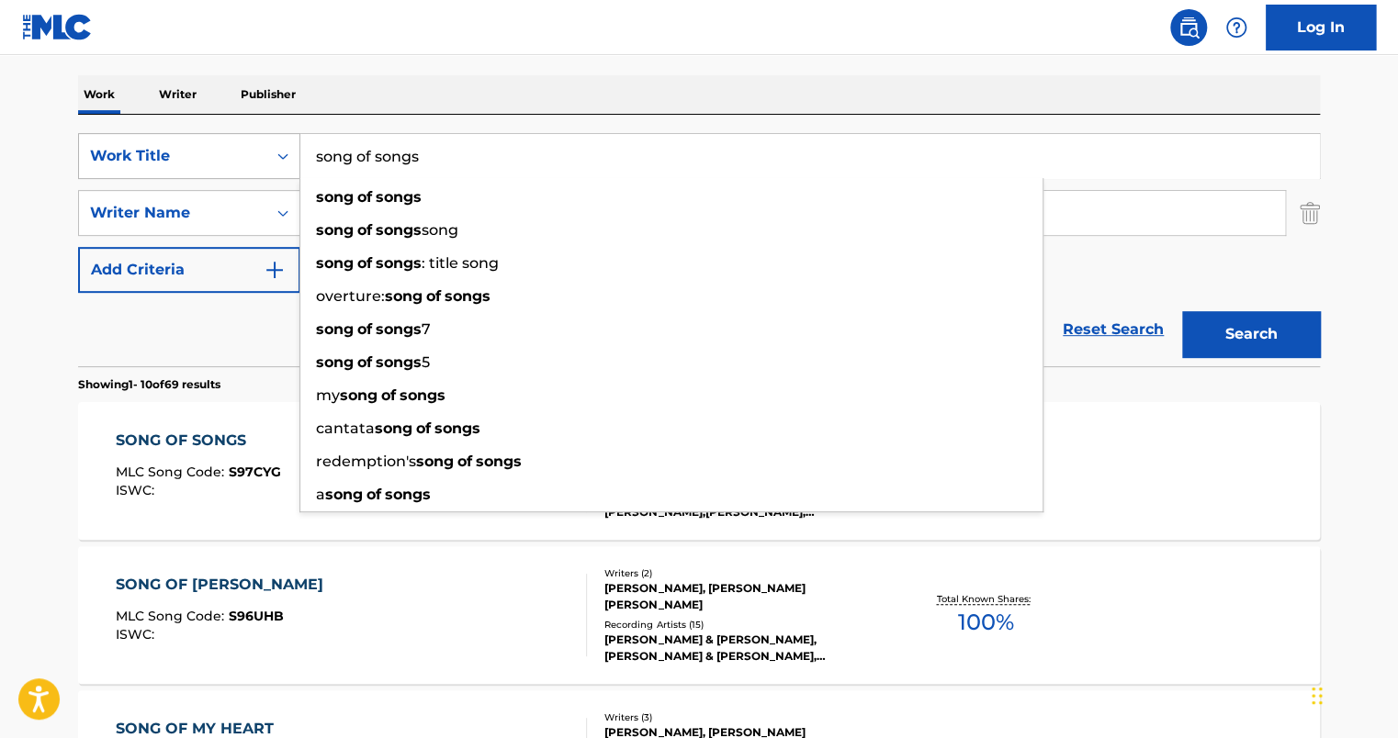
drag, startPoint x: 469, startPoint y: 158, endPoint x: 231, endPoint y: 156, distance: 237.9
click at [233, 156] on div "SearchWithCriteria9d8c5711-457e-48e3-8a48-1e6b7857445a Work Title song of songs…" at bounding box center [699, 156] width 1242 height 46
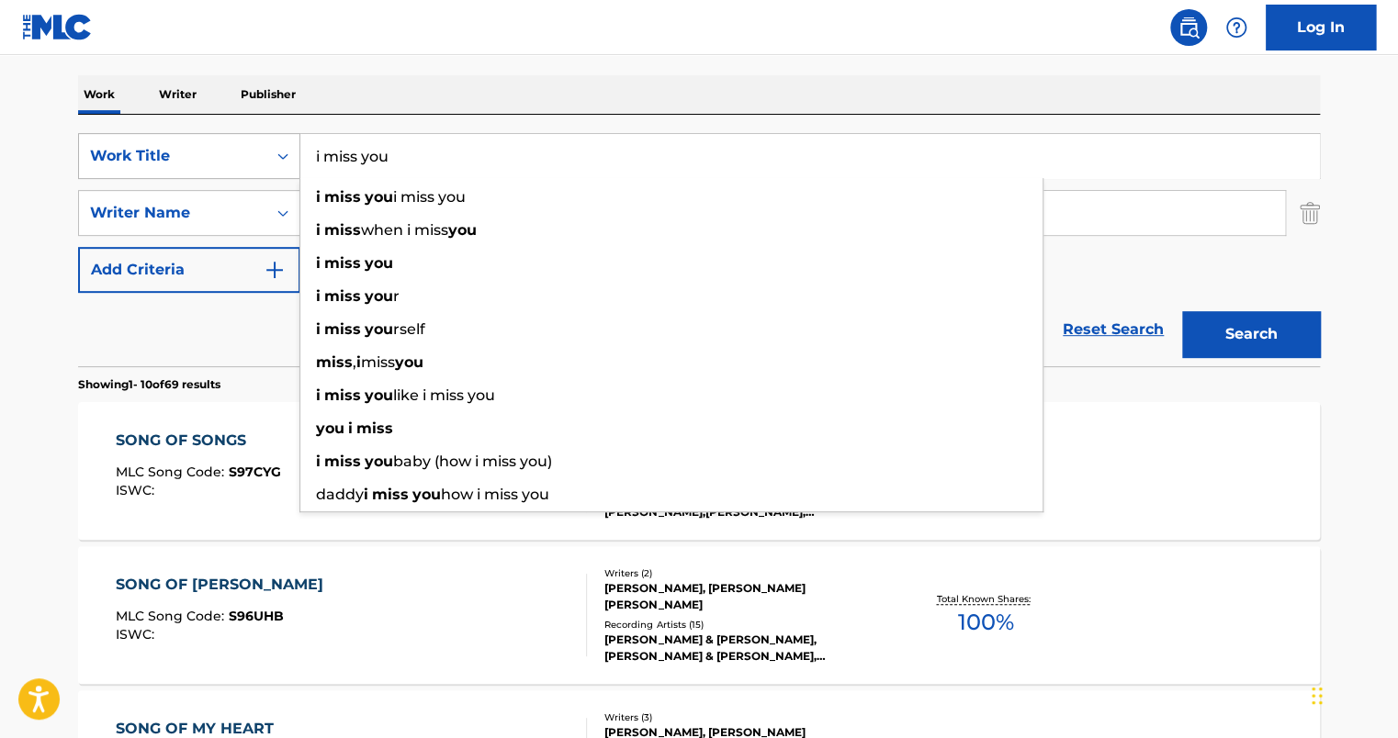
type input "i miss you"
click at [1182, 311] on button "Search" at bounding box center [1251, 334] width 138 height 46
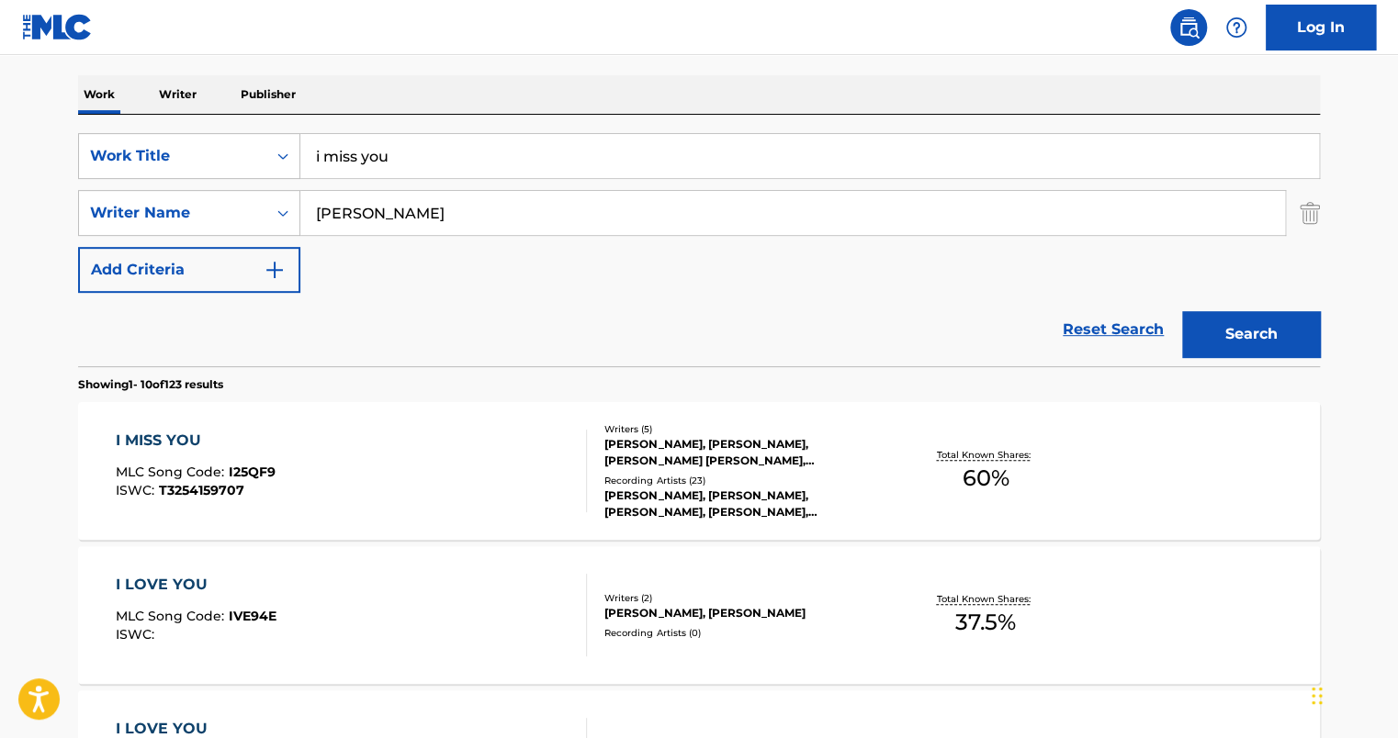
click at [351, 456] on div "I MISS YOU MLC Song Code : I25QF9 ISWC : T3254159707" at bounding box center [352, 471] width 472 height 83
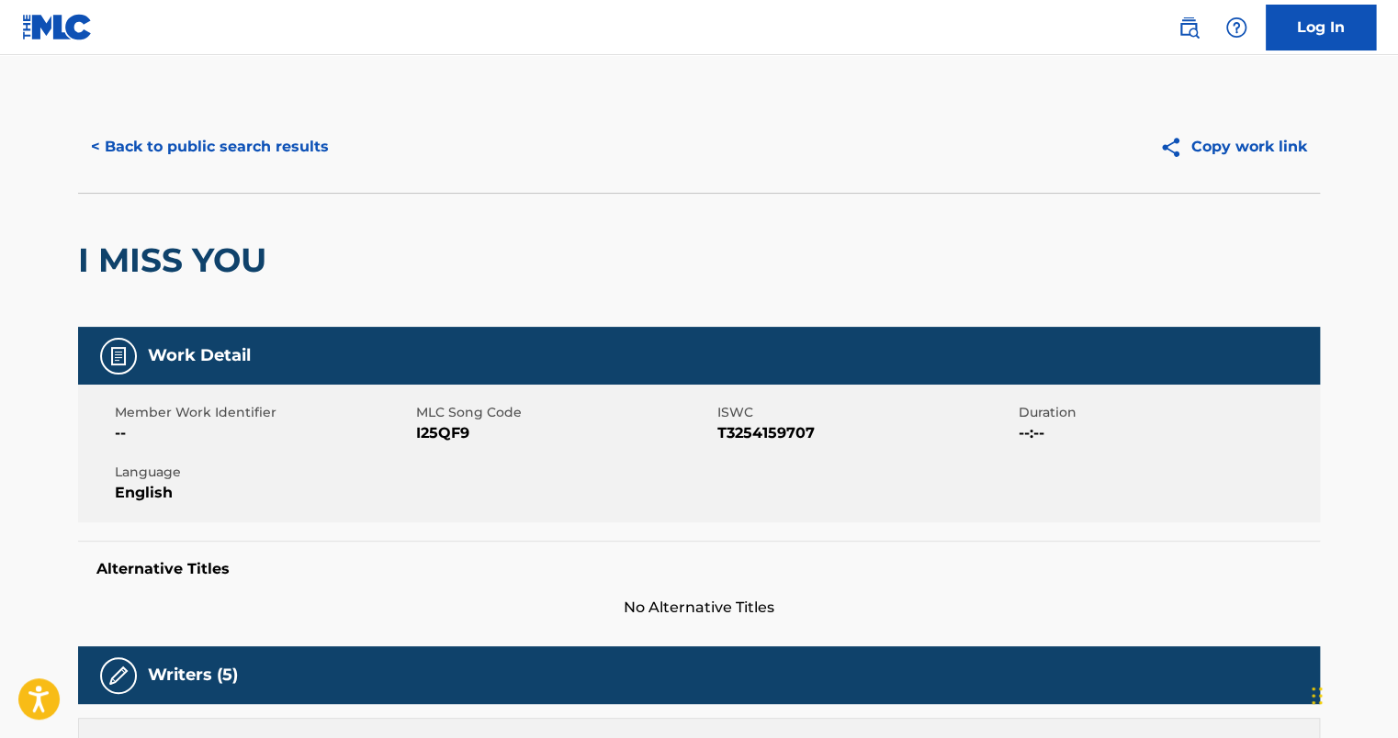
click at [202, 148] on button "< Back to public search results" at bounding box center [210, 147] width 264 height 46
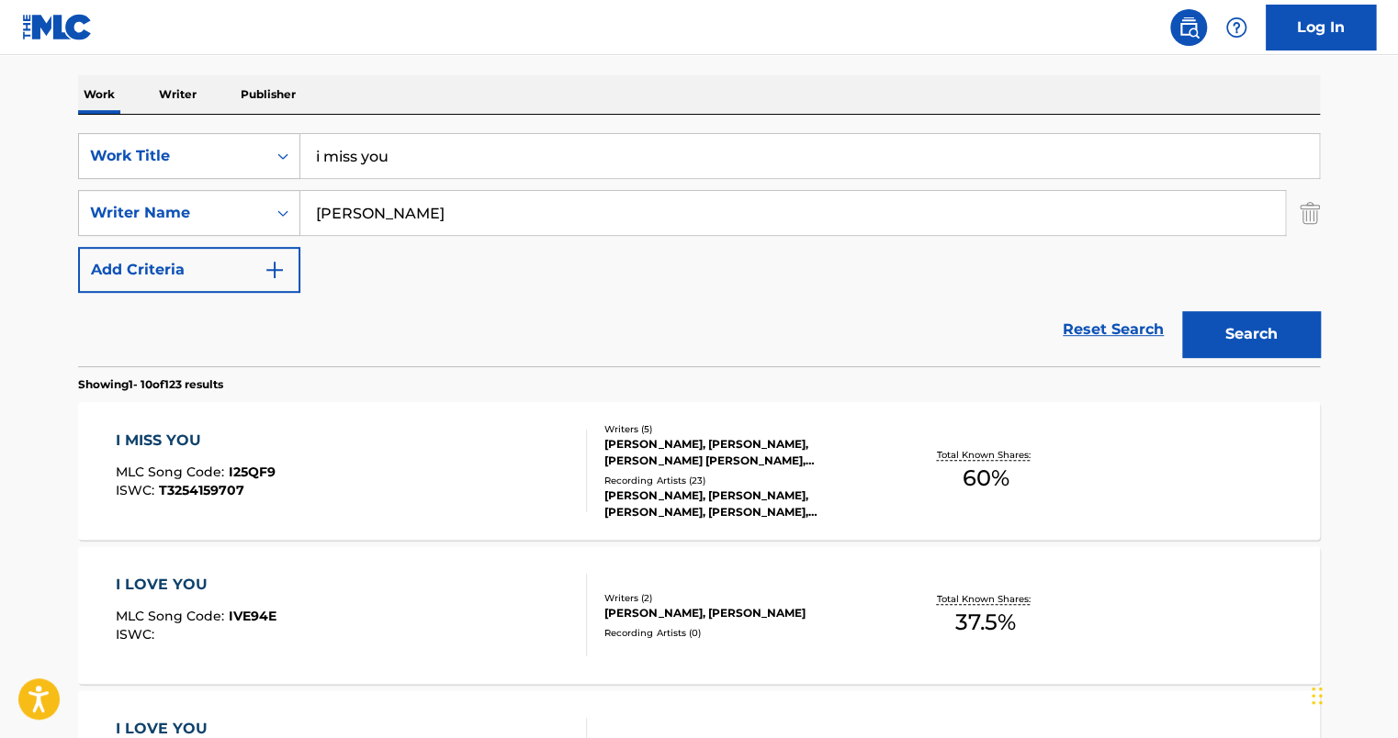
drag, startPoint x: 466, startPoint y: 151, endPoint x: 136, endPoint y: 115, distance: 331.7
click at [136, 115] on div "SearchWithCriteria9d8c5711-457e-48e3-8a48-1e6b7857445a Work Title i miss you Se…" at bounding box center [699, 241] width 1242 height 252
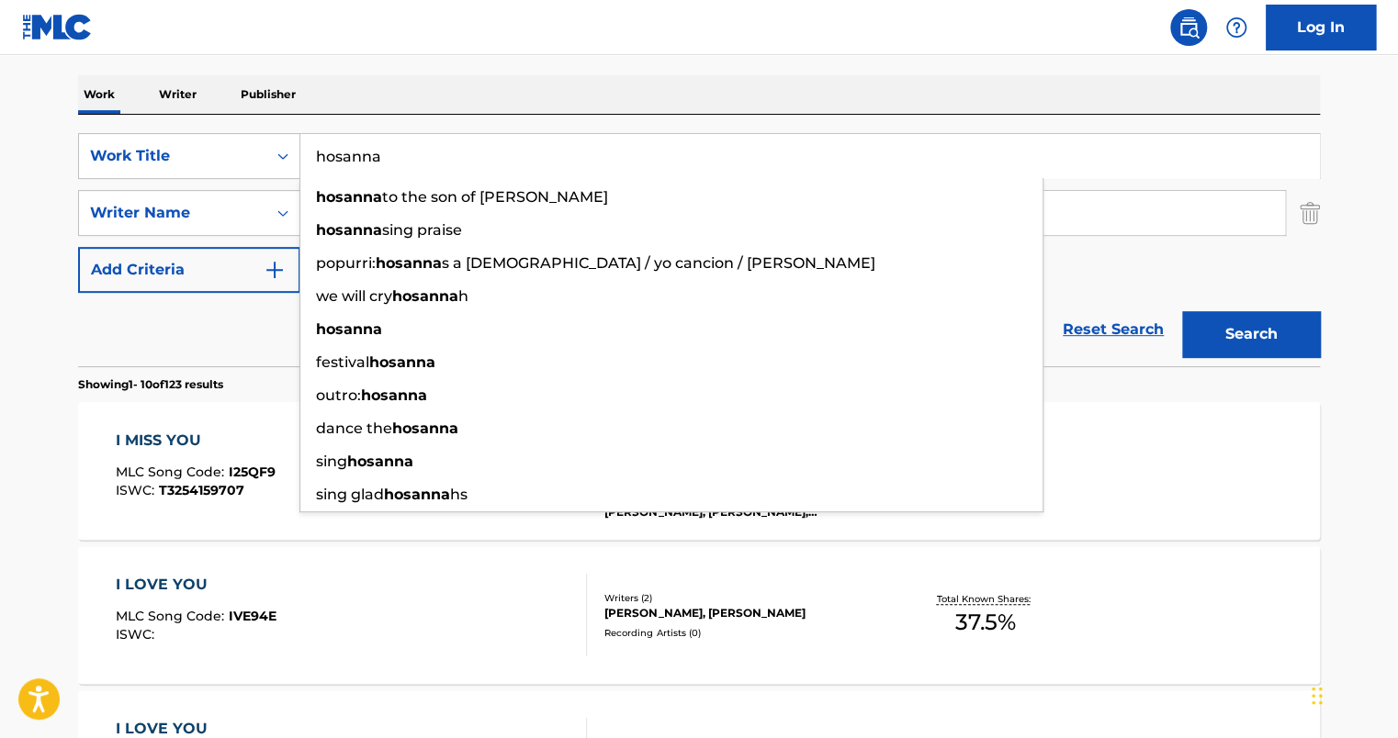
type input "hosanna"
click at [1182, 311] on button "Search" at bounding box center [1251, 334] width 138 height 46
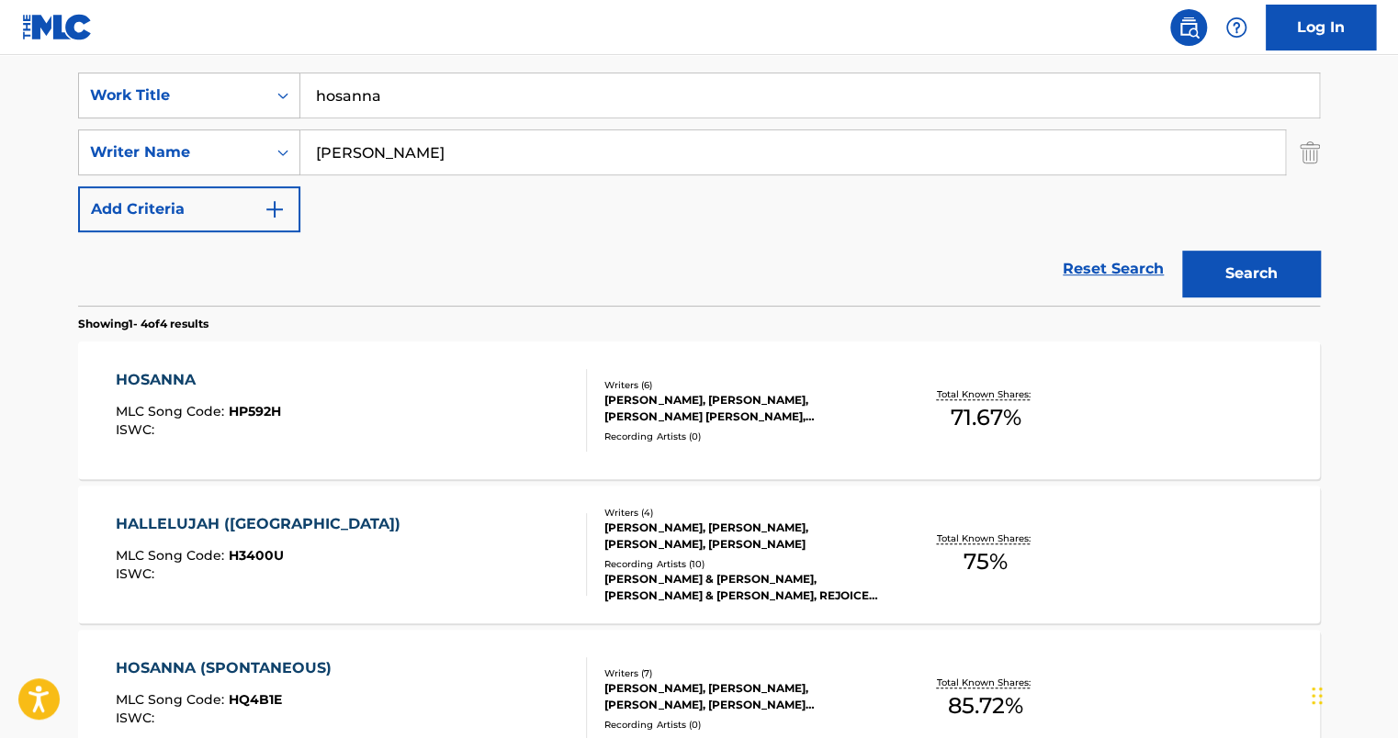
scroll to position [367, 0]
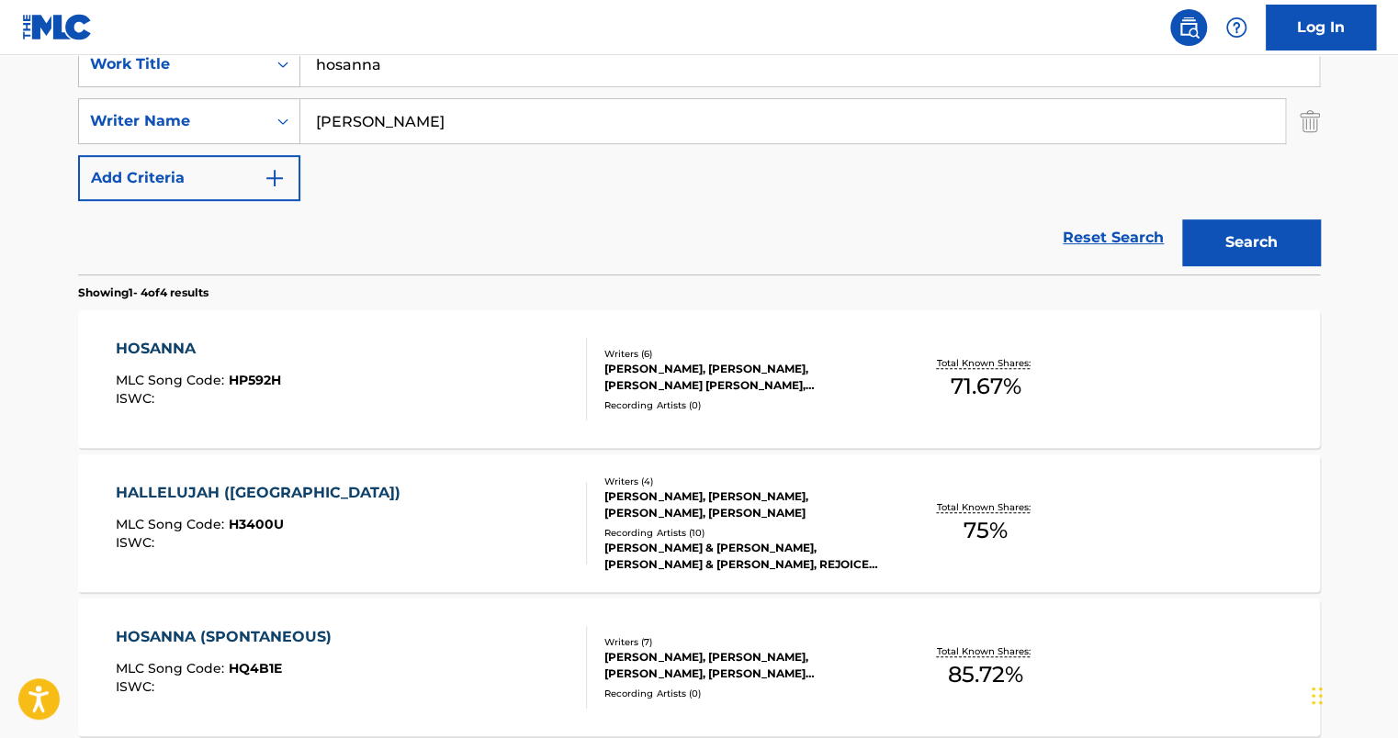
click at [389, 327] on div "HOSANNA MLC Song Code : HP592H ISWC : Writers ( 6 ) [PERSON_NAME], [PERSON_NAME…" at bounding box center [699, 379] width 1242 height 138
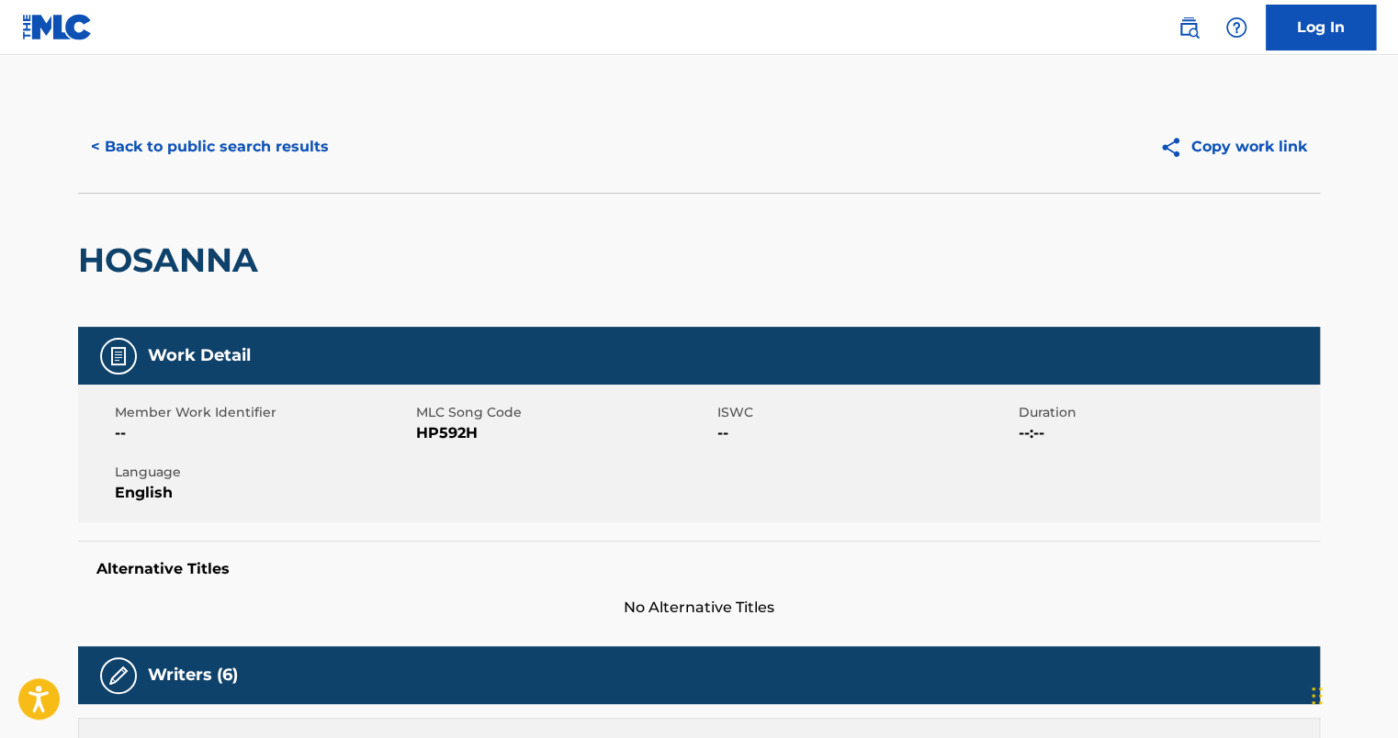
click at [203, 140] on button "< Back to public search results" at bounding box center [210, 147] width 264 height 46
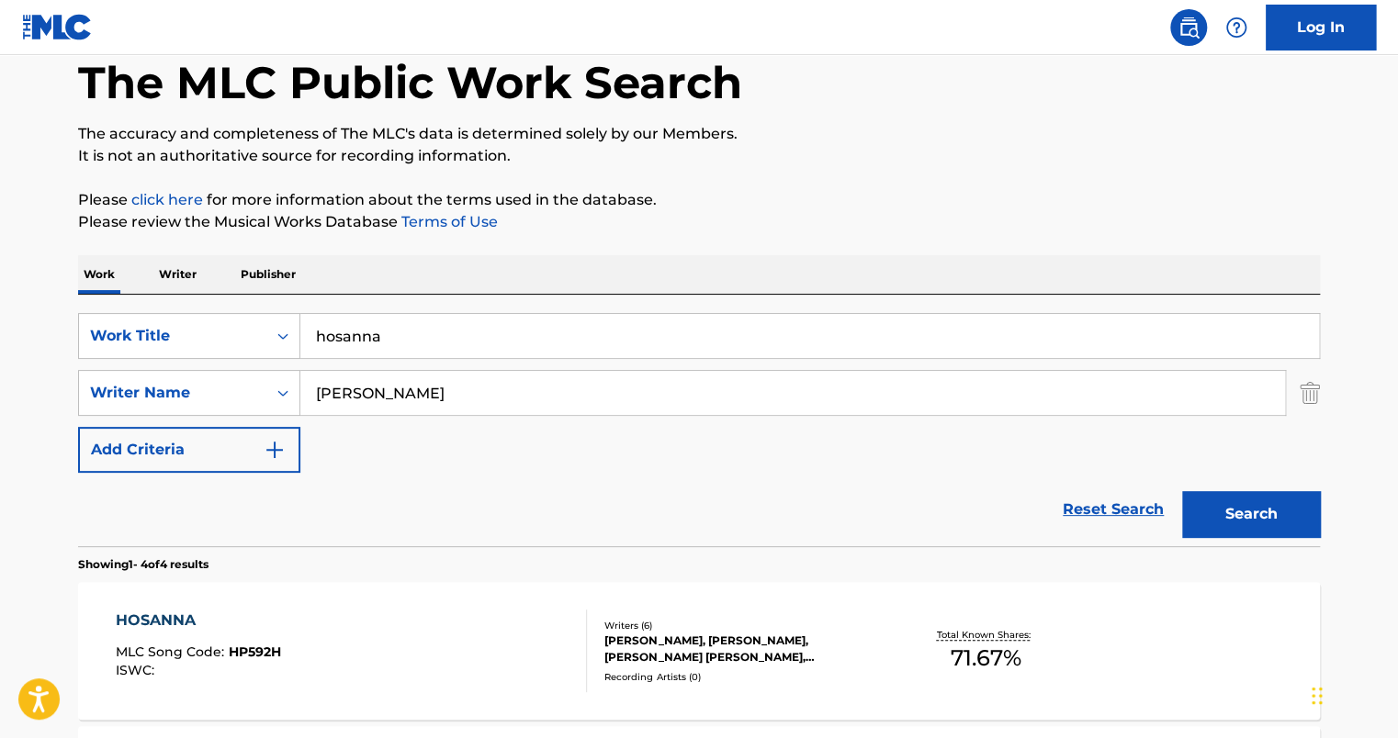
scroll to position [92, 0]
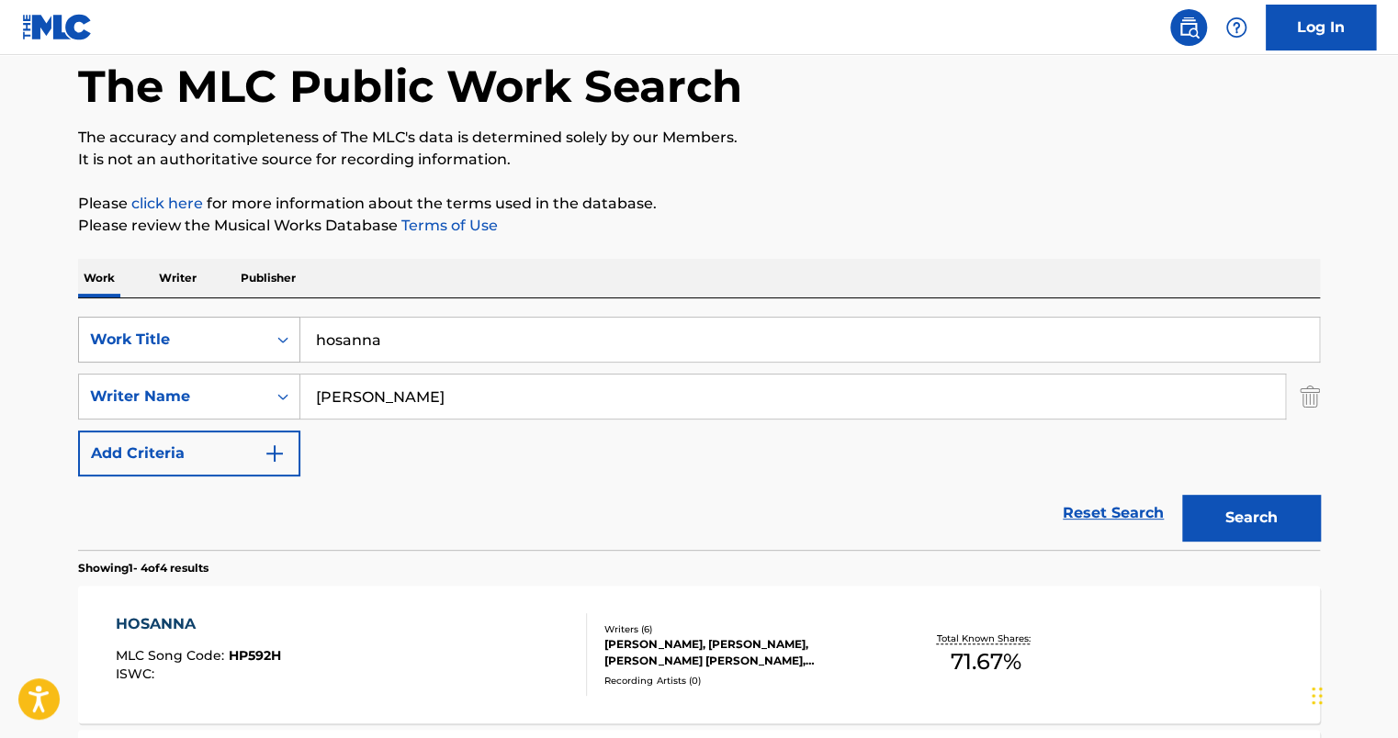
click at [264, 338] on div "SearchWithCriteria9d8c5711-457e-48e3-8a48-1e6b7857445a Work Title hosanna" at bounding box center [699, 340] width 1242 height 46
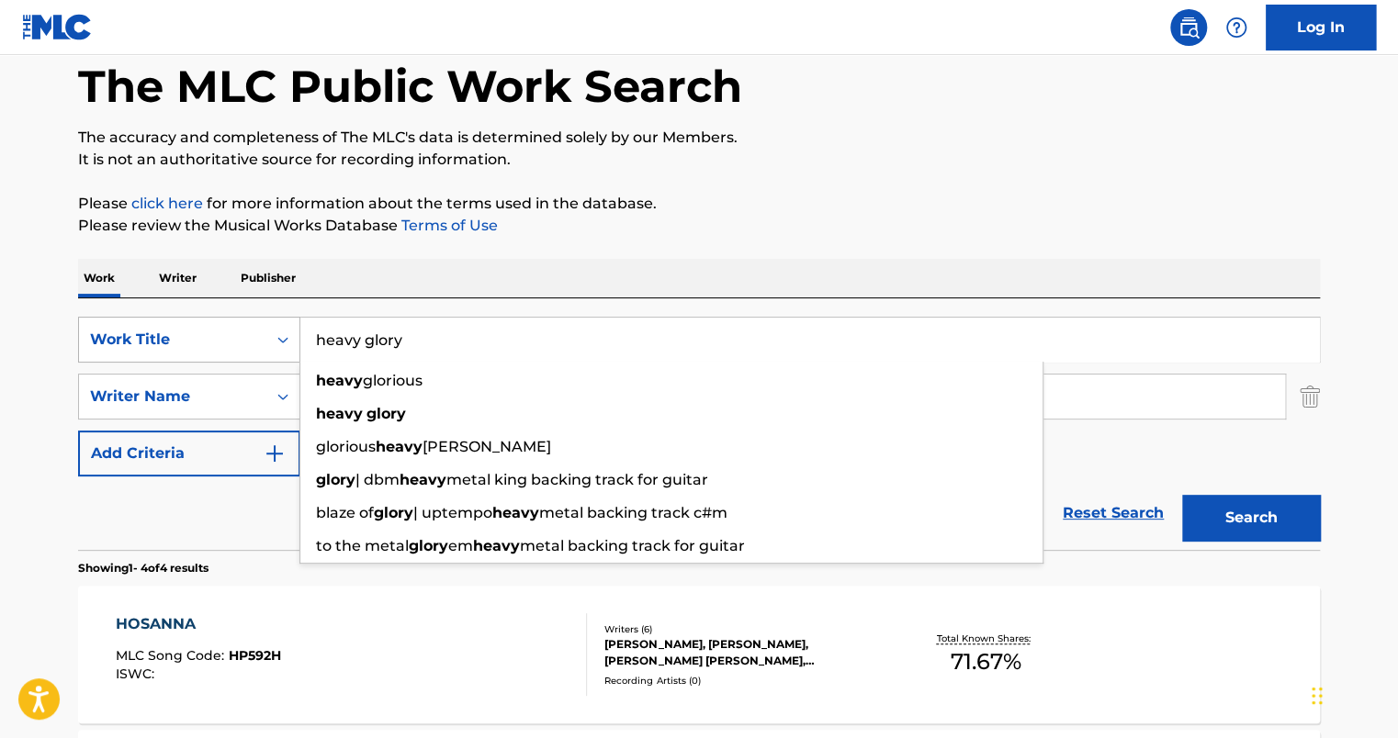
type input "heavy glory"
click at [1182, 495] on button "Search" at bounding box center [1251, 518] width 138 height 46
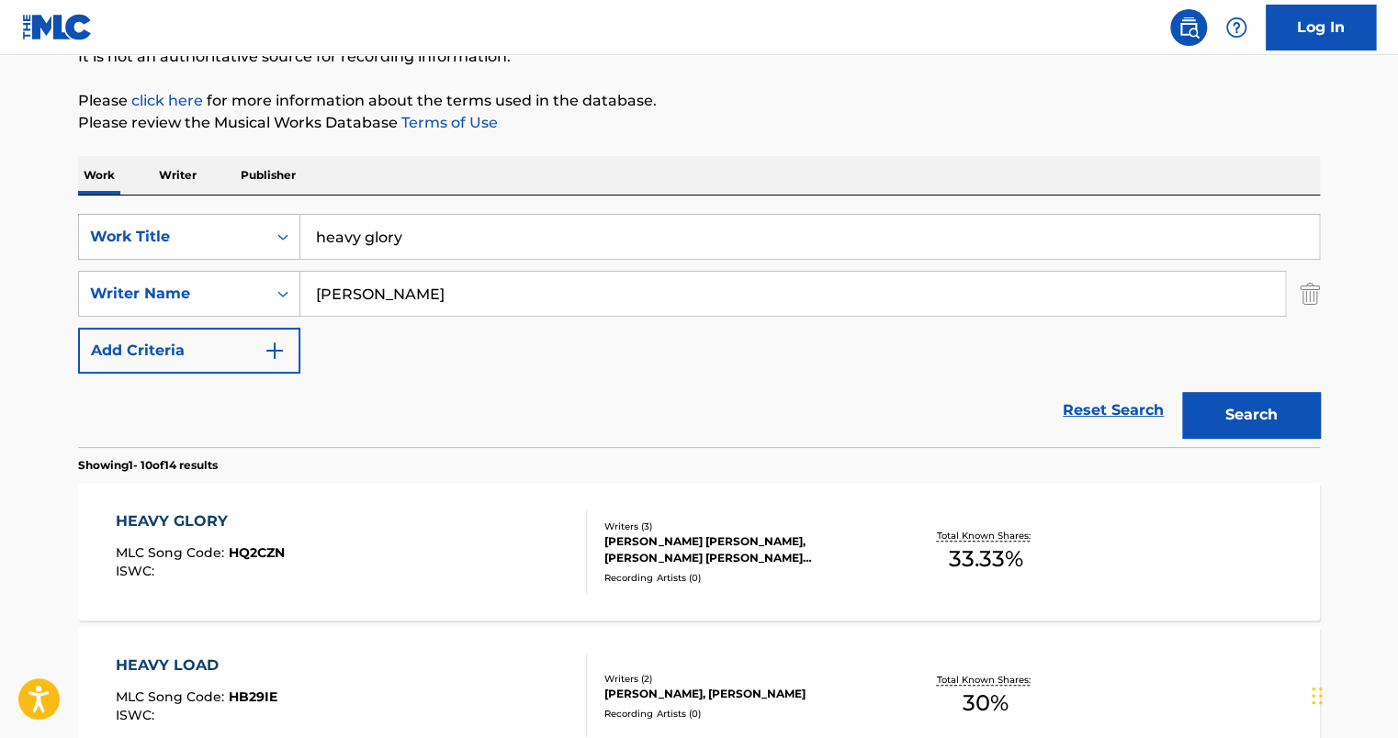
scroll to position [276, 0]
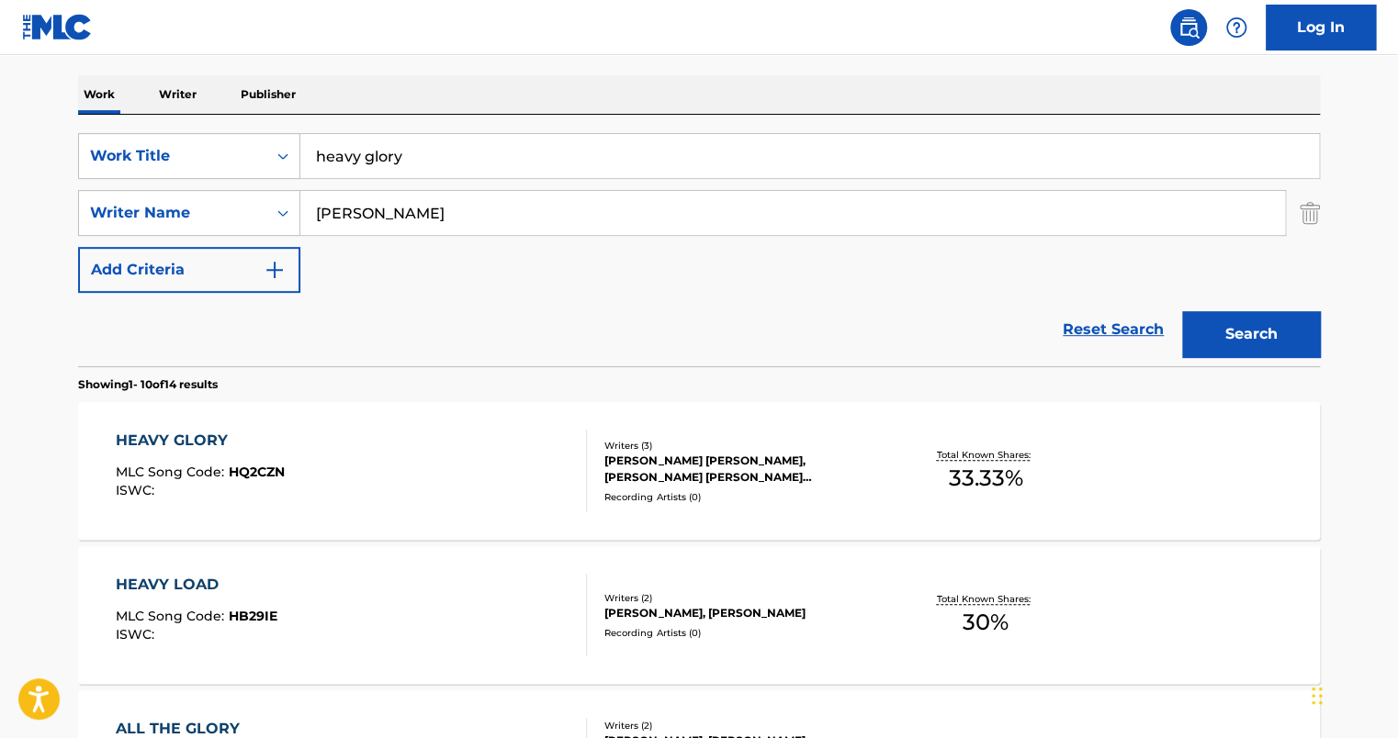
click at [348, 468] on div "HEAVY GLORY MLC Song Code : HQ2CZN ISWC :" at bounding box center [352, 471] width 472 height 83
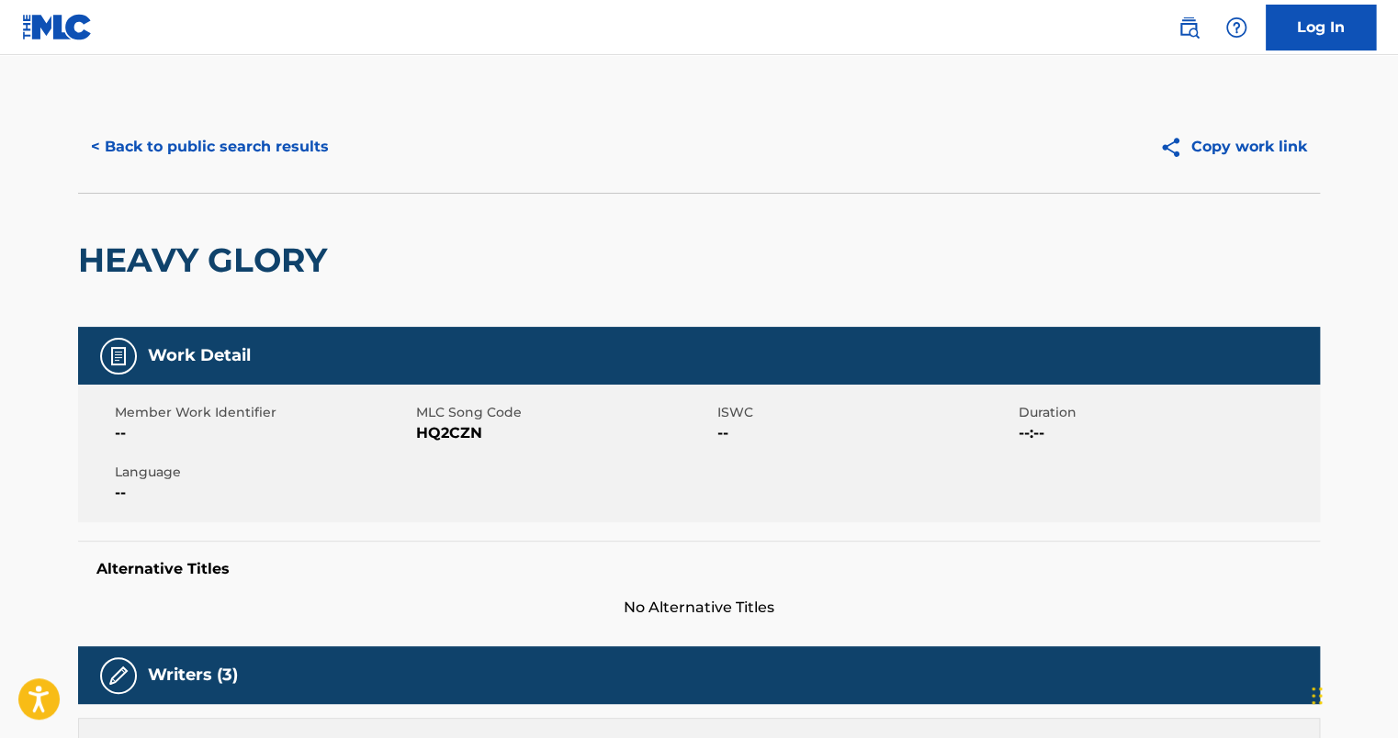
click at [203, 157] on button "< Back to public search results" at bounding box center [210, 147] width 264 height 46
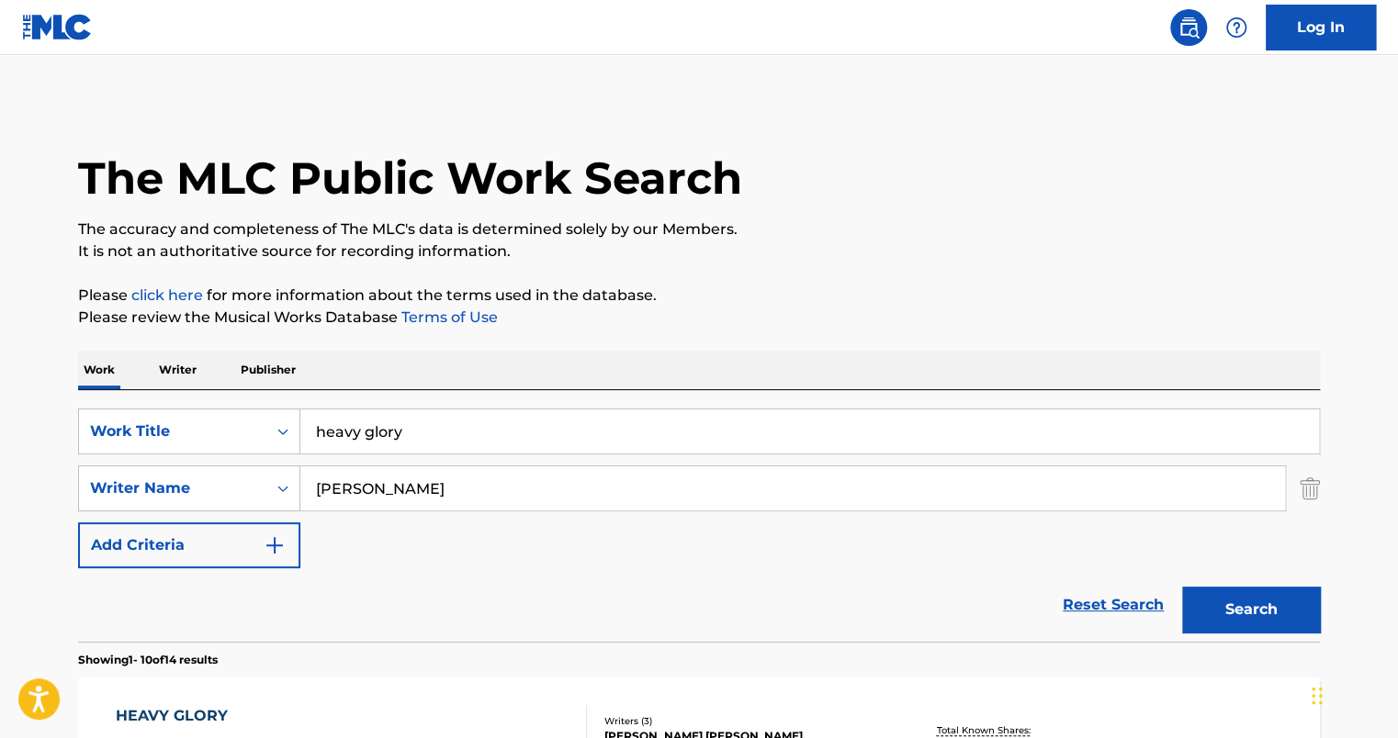
scroll to position [276, 0]
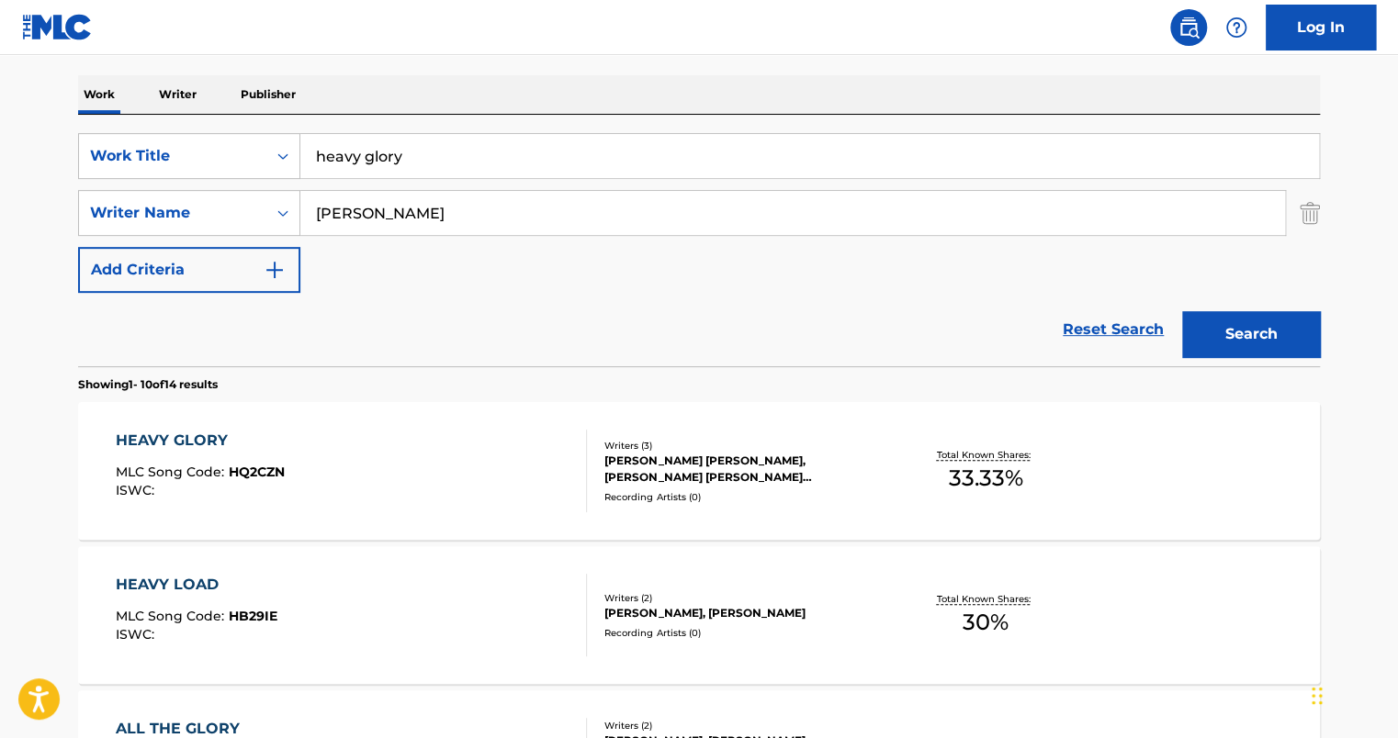
drag, startPoint x: 454, startPoint y: 150, endPoint x: 138, endPoint y: 110, distance: 318.4
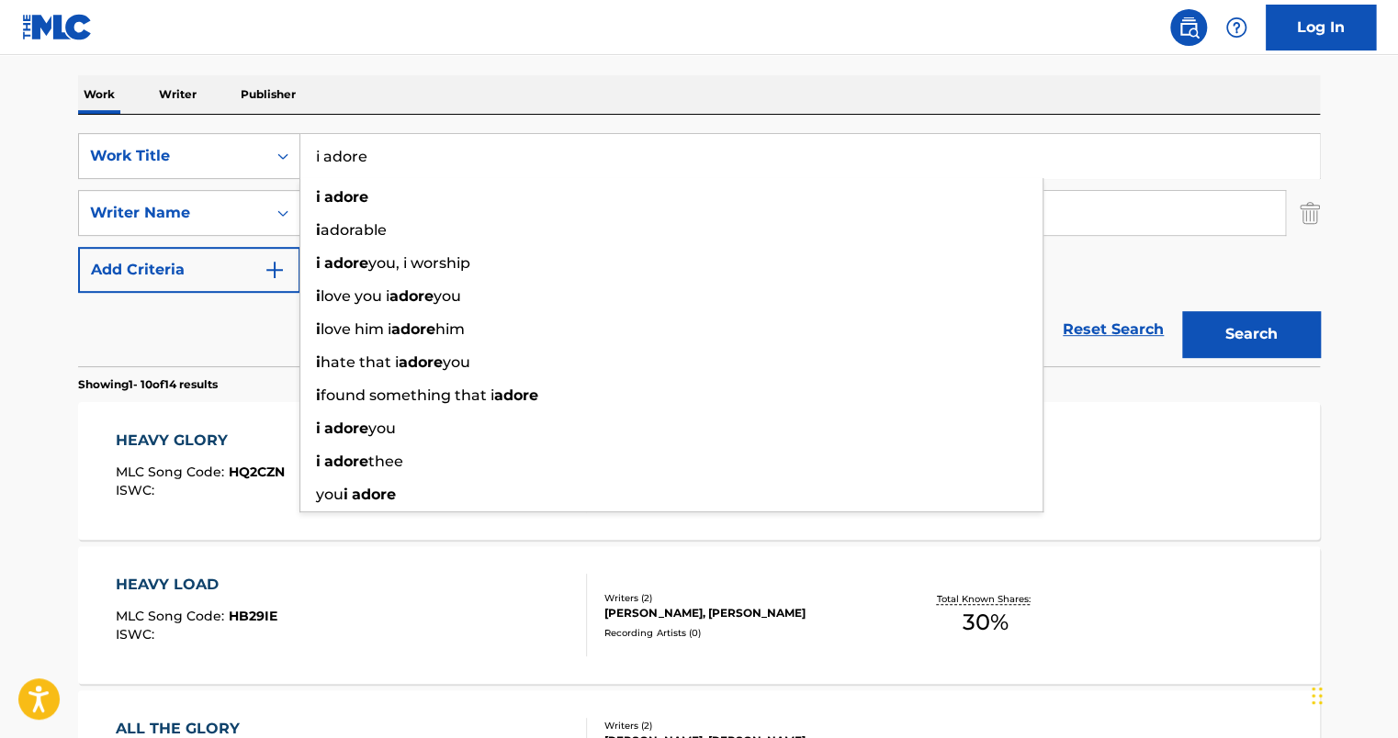
type input "i adore"
click at [1182, 311] on button "Search" at bounding box center [1251, 334] width 138 height 46
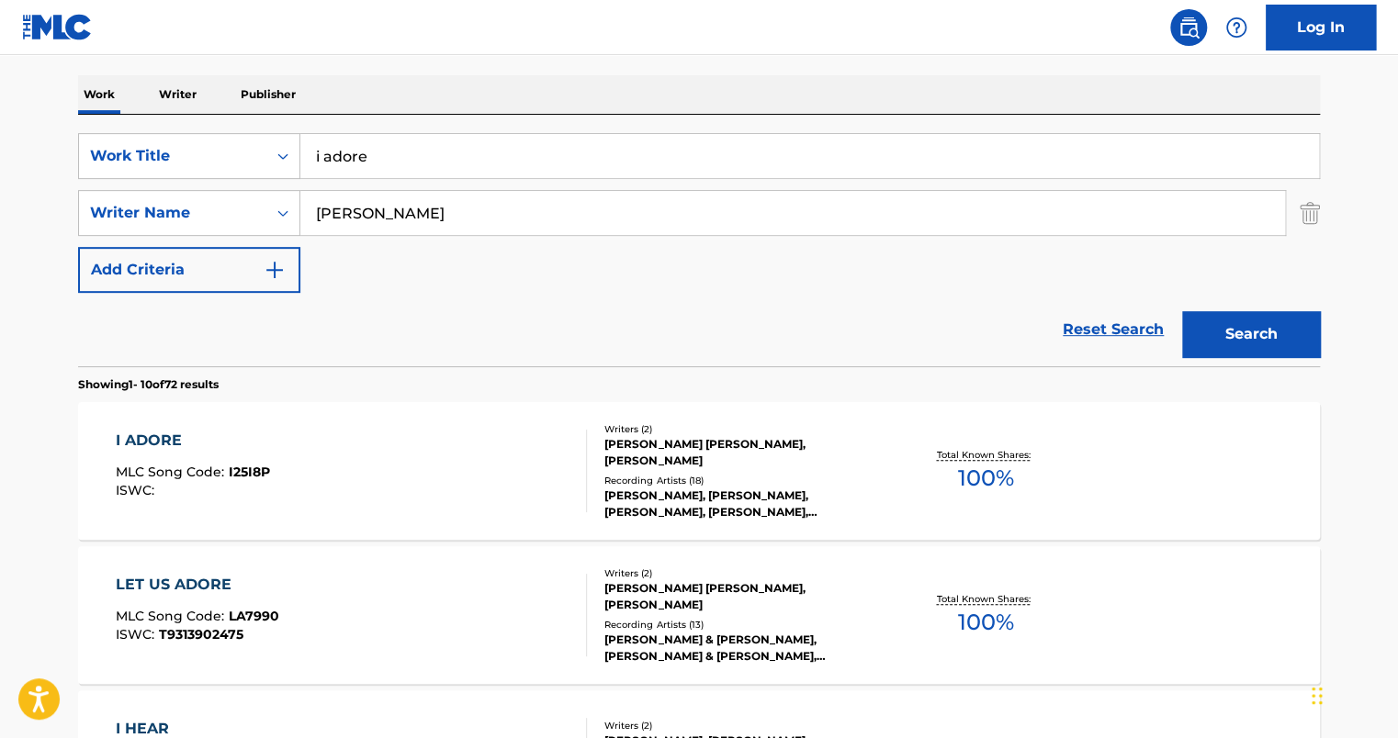
click at [276, 456] on div "I ADORE MLC Song Code : I25I8P ISWC :" at bounding box center [352, 471] width 472 height 83
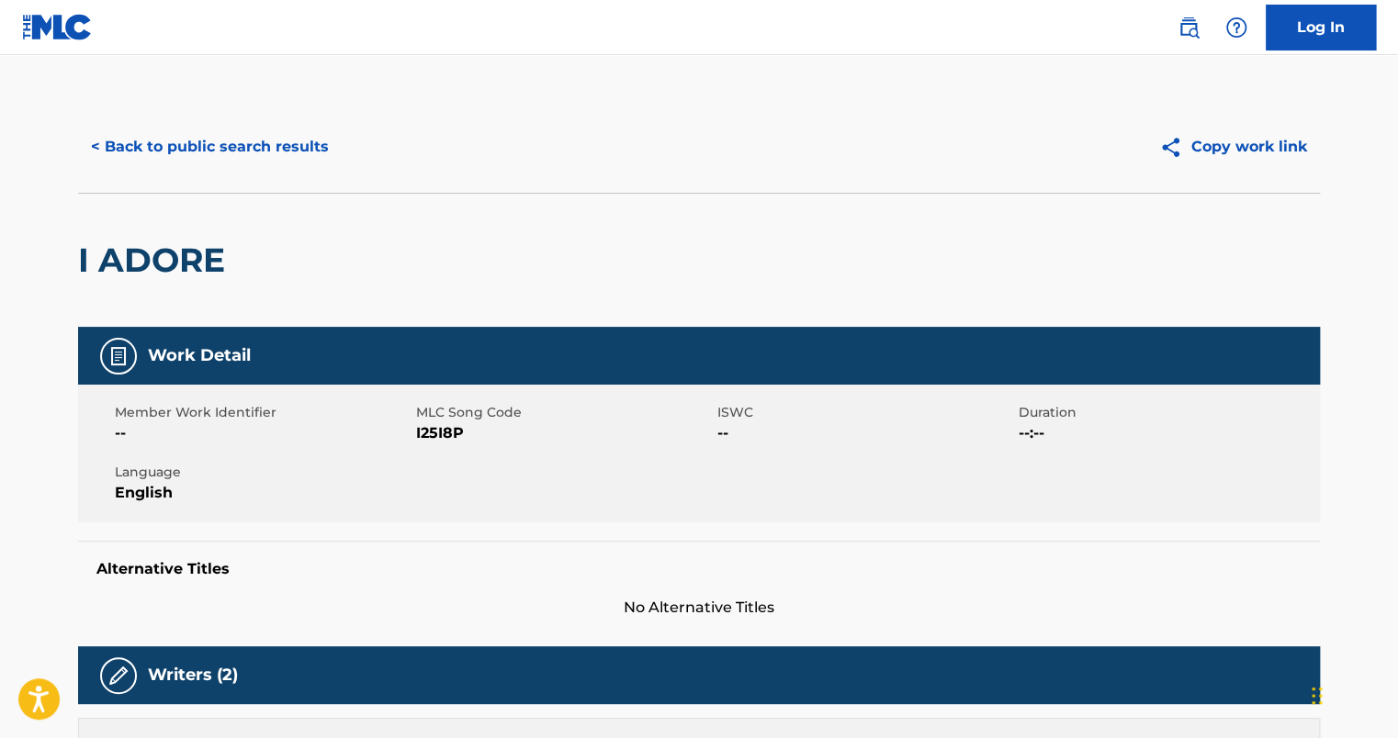
click at [213, 151] on button "< Back to public search results" at bounding box center [210, 147] width 264 height 46
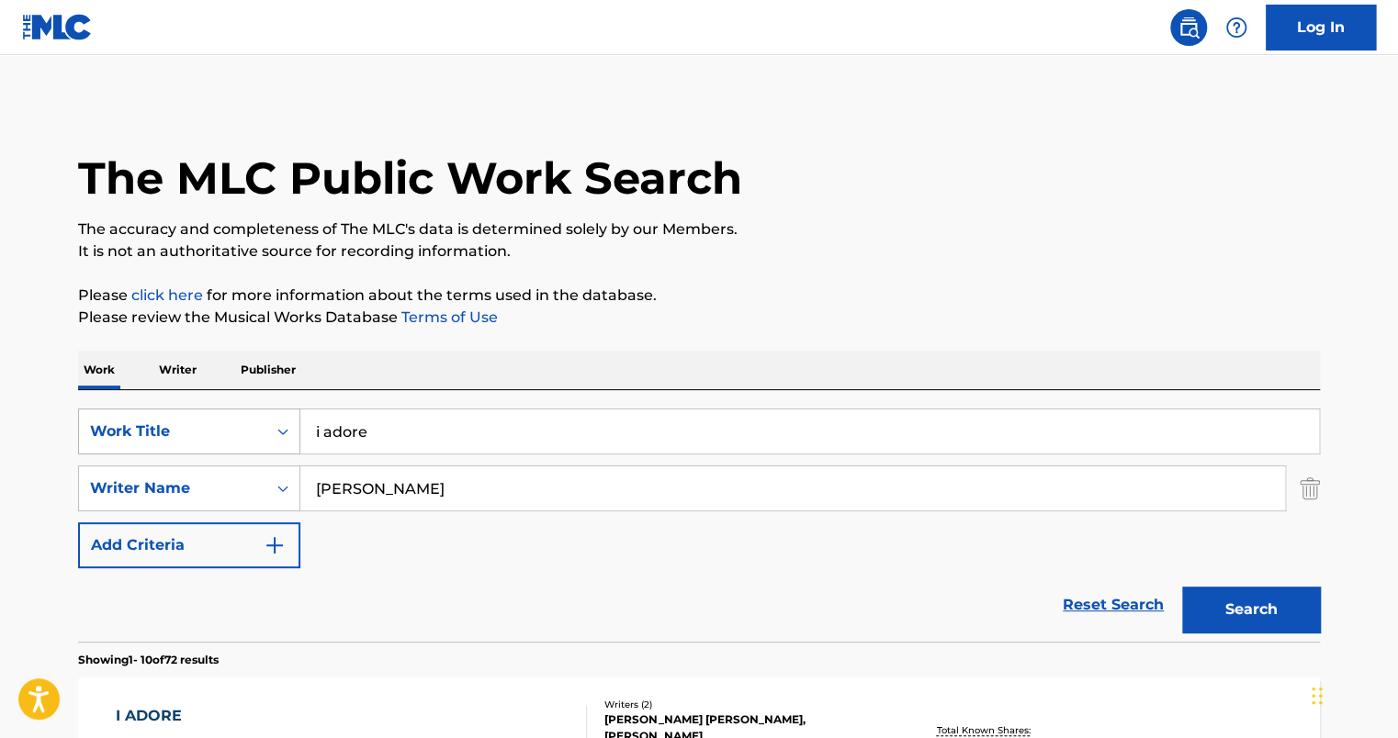
scroll to position [276, 0]
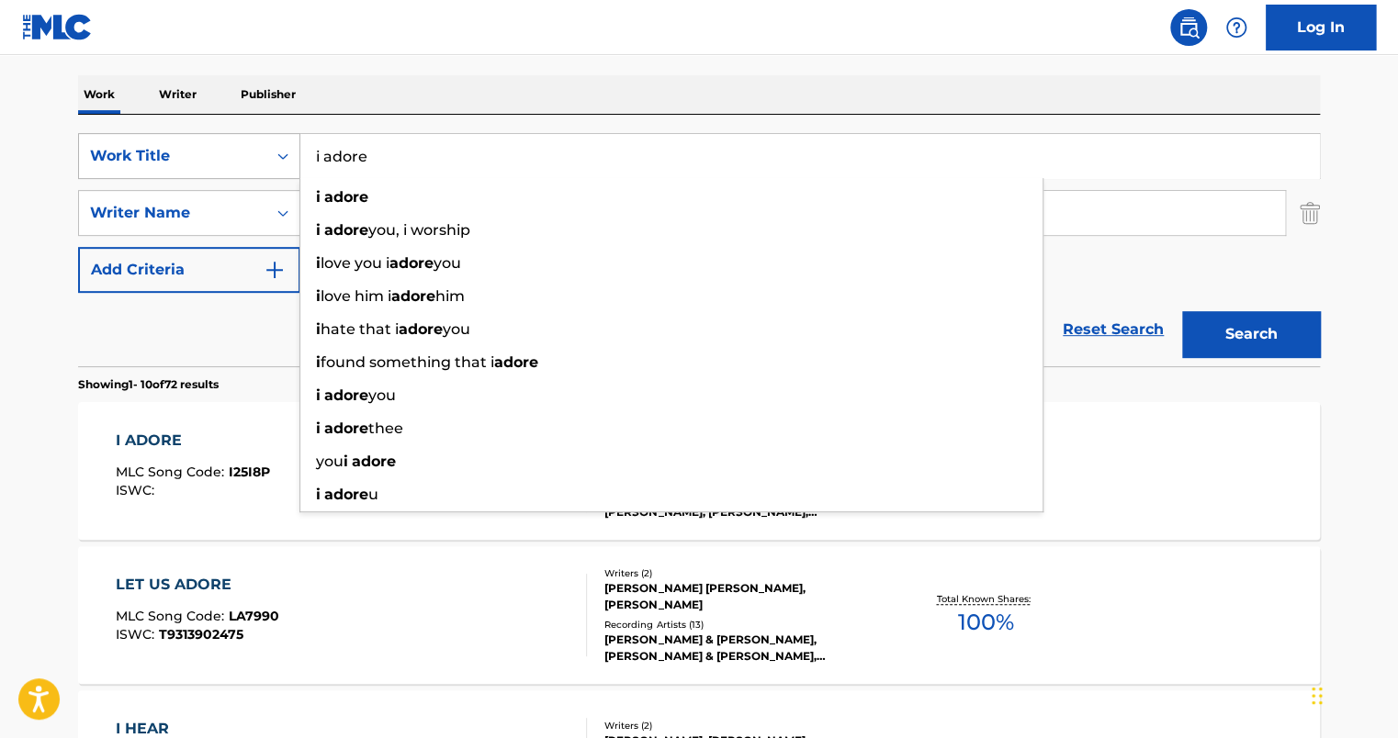
drag, startPoint x: 366, startPoint y: 153, endPoint x: 187, endPoint y: 135, distance: 179.1
click at [191, 135] on div "SearchWithCriteria9d8c5711-457e-48e3-8a48-1e6b7857445a Work Title i adore i ado…" at bounding box center [699, 156] width 1242 height 46
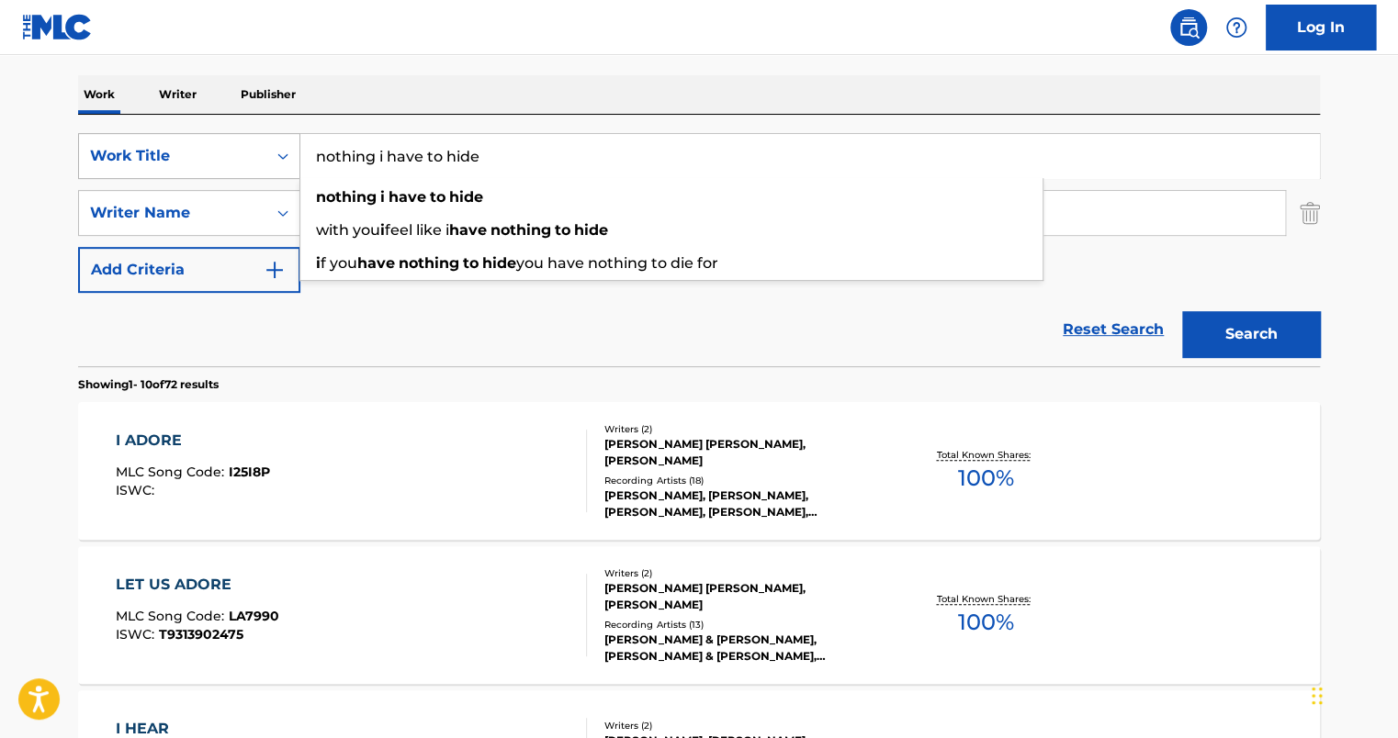
type input "nothing i have to hide"
click at [1182, 311] on button "Search" at bounding box center [1251, 334] width 138 height 46
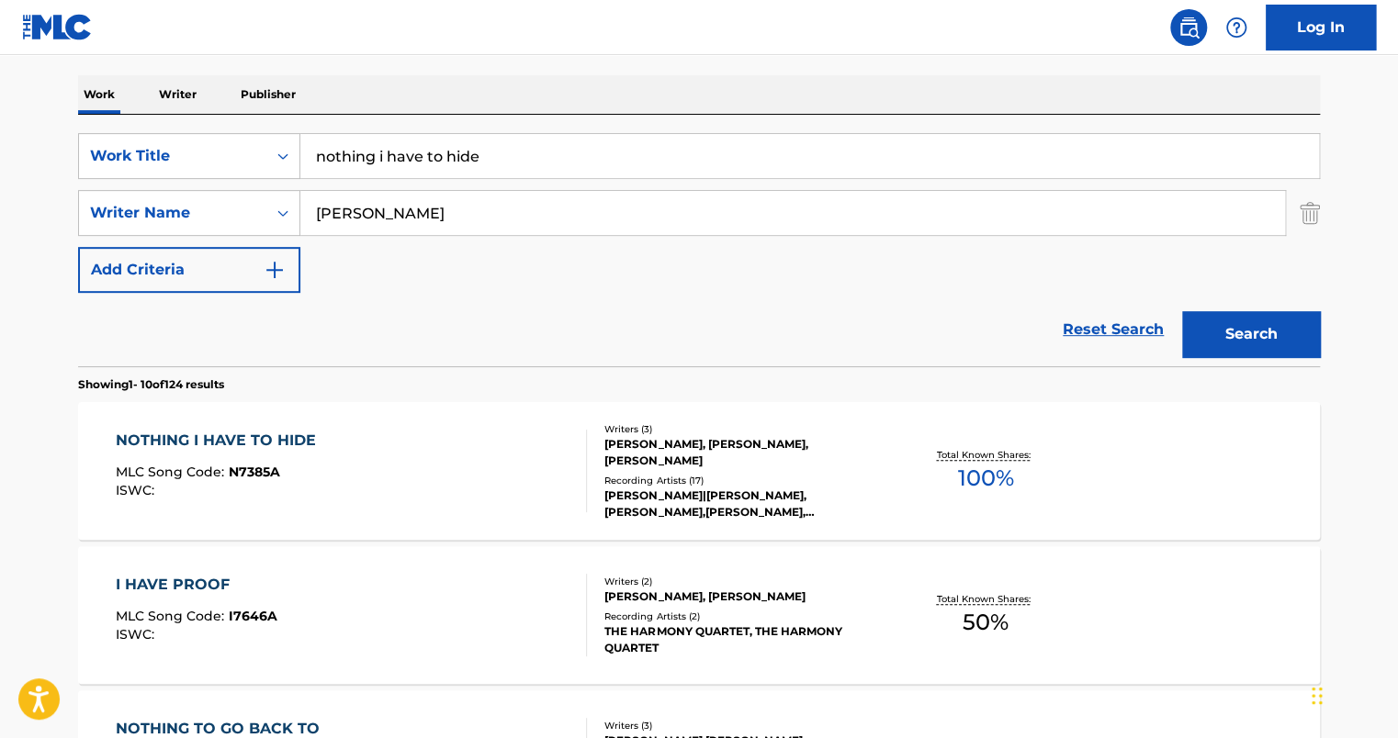
click at [323, 444] on div "NOTHING I HAVE TO HIDE MLC Song Code : N7385A ISWC :" at bounding box center [352, 471] width 472 height 83
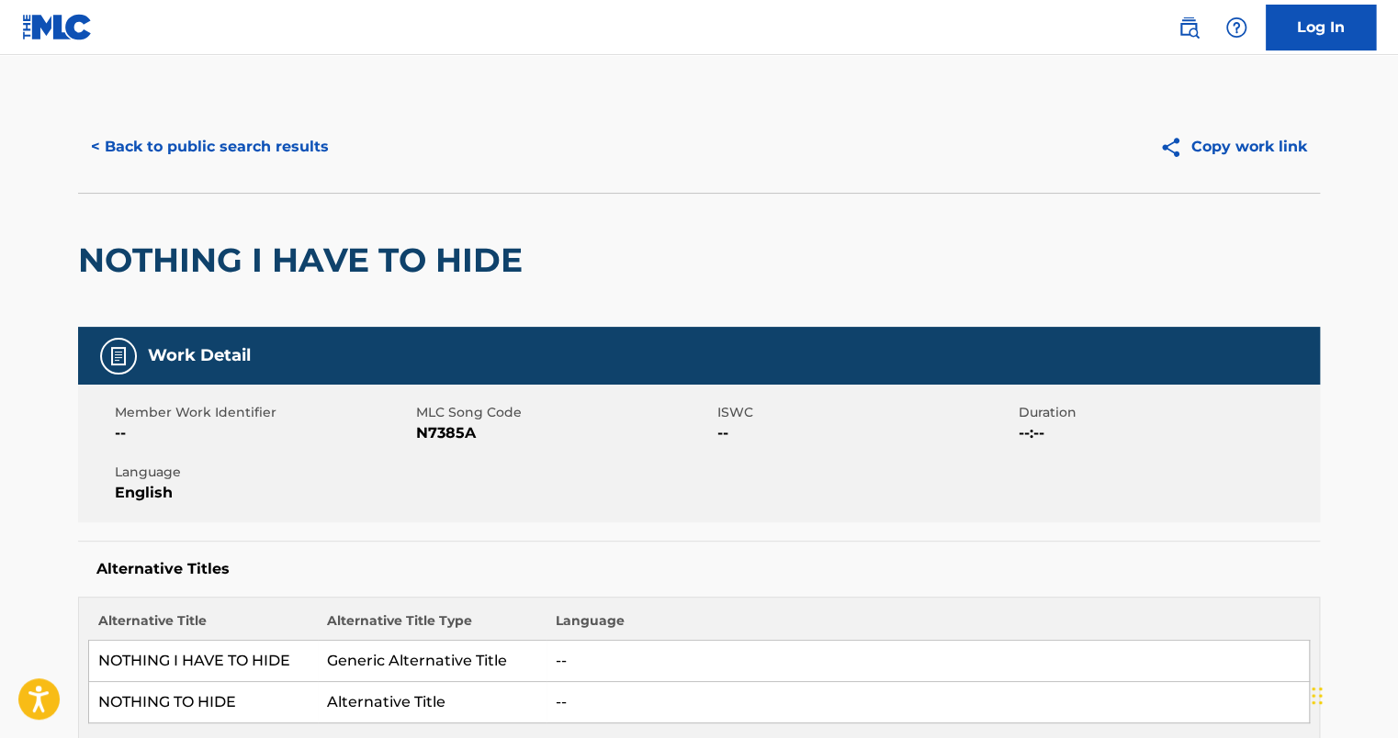
click at [215, 131] on button "< Back to public search results" at bounding box center [210, 147] width 264 height 46
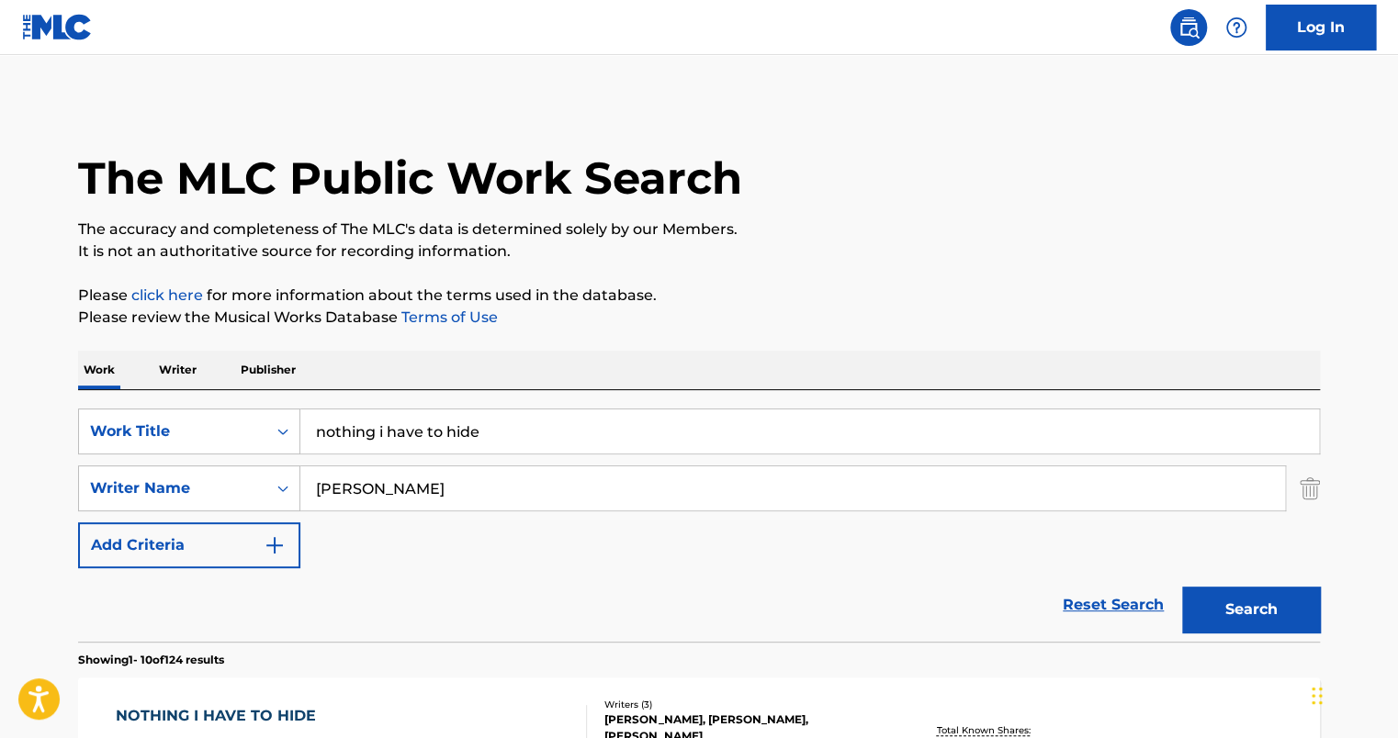
scroll to position [276, 0]
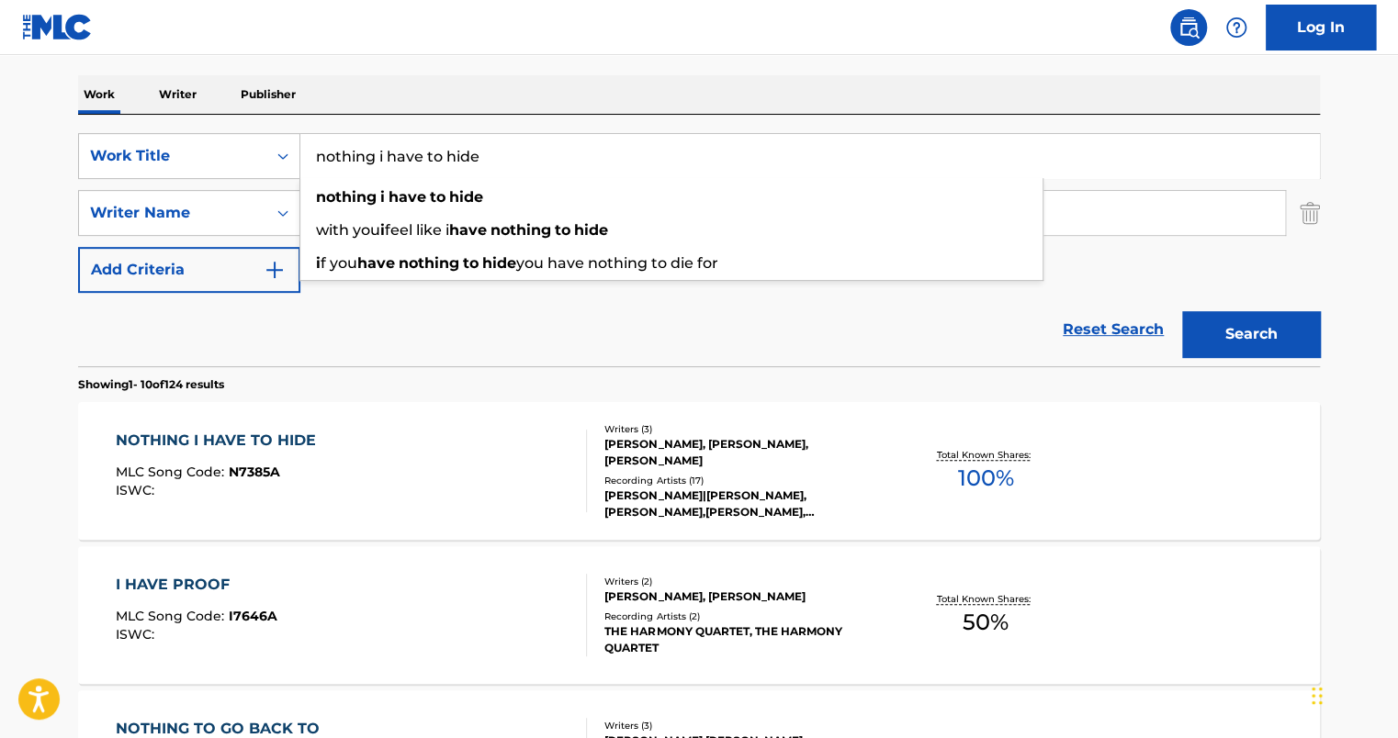
click at [163, 132] on div "SearchWithCriteria9d8c5711-457e-48e3-8a48-1e6b7857445a Work Title nothing i hav…" at bounding box center [699, 241] width 1242 height 252
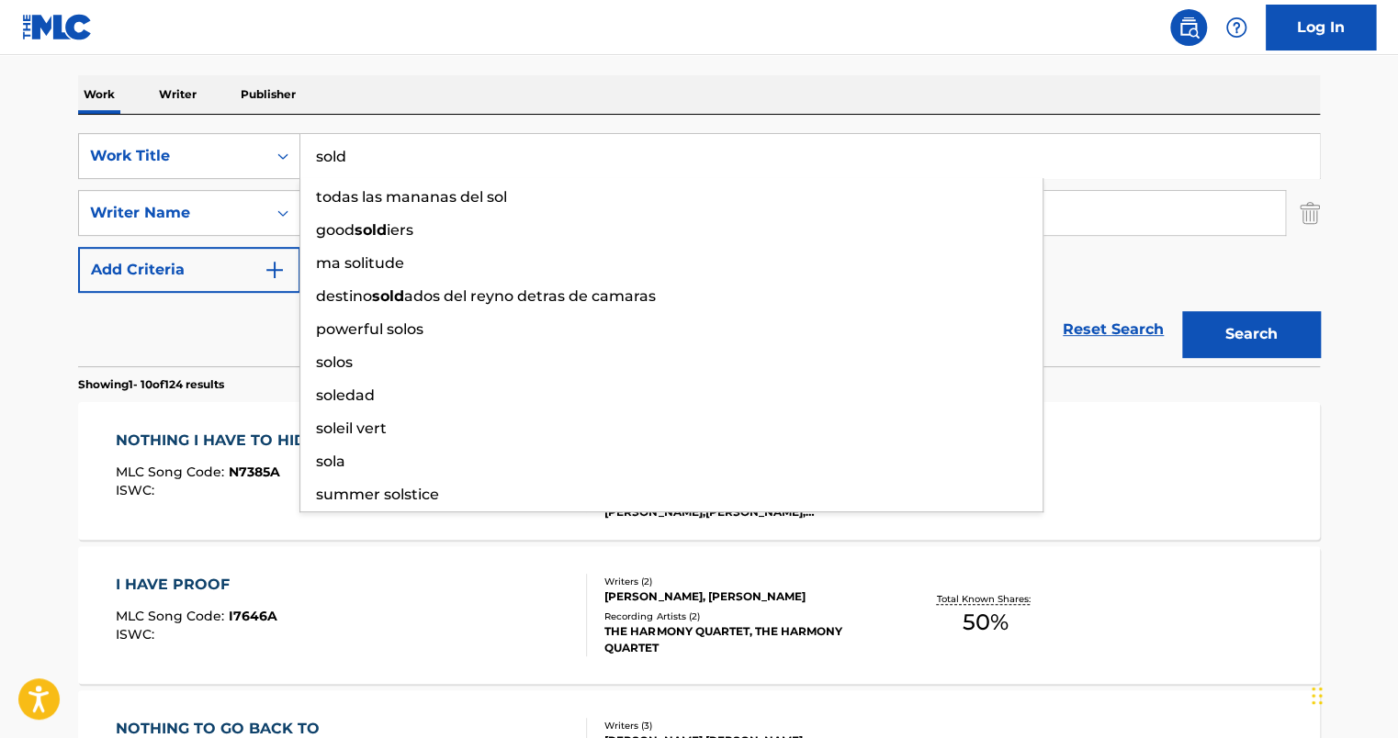
type input "sold"
click at [1182, 311] on button "Search" at bounding box center [1251, 334] width 138 height 46
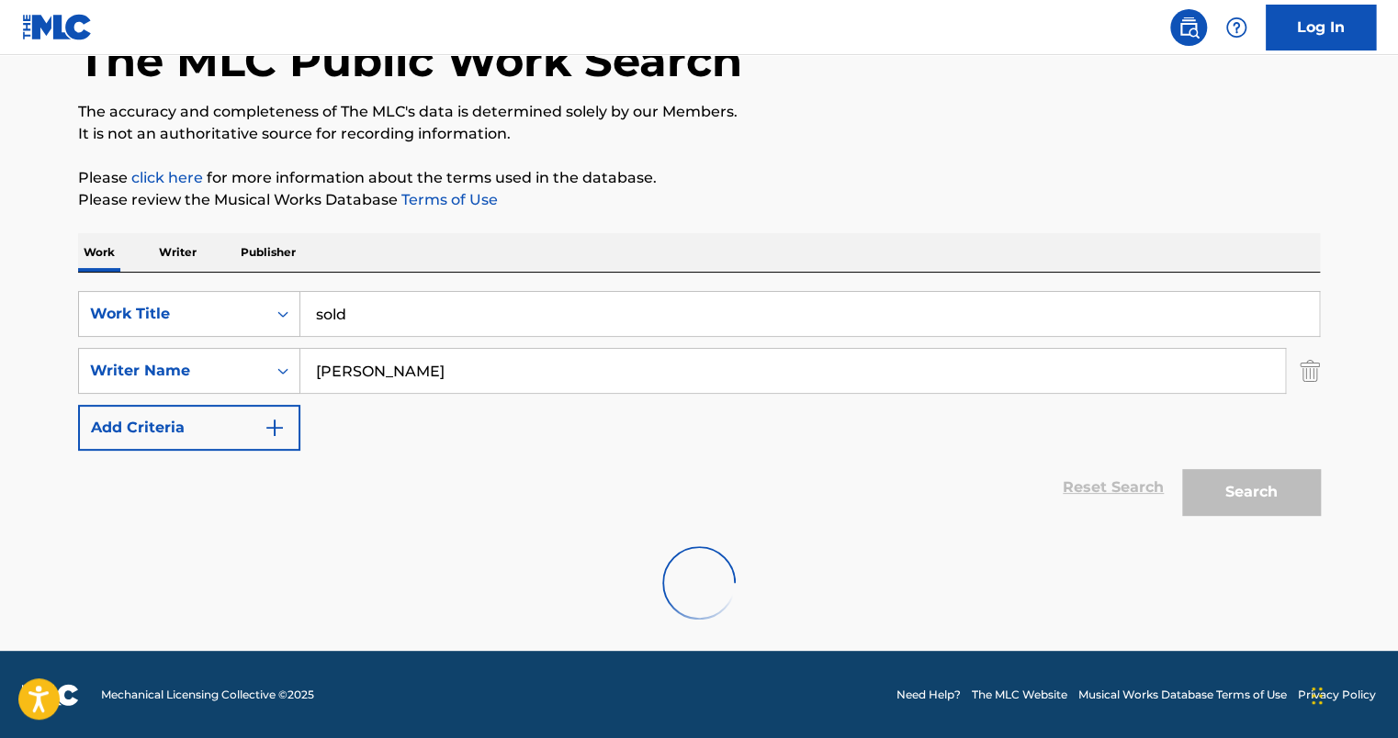
scroll to position [261, 0]
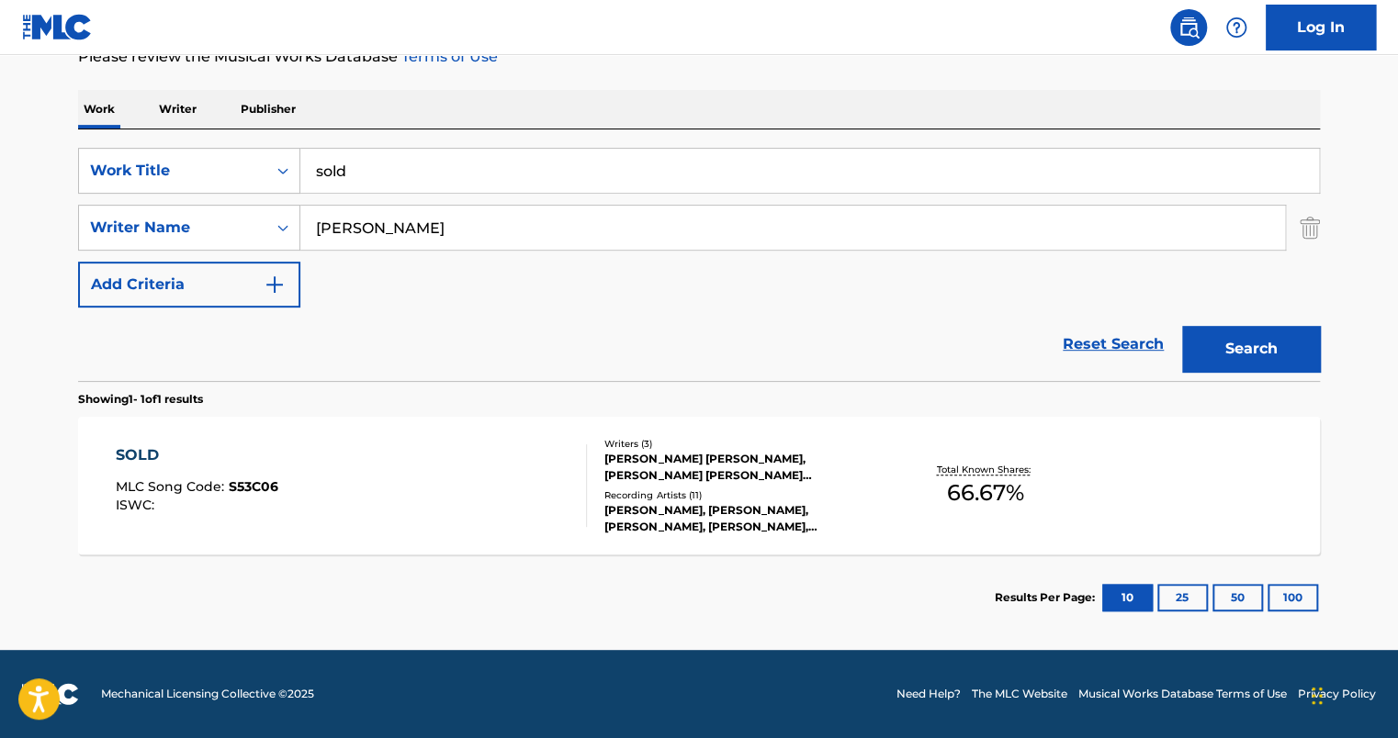
click at [353, 500] on div "SOLD MLC Song Code : S53C06 ISWC :" at bounding box center [352, 486] width 472 height 83
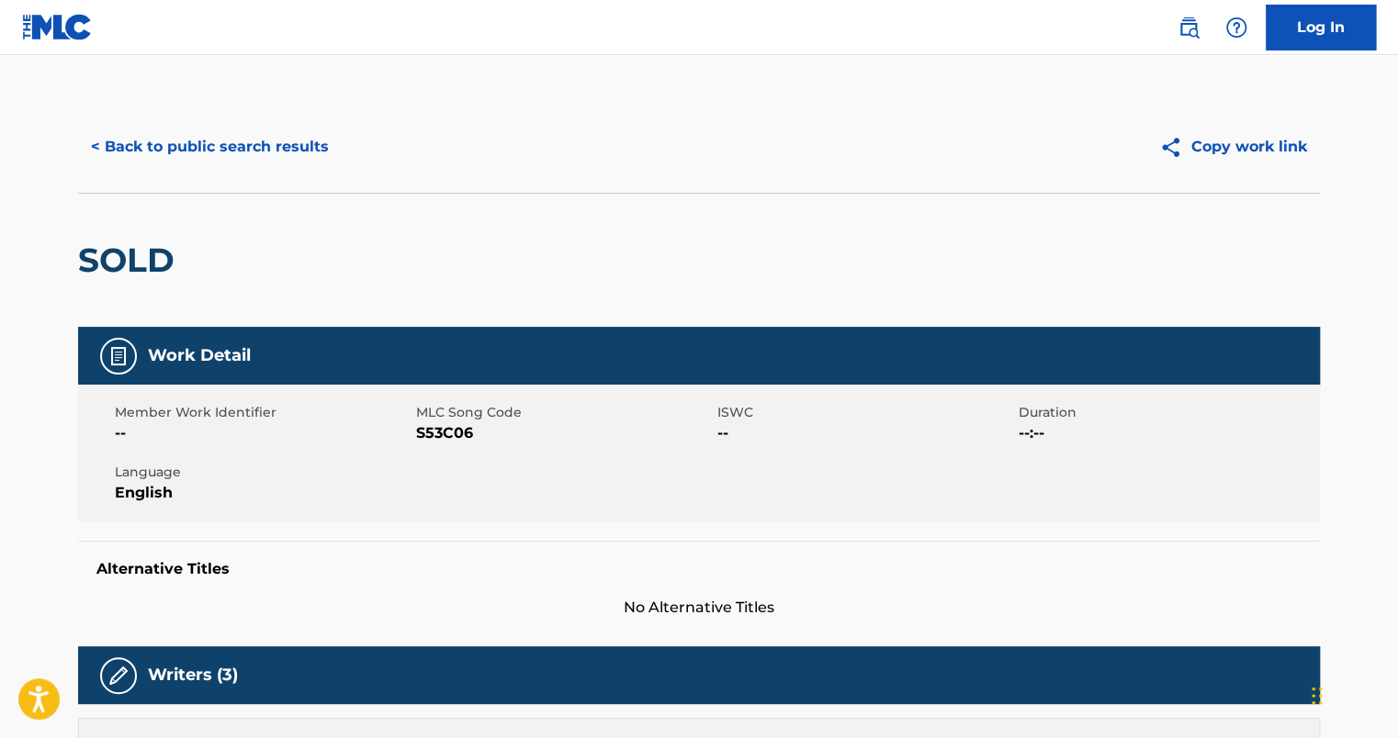
click at [178, 147] on button "< Back to public search results" at bounding box center [210, 147] width 264 height 46
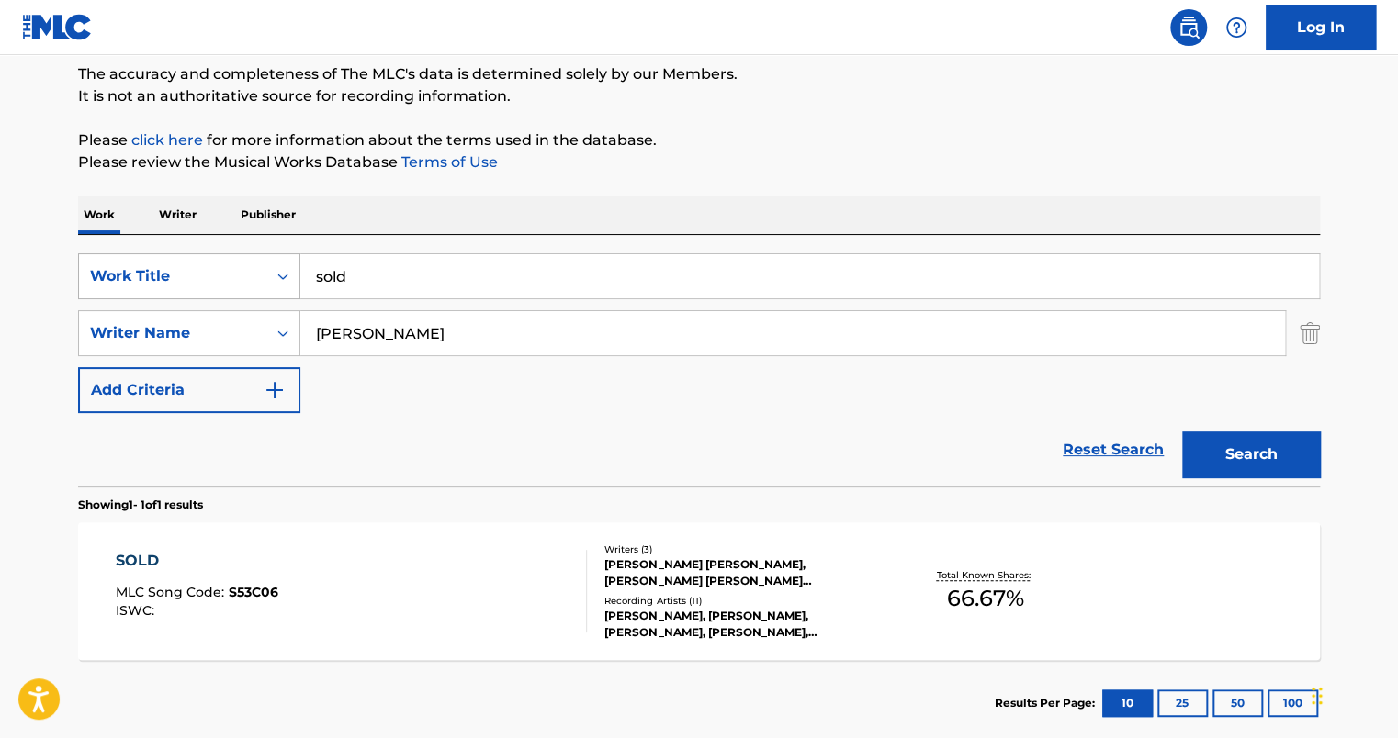
drag, startPoint x: 327, startPoint y: 271, endPoint x: 205, endPoint y: 266, distance: 122.2
click at [206, 266] on div "SearchWithCriteria9d8c5711-457e-48e3-8a48-1e6b7857445a Work Title sold" at bounding box center [699, 277] width 1242 height 46
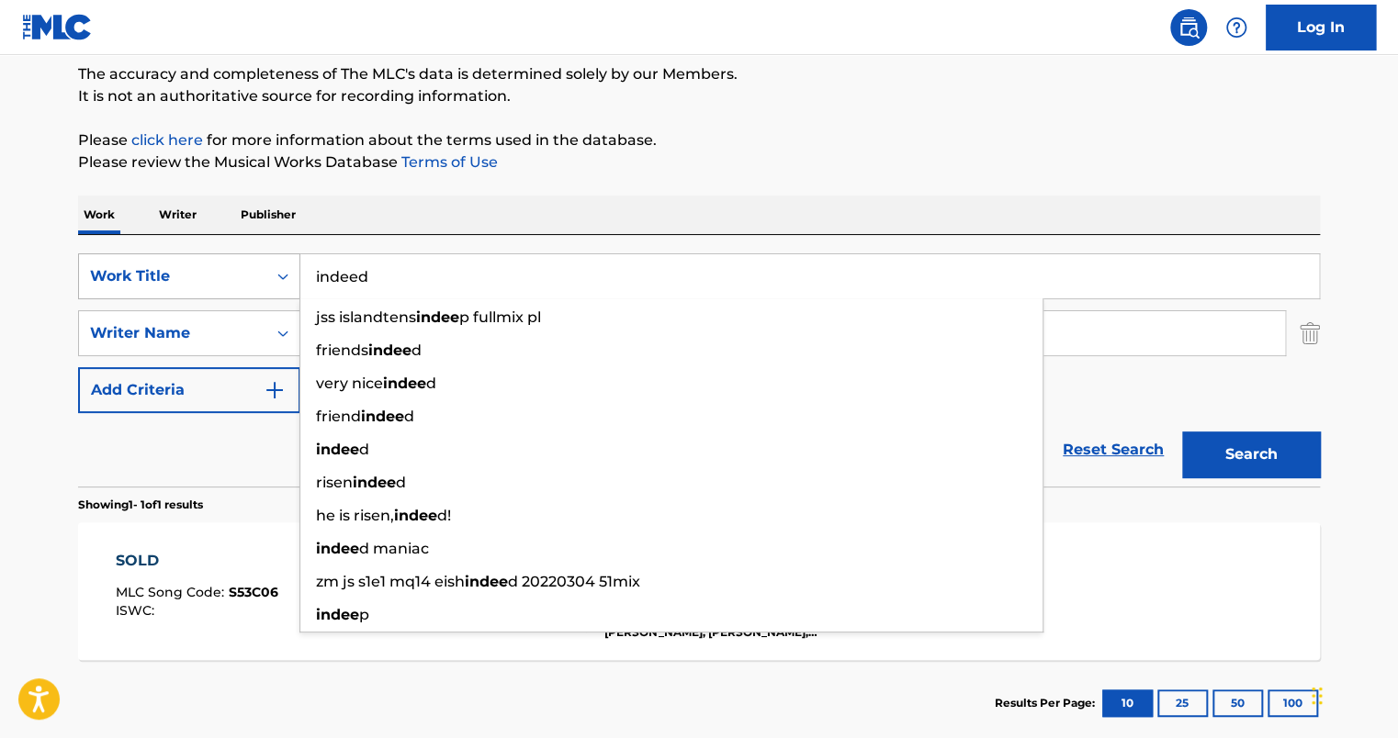
type input "indeed"
click at [1182, 432] on button "Search" at bounding box center [1251, 455] width 138 height 46
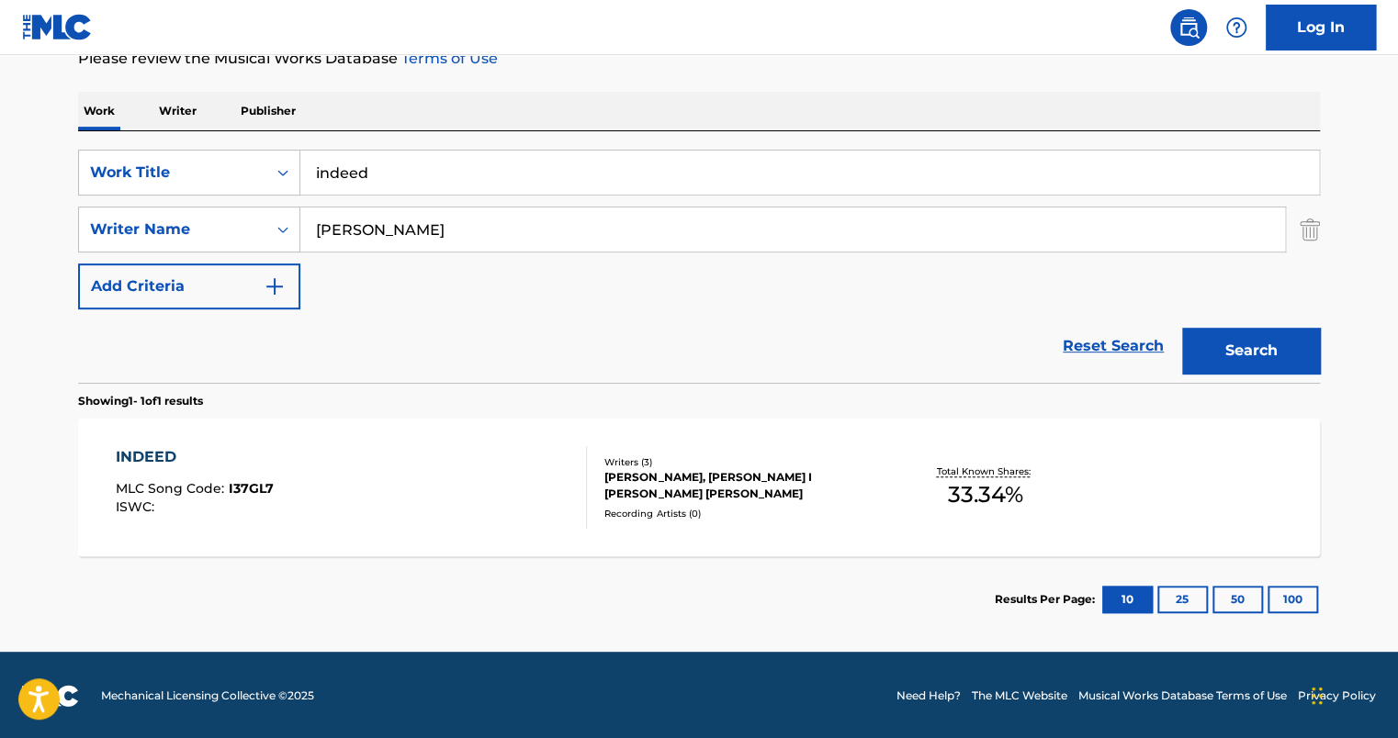
scroll to position [261, 0]
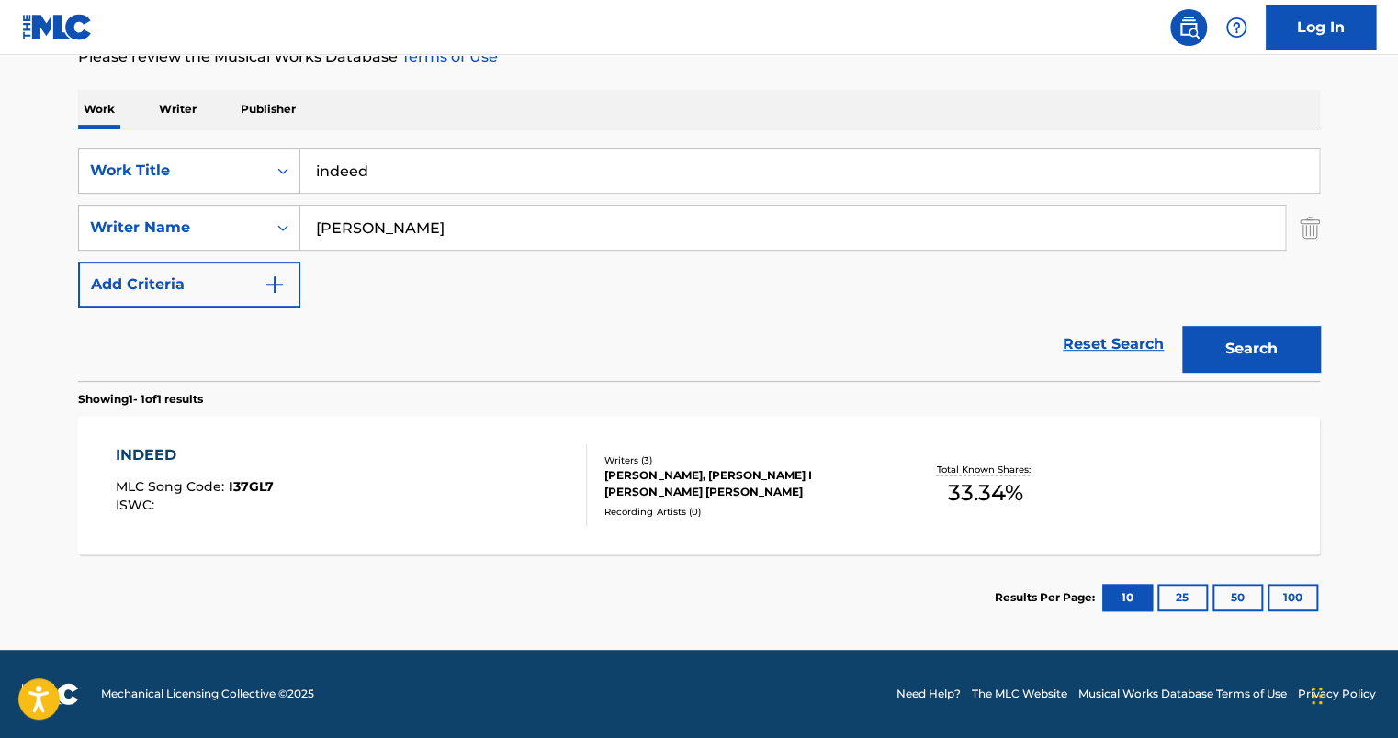
click at [401, 480] on div "INDEED MLC Song Code : I37GL7 ISWC :" at bounding box center [352, 486] width 472 height 83
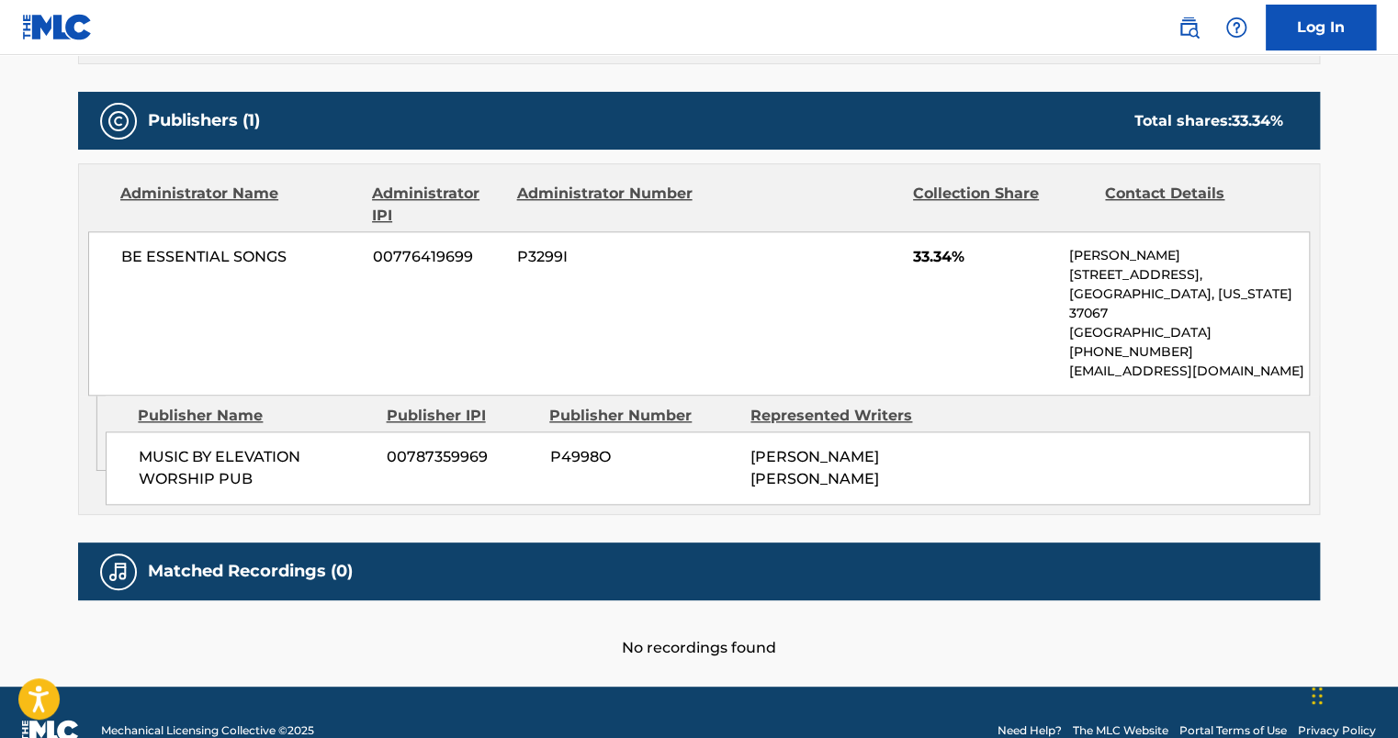
scroll to position [839, 0]
